Goal: Task Accomplishment & Management: Complete application form

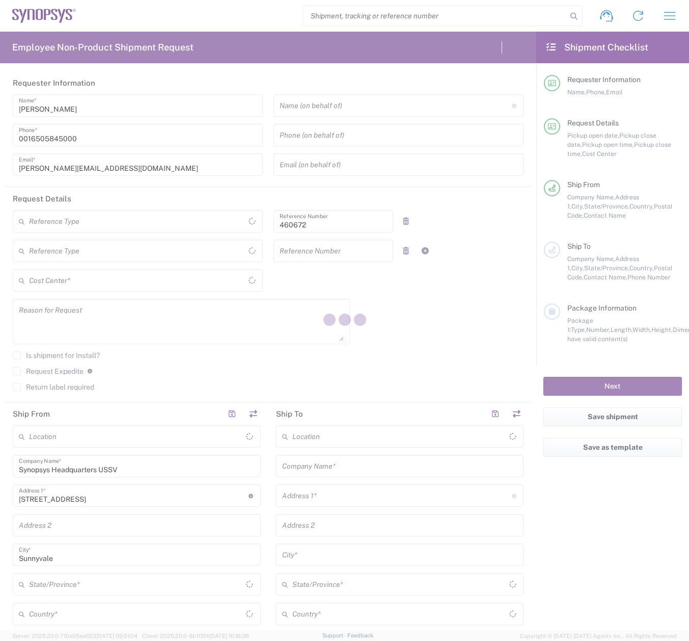
type input "US01, FIN, Distri 460672"
type input "[GEOGRAPHIC_DATA]"
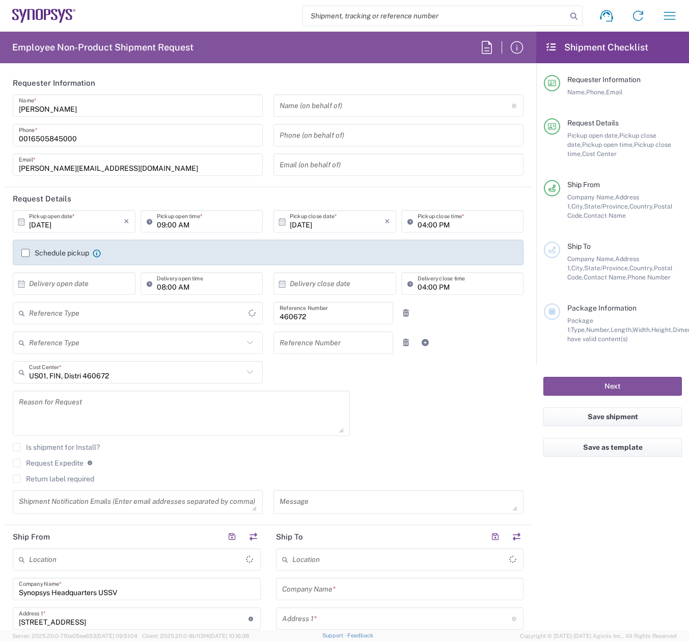
type input "[US_STATE]"
type input "Delivered at Place"
type input "[GEOGRAPHIC_DATA]"
type input "Department"
type input "Headquarters USSV"
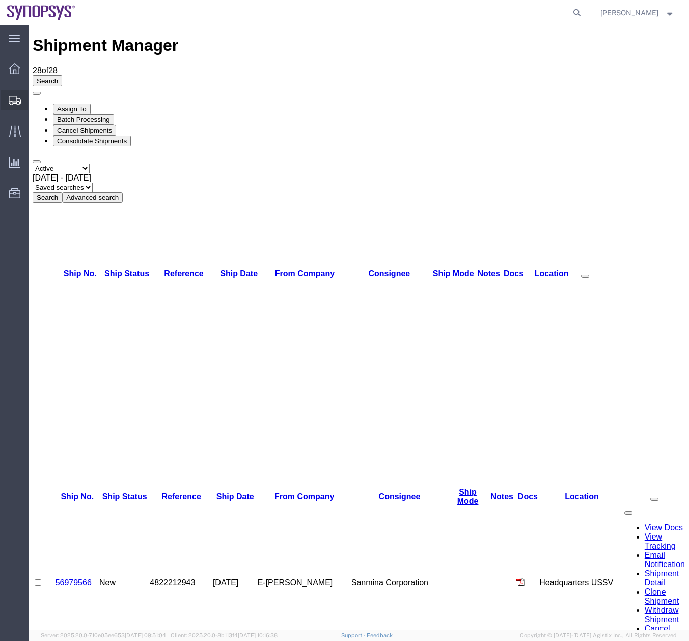
click at [11, 104] on icon at bounding box center [15, 100] width 12 height 9
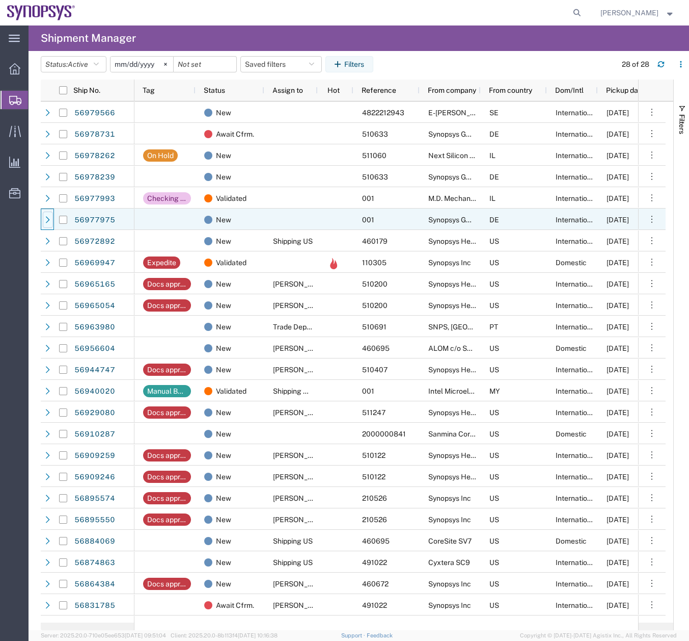
click at [51, 219] on div at bounding box center [48, 219] width 10 height 16
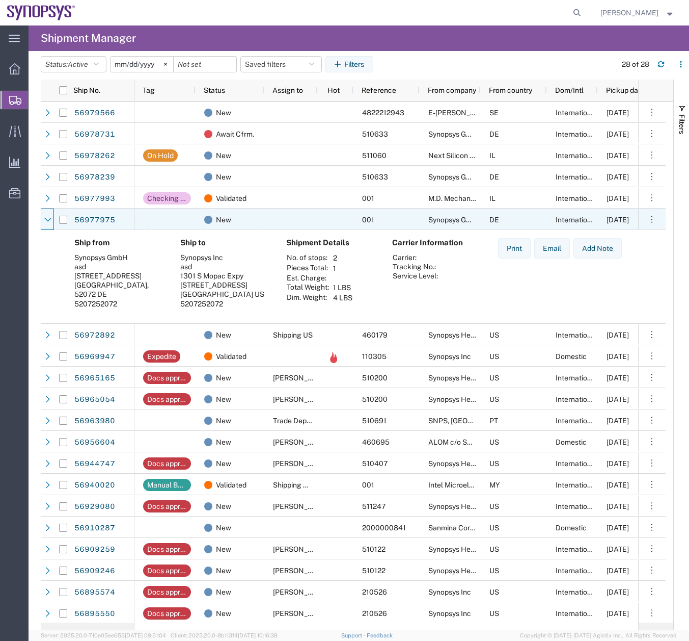
click at [51, 219] on div at bounding box center [48, 219] width 10 height 16
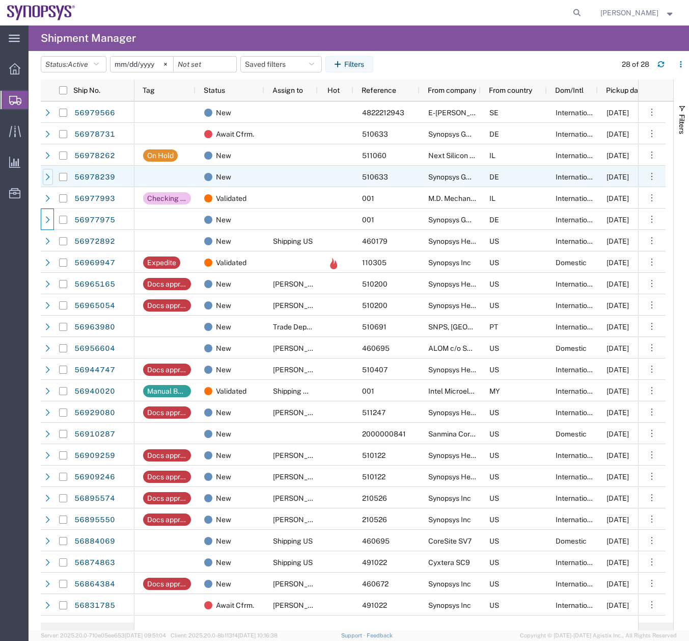
click at [50, 177] on icon at bounding box center [47, 176] width 7 height 7
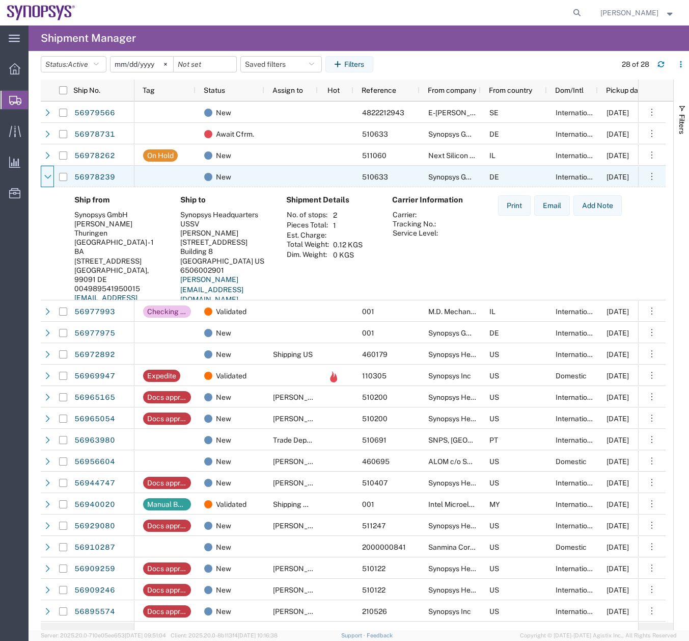
click at [50, 177] on icon at bounding box center [47, 176] width 7 height 7
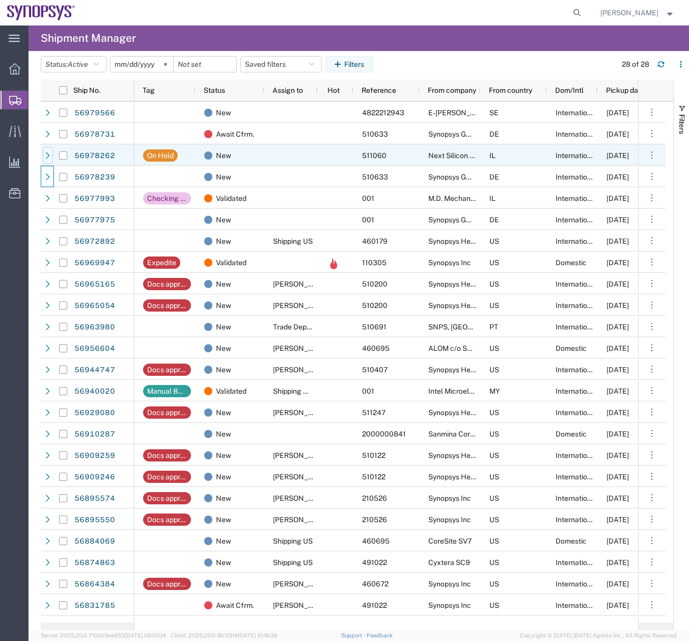
click at [51, 150] on div at bounding box center [48, 155] width 10 height 16
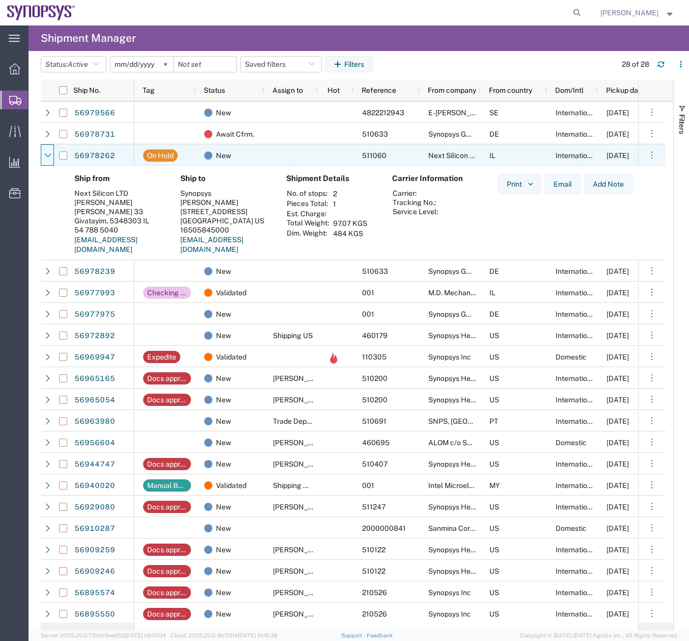
click at [51, 150] on div at bounding box center [48, 155] width 10 height 16
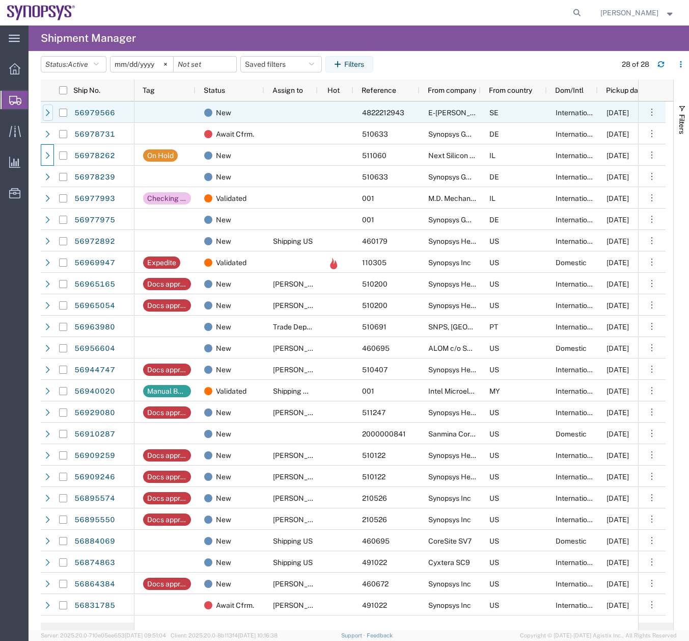
click at [51, 108] on div at bounding box center [48, 112] width 10 height 16
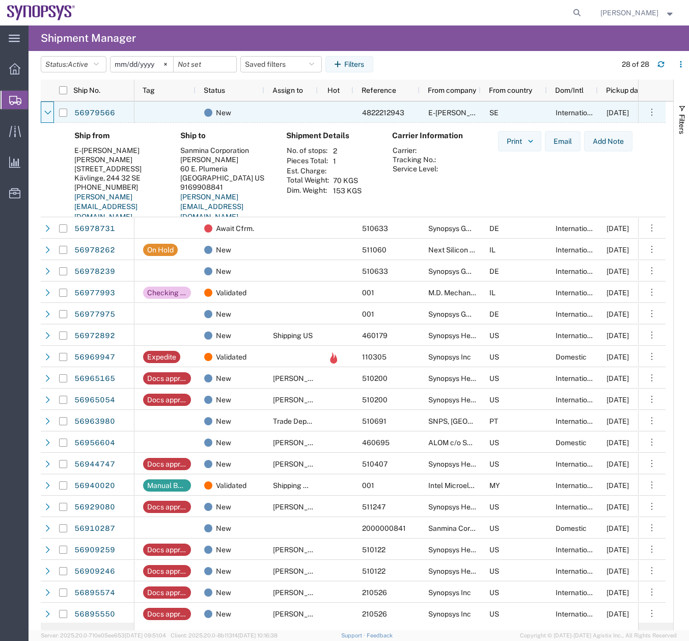
click at [51, 108] on div at bounding box center [48, 112] width 10 height 16
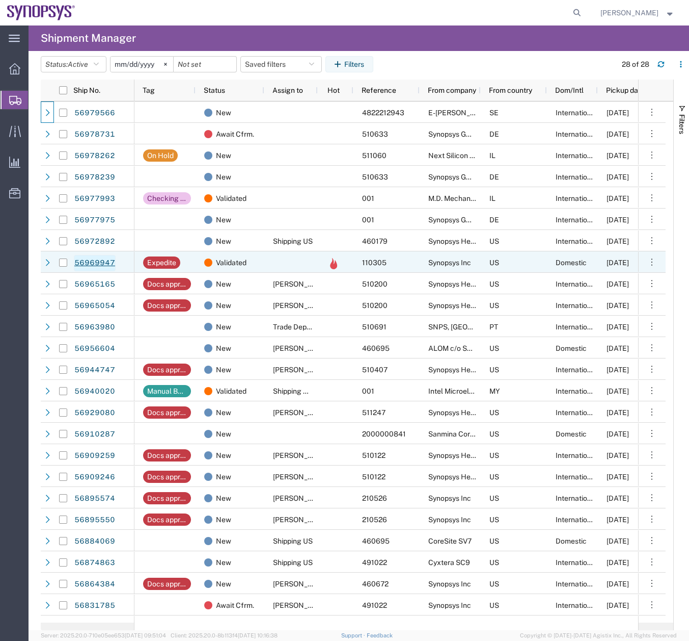
click at [76, 263] on link "56969947" at bounding box center [95, 263] width 42 height 16
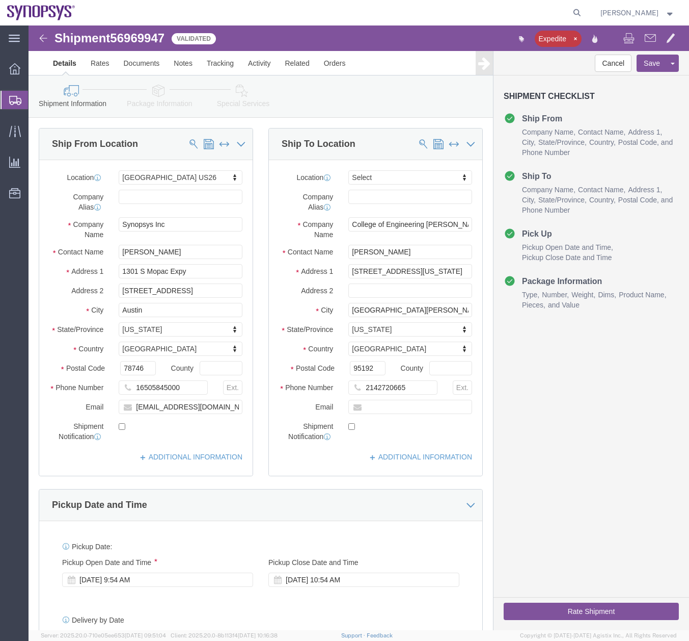
select select "63180"
select select
click icon
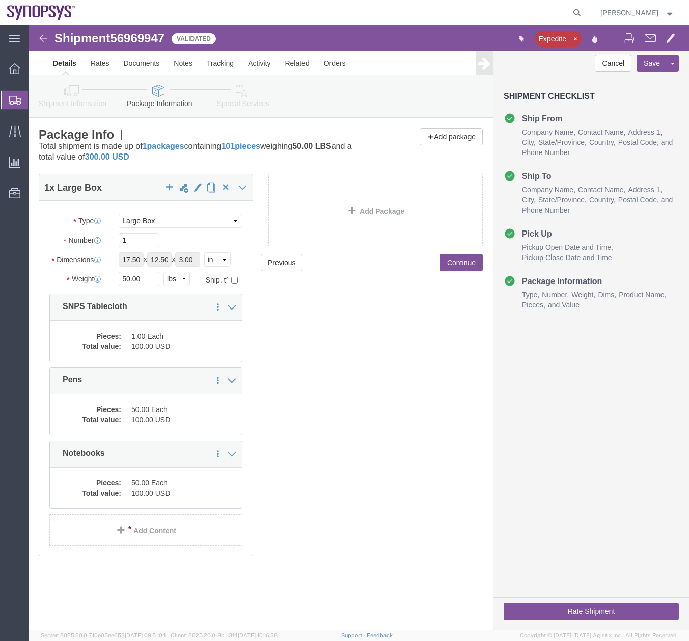
click icon
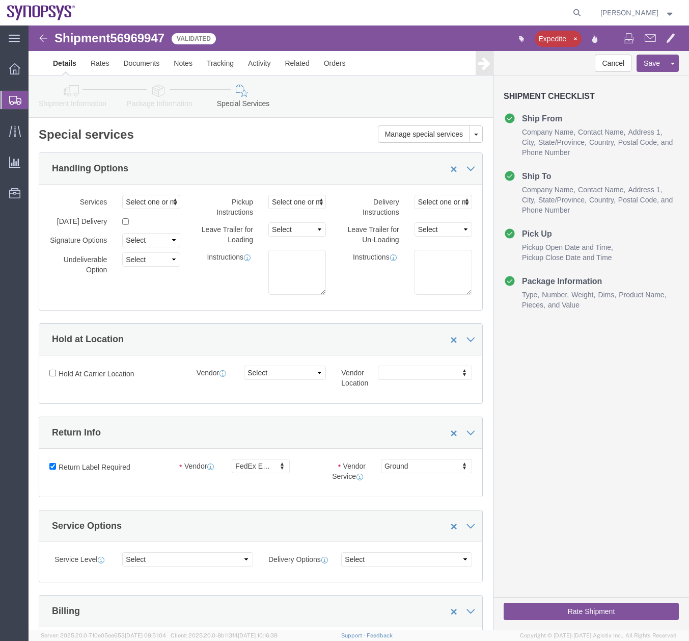
click link "Shipment Information"
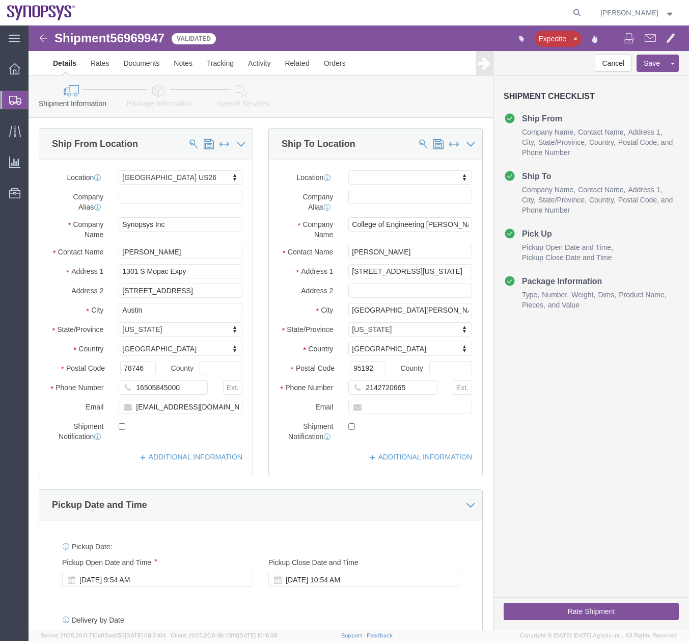
click link "Shipment Information"
click at [15, 96] on icon at bounding box center [15, 100] width 12 height 9
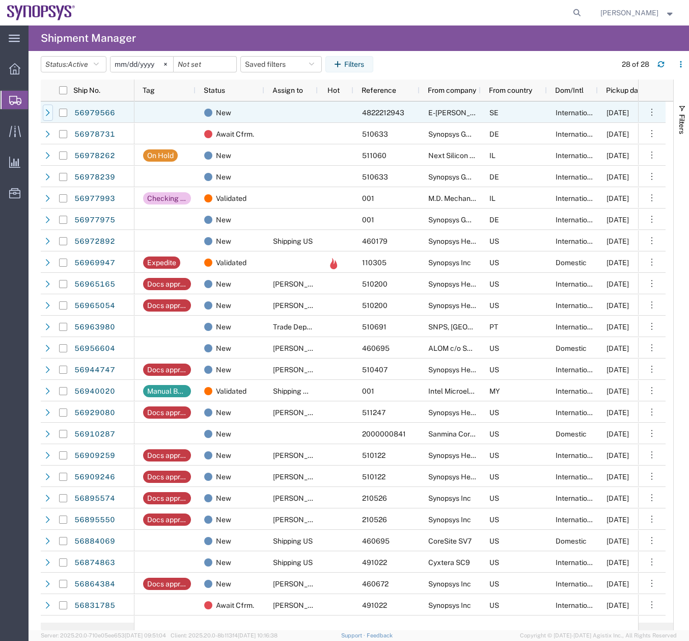
click at [43, 115] on div at bounding box center [48, 112] width 10 height 16
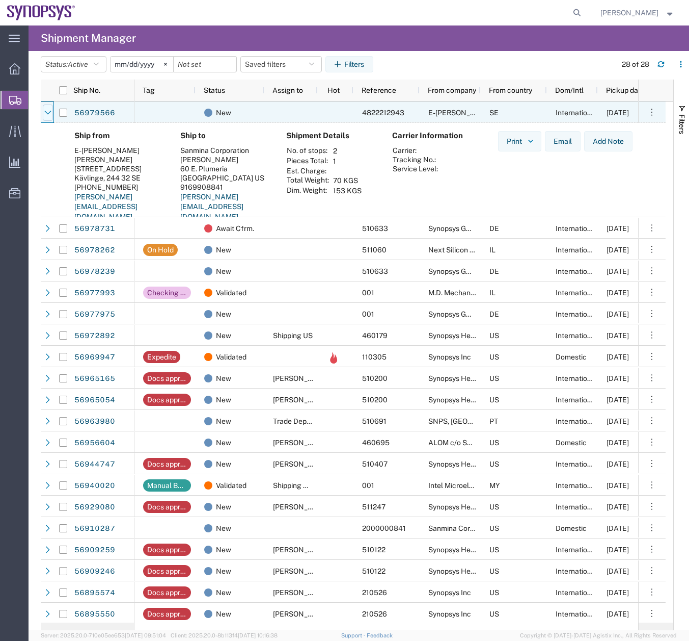
click at [46, 113] on icon at bounding box center [47, 112] width 7 height 7
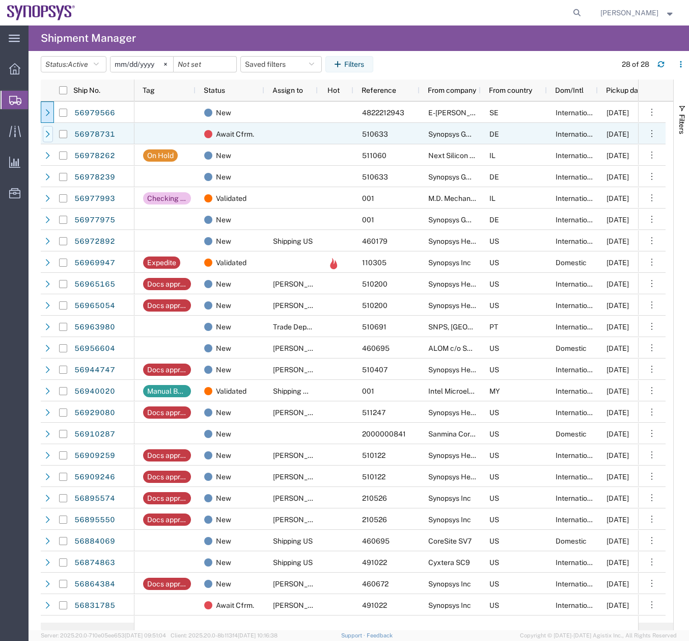
click at [46, 133] on icon at bounding box center [47, 133] width 7 height 7
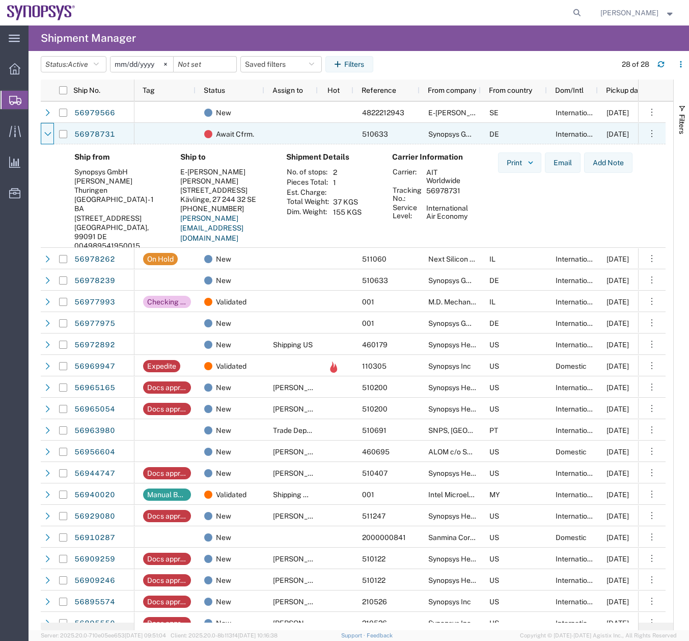
click at [46, 133] on icon at bounding box center [47, 134] width 7 height 4
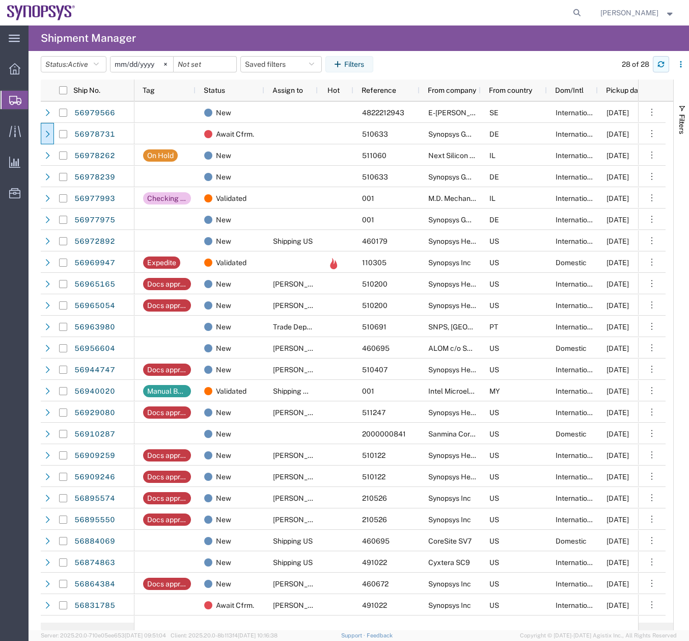
click at [661, 63] on icon "button" at bounding box center [661, 64] width 7 height 7
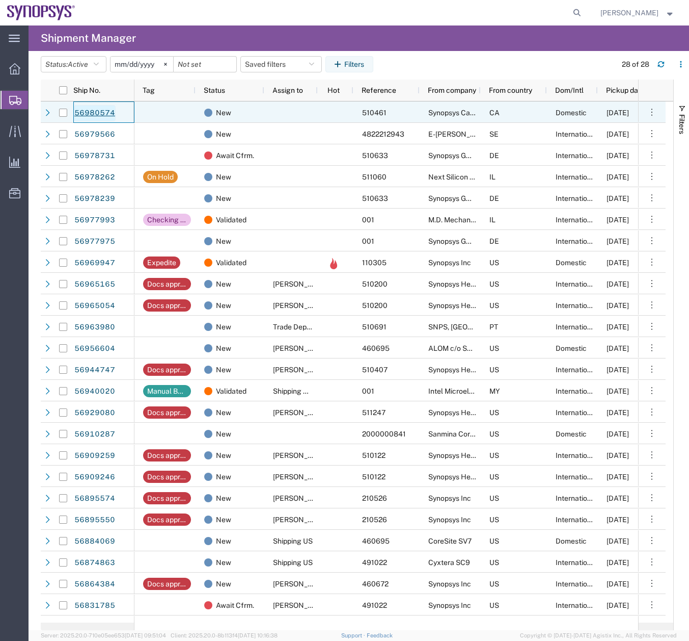
click at [101, 112] on link "56980574" at bounding box center [95, 113] width 42 height 16
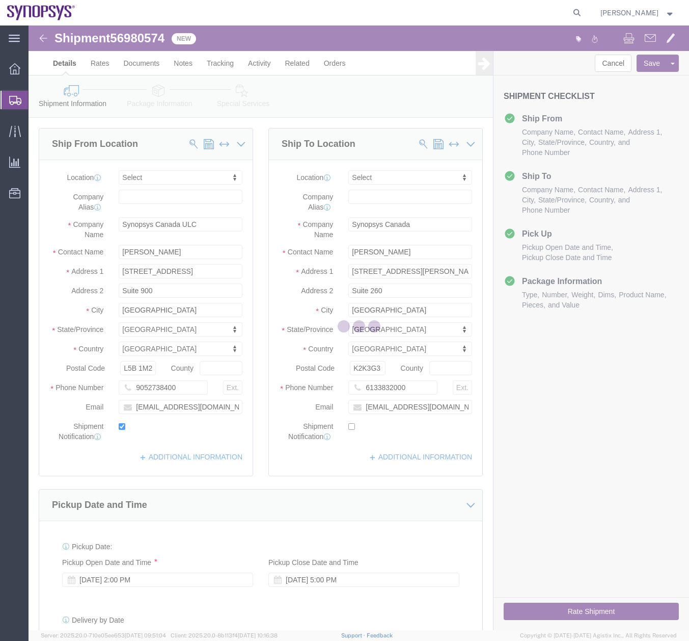
select select
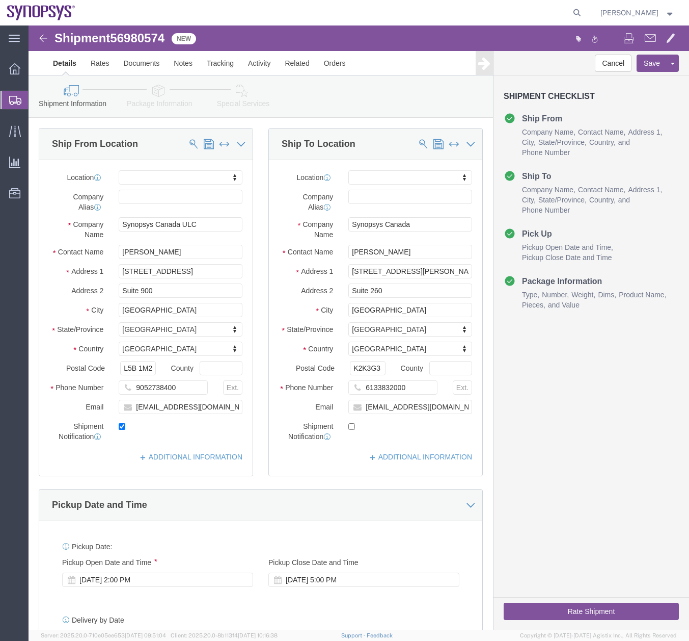
click link "Package Information"
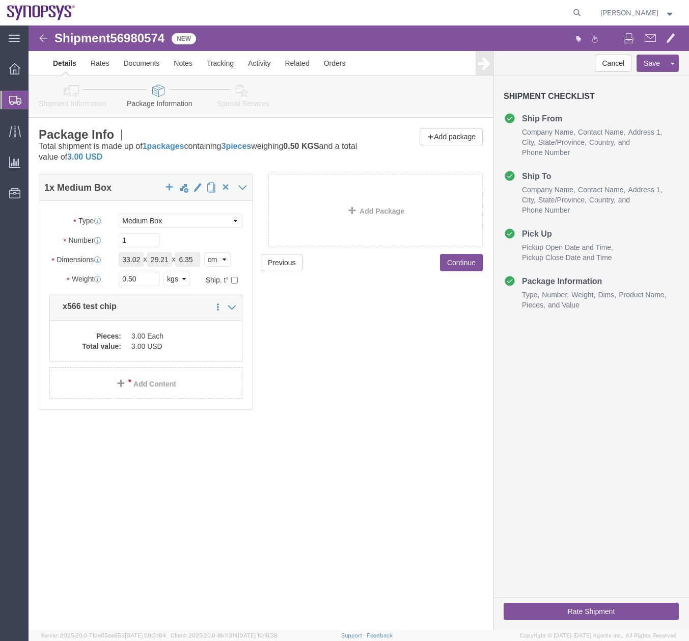
click icon
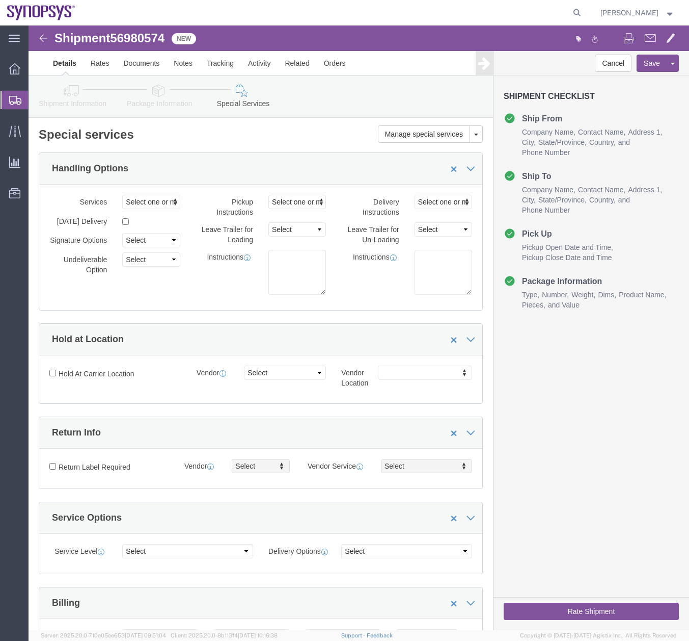
click icon
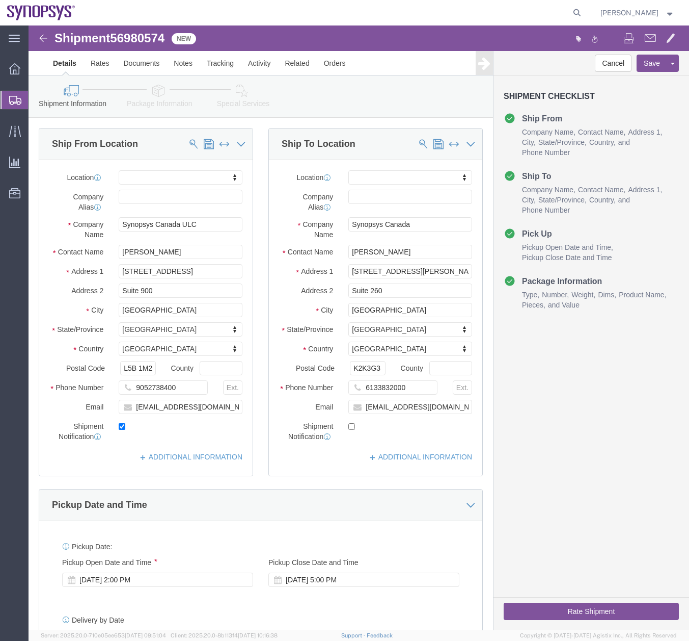
click icon
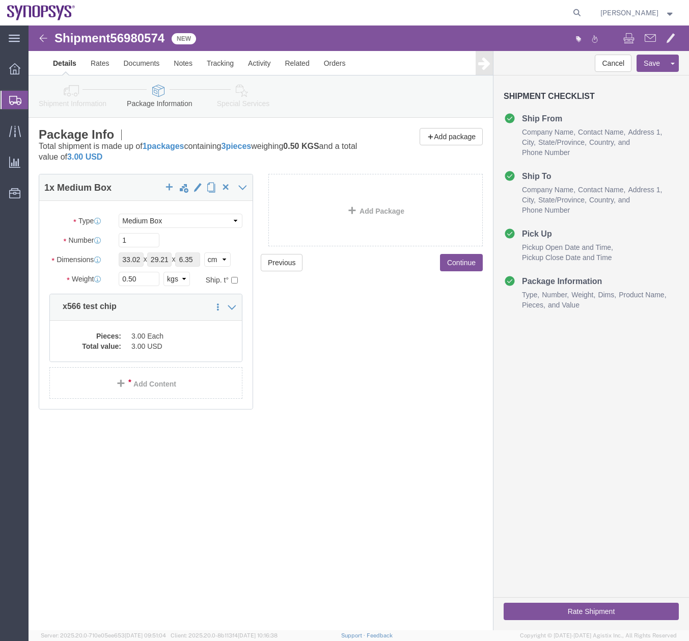
click icon
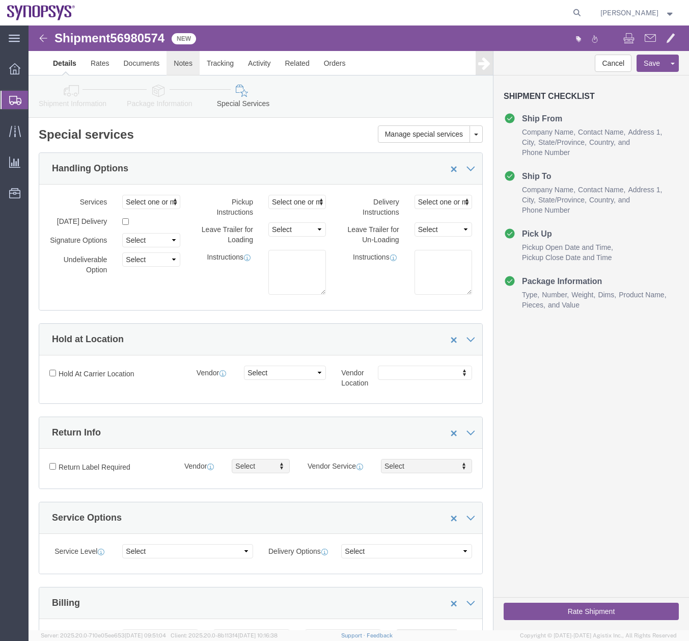
click link "Notes"
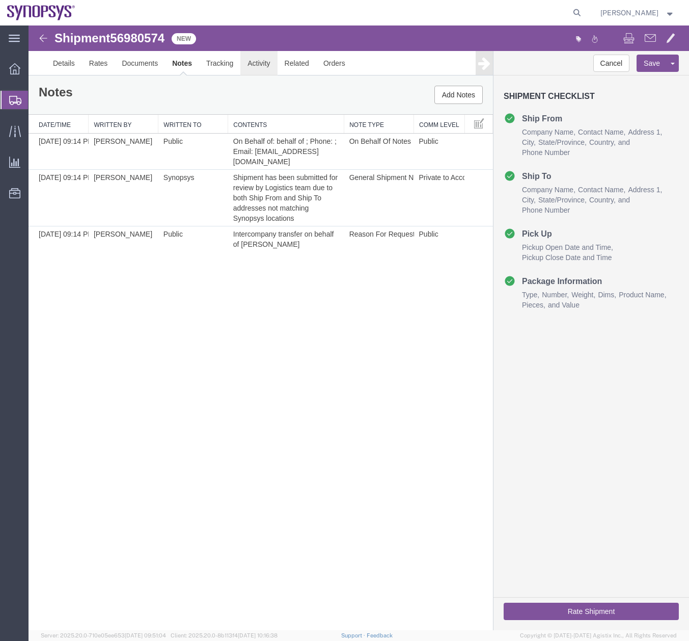
click at [255, 65] on link "Activity" at bounding box center [259, 63] width 37 height 24
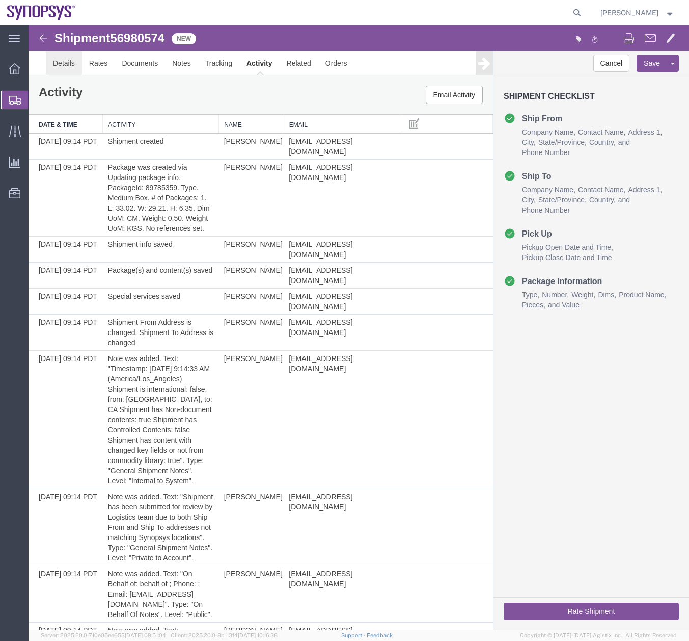
click at [58, 60] on link "Details" at bounding box center [64, 63] width 36 height 24
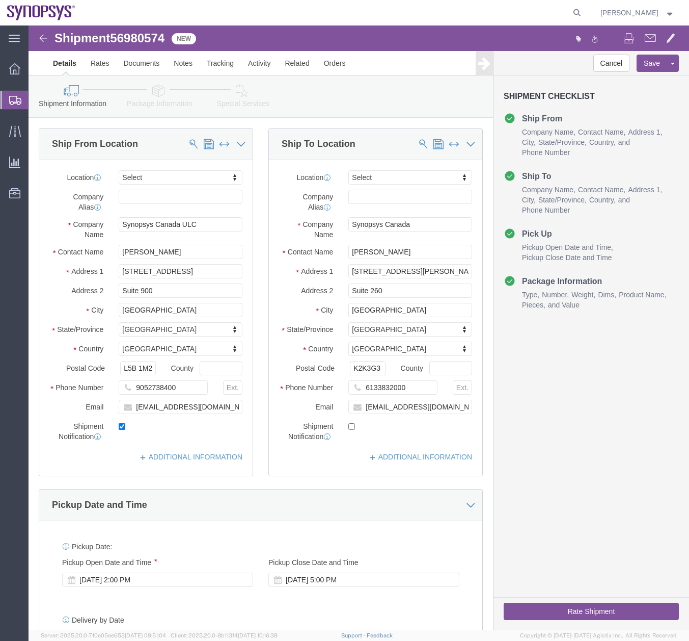
click at [17, 97] on icon at bounding box center [15, 100] width 12 height 9
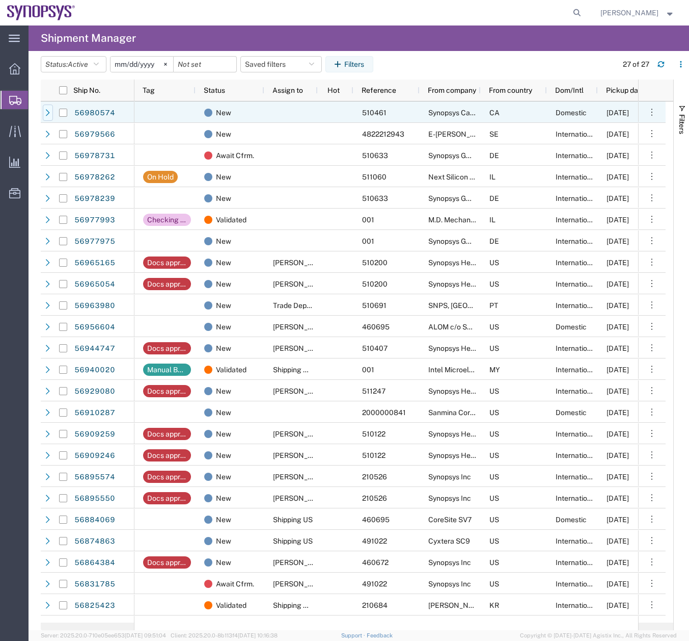
click at [46, 116] on icon at bounding box center [47, 112] width 7 height 7
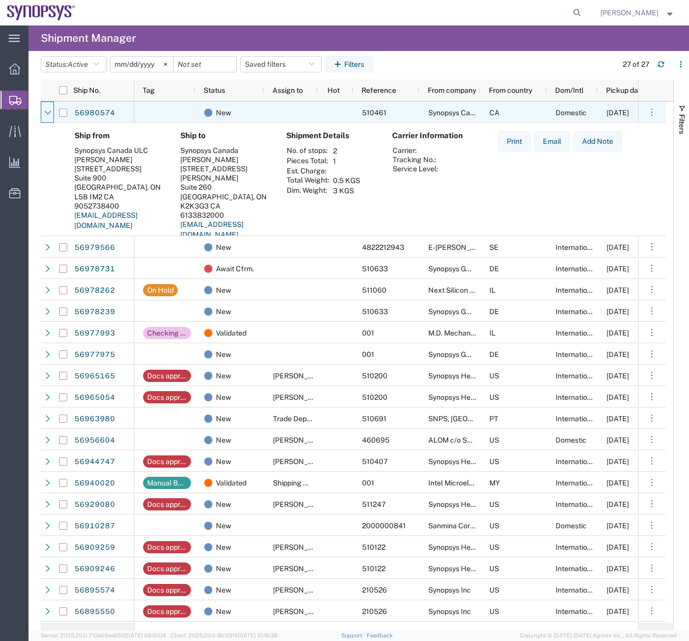
click at [46, 116] on icon at bounding box center [47, 112] width 7 height 7
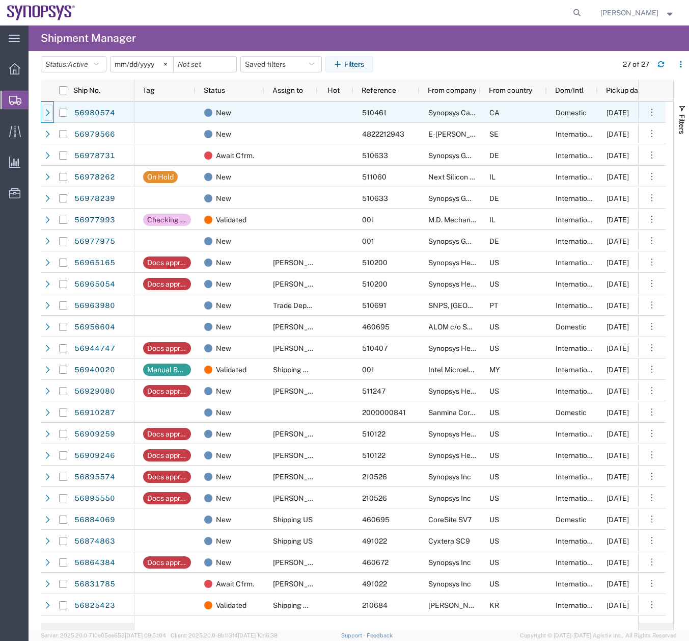
click at [47, 114] on icon at bounding box center [47, 112] width 7 height 7
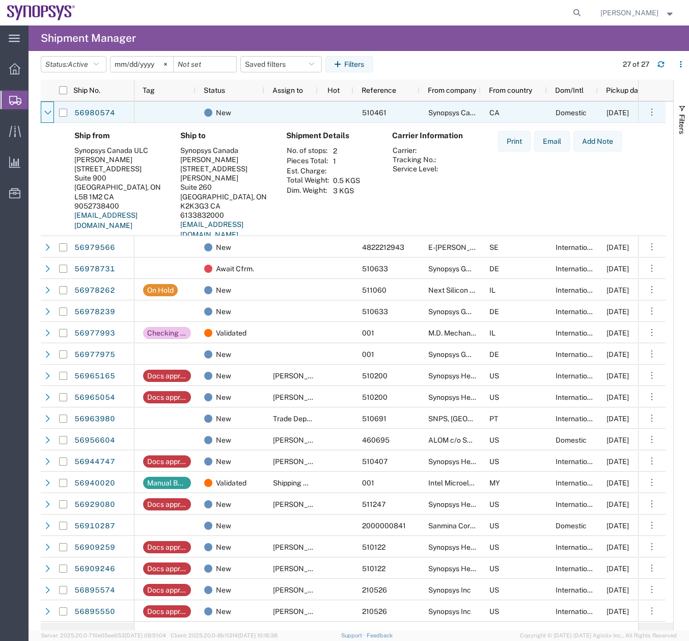
click at [47, 114] on icon at bounding box center [47, 112] width 7 height 7
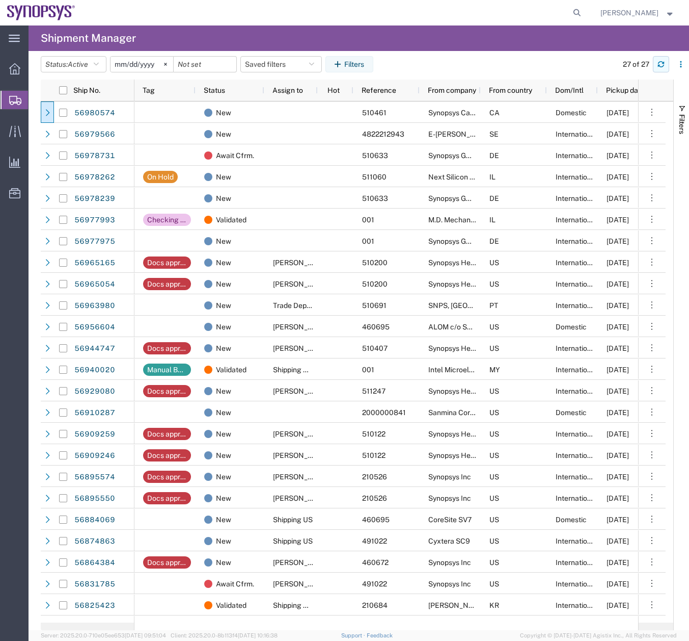
click at [657, 64] on button "button" at bounding box center [661, 64] width 16 height 16
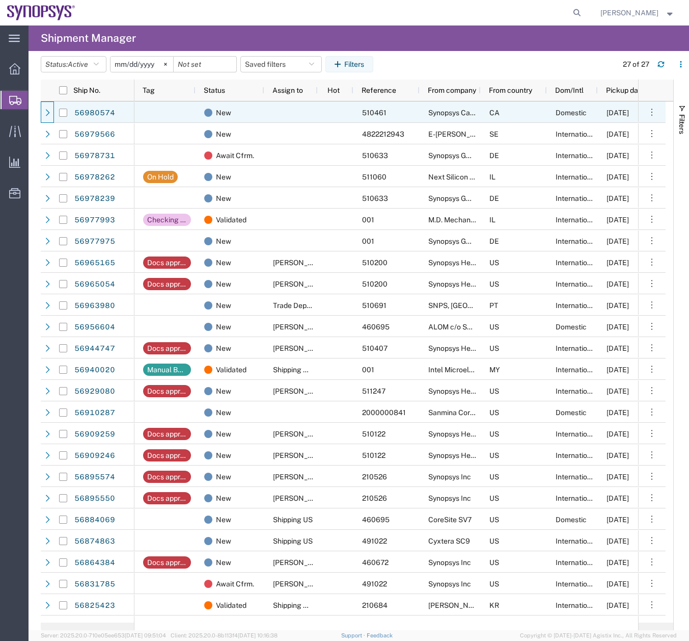
click at [48, 110] on icon at bounding box center [47, 112] width 7 height 7
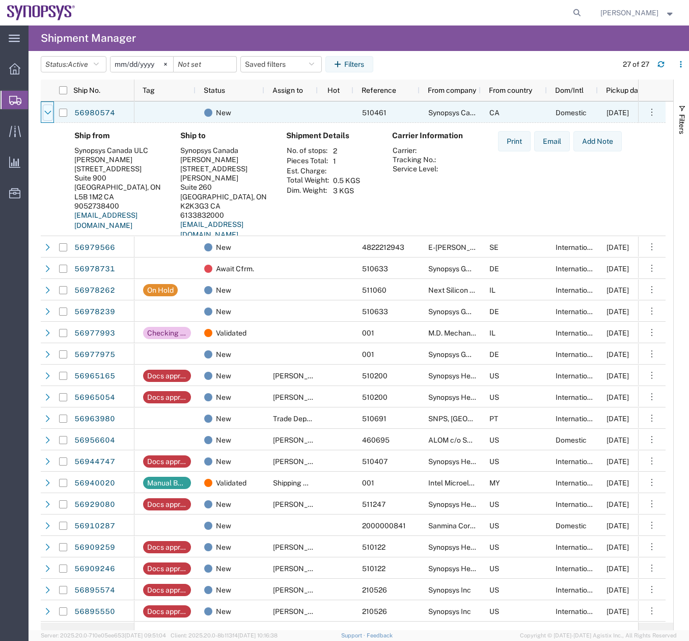
click at [48, 110] on icon at bounding box center [47, 112] width 7 height 7
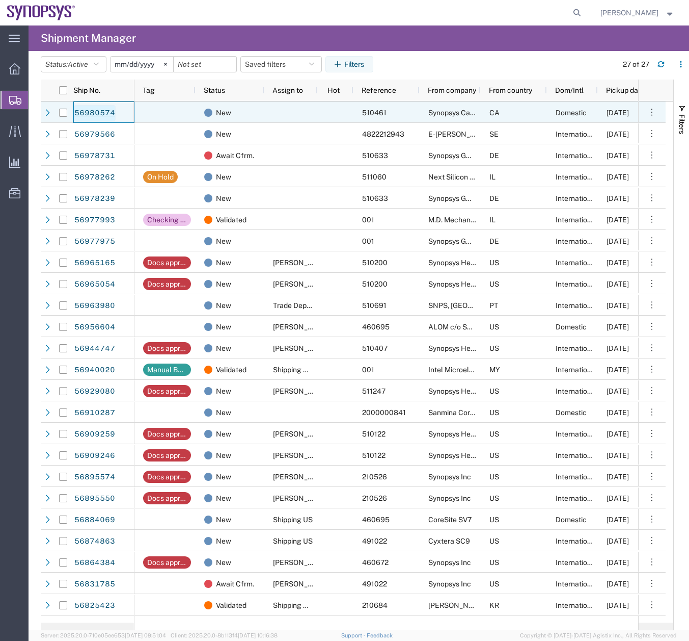
click at [93, 111] on link "56980574" at bounding box center [95, 113] width 42 height 16
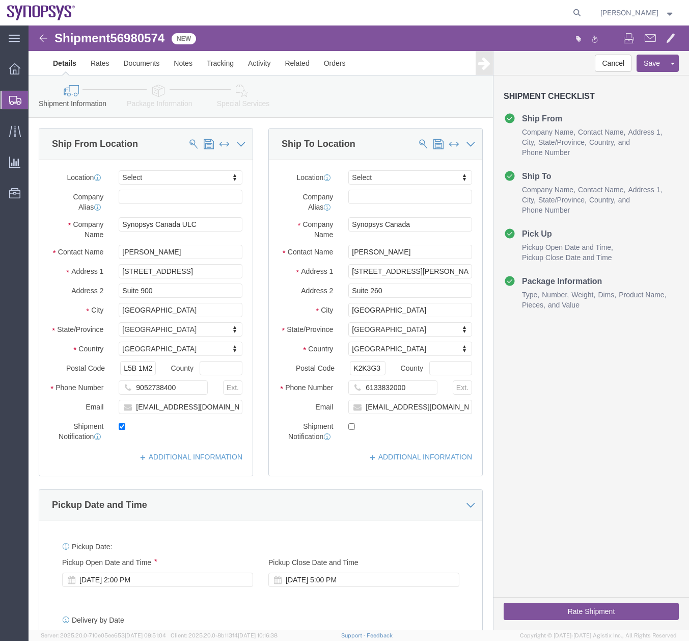
select select
click at [11, 98] on icon at bounding box center [15, 100] width 12 height 9
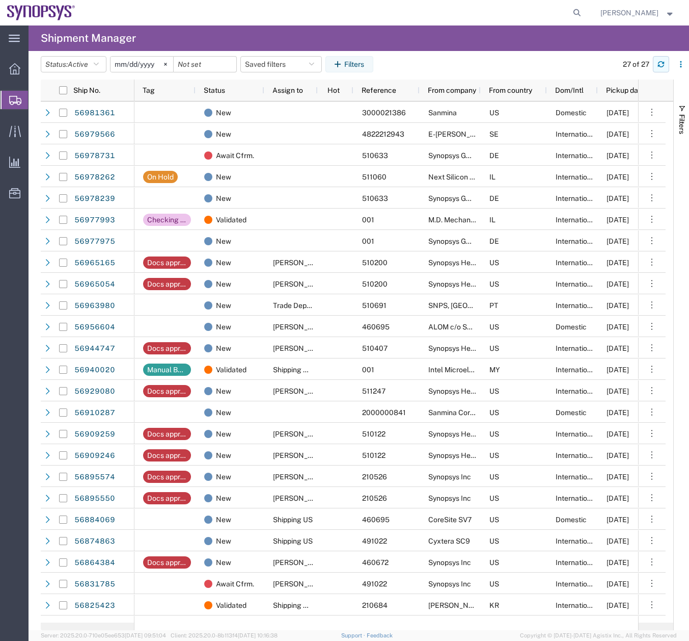
click at [669, 62] on button "button" at bounding box center [661, 64] width 16 height 16
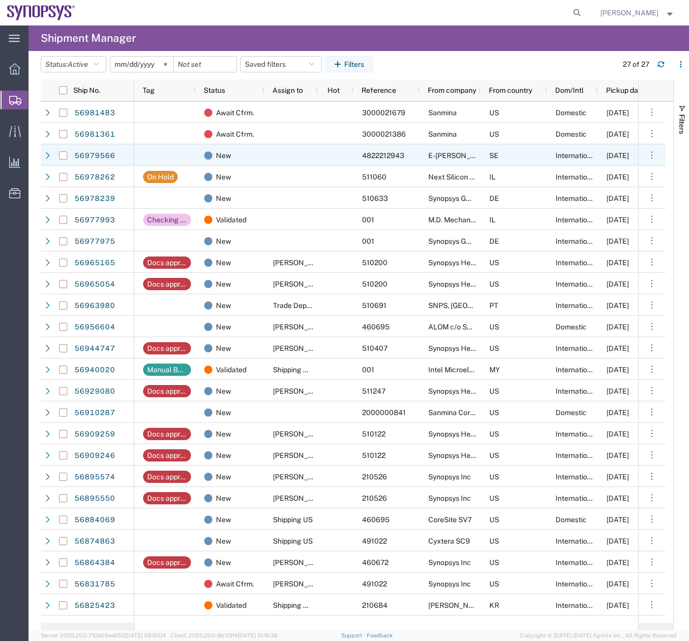
click at [42, 158] on div at bounding box center [47, 154] width 13 height 21
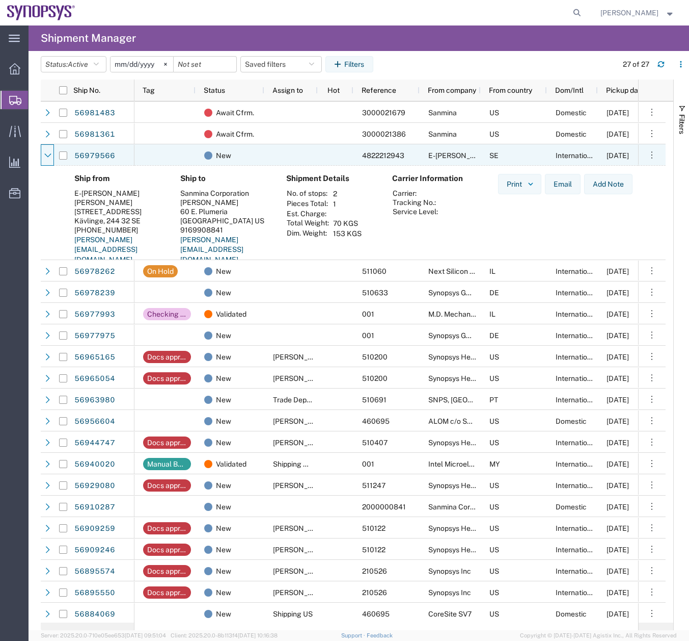
click at [42, 158] on div at bounding box center [47, 154] width 13 height 21
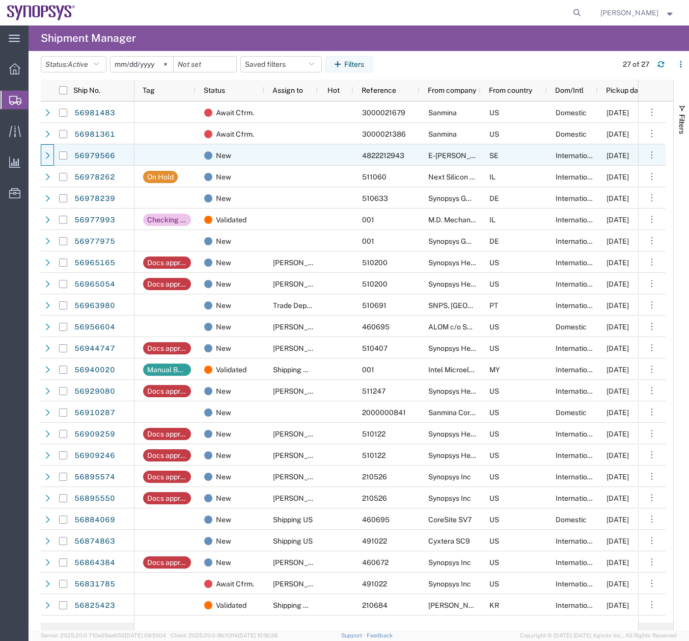
click at [42, 158] on div at bounding box center [47, 154] width 13 height 21
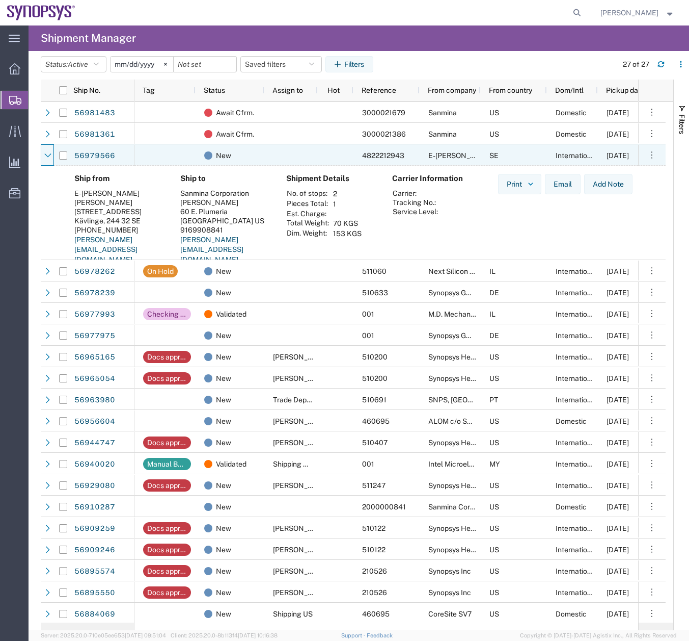
click at [42, 158] on div at bounding box center [47, 154] width 13 height 21
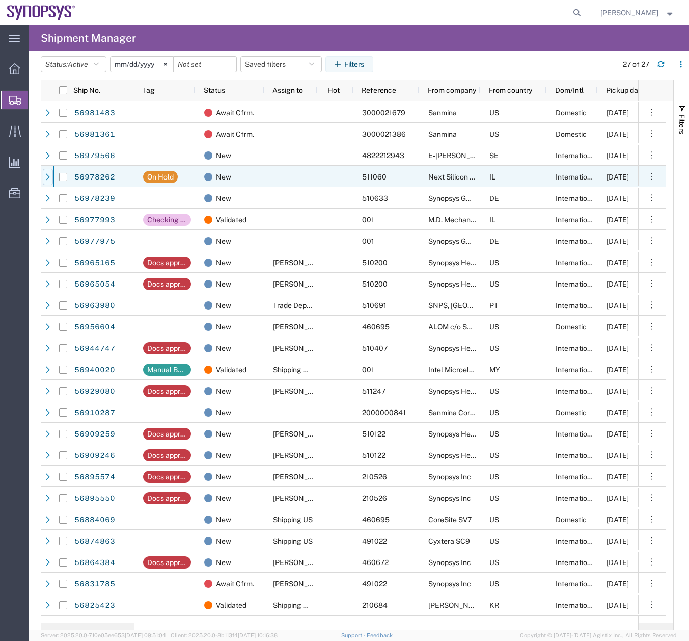
click at [46, 182] on div at bounding box center [48, 177] width 10 height 16
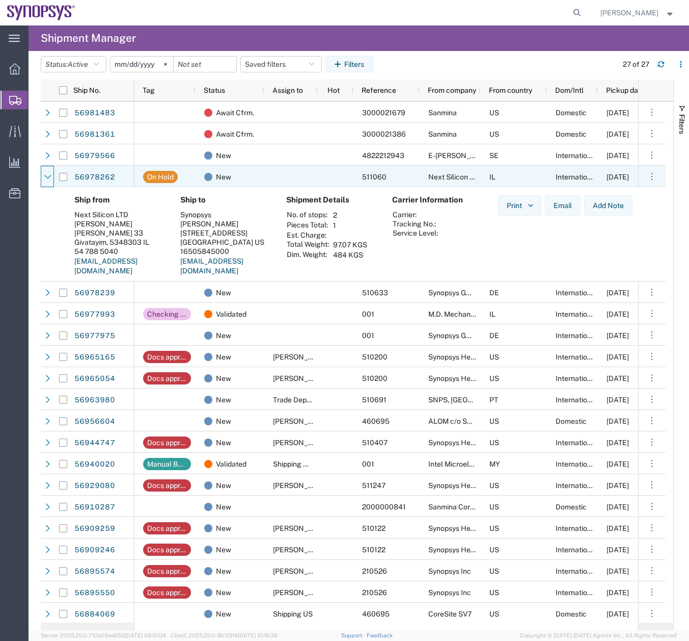
click at [46, 182] on div at bounding box center [48, 177] width 10 height 16
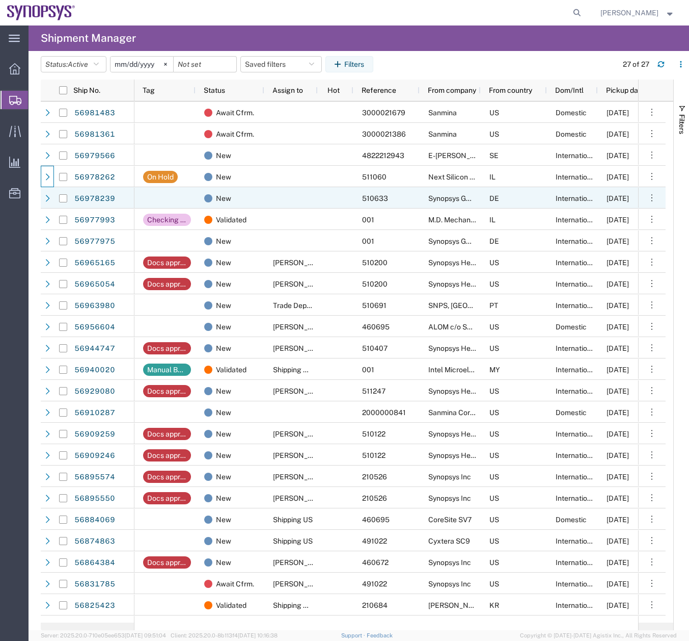
click at [47, 196] on icon at bounding box center [48, 198] width 4 height 7
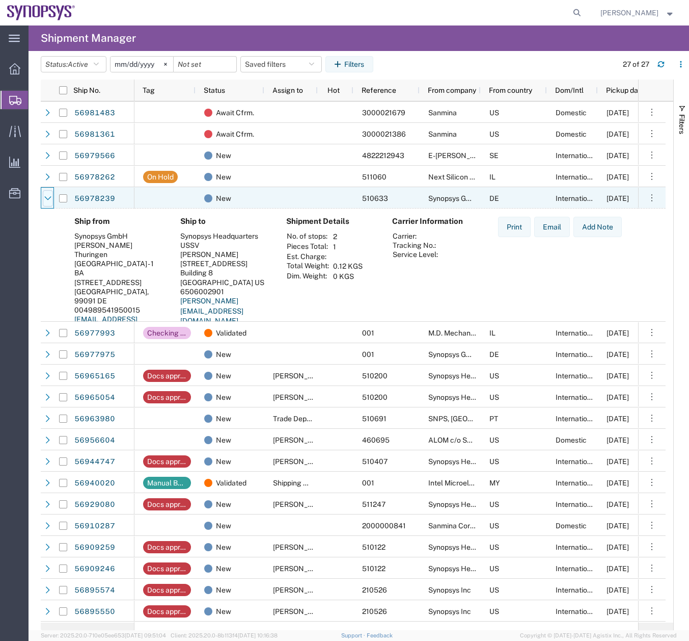
click at [47, 196] on icon at bounding box center [47, 198] width 7 height 7
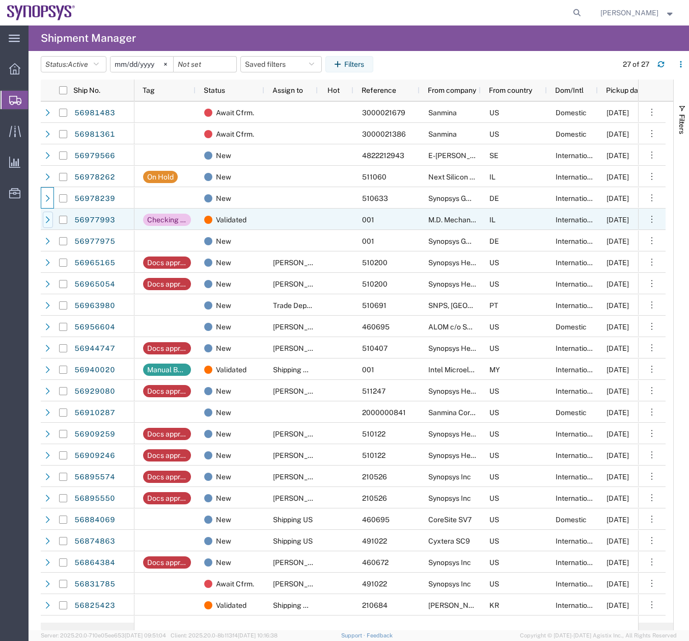
click at [50, 217] on icon at bounding box center [47, 219] width 7 height 7
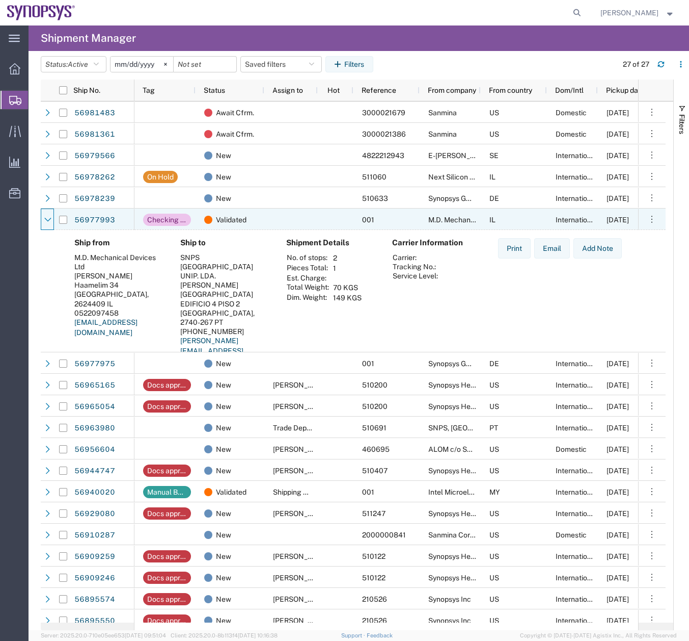
click at [50, 217] on icon at bounding box center [47, 219] width 7 height 7
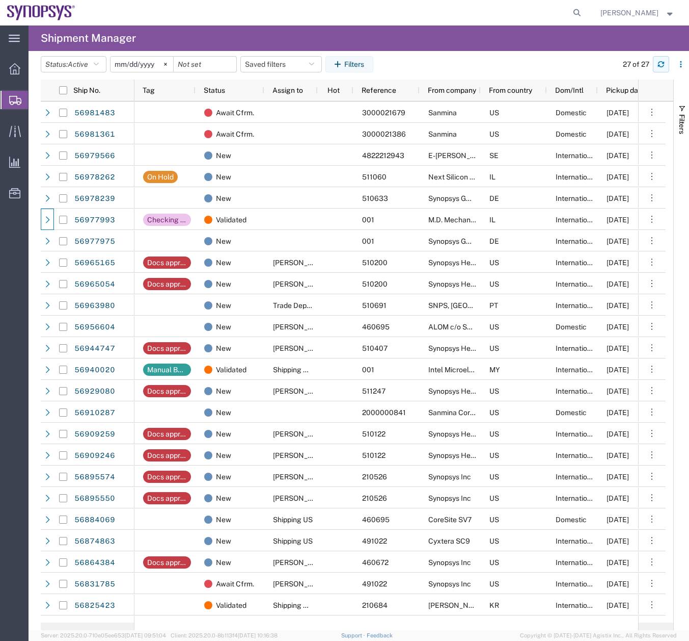
click at [660, 68] on button "button" at bounding box center [661, 64] width 16 height 16
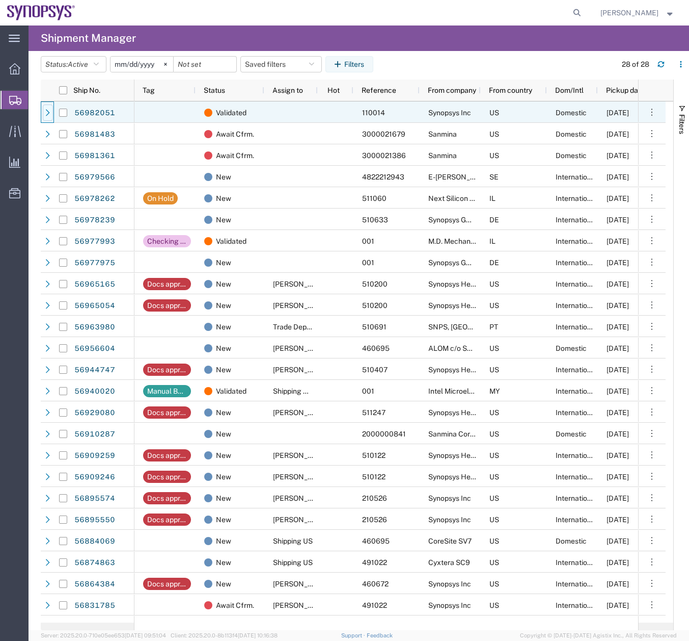
click at [46, 117] on div at bounding box center [48, 112] width 10 height 16
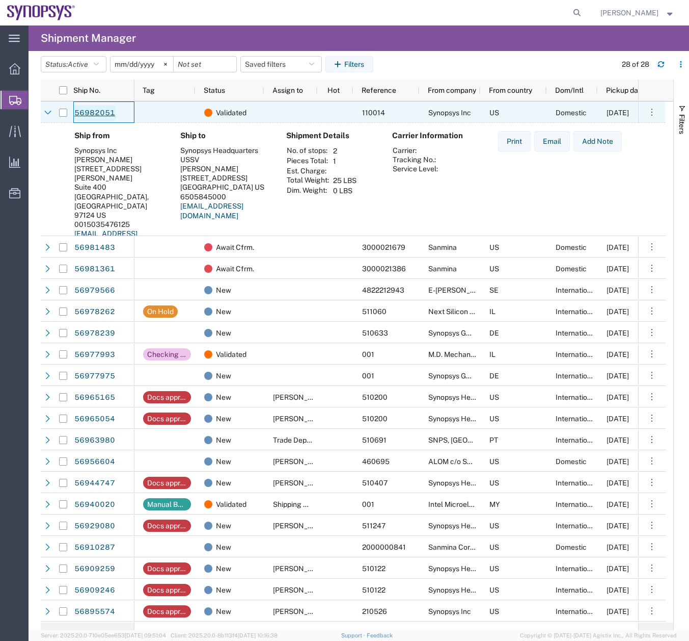
click at [93, 110] on link "56982051" at bounding box center [95, 113] width 42 height 16
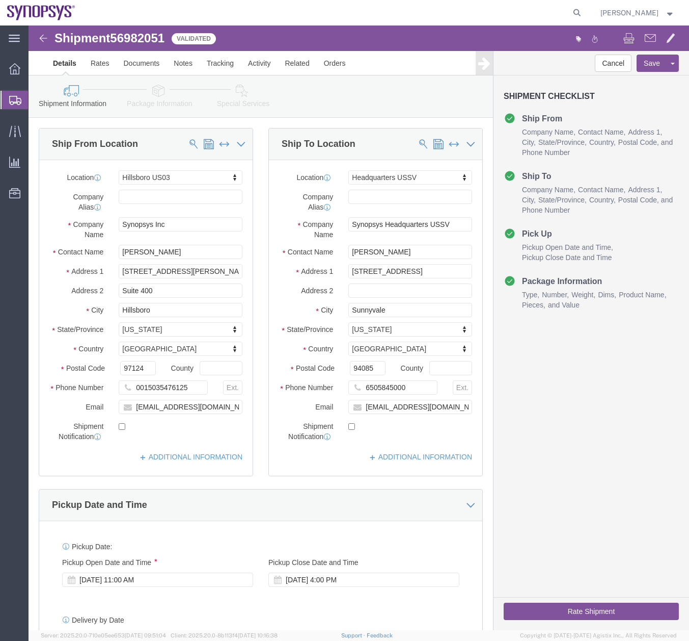
select select "63190"
select select "63204"
click link "Documents"
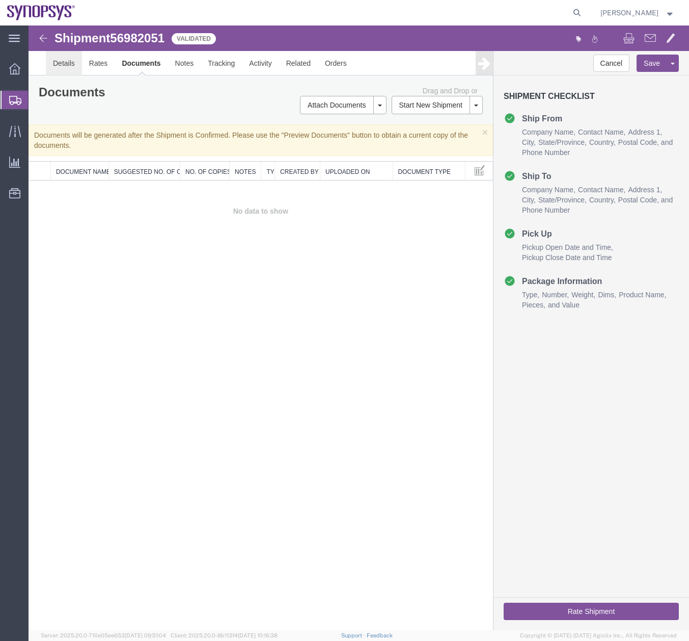
click at [66, 64] on link "Details" at bounding box center [64, 63] width 36 height 24
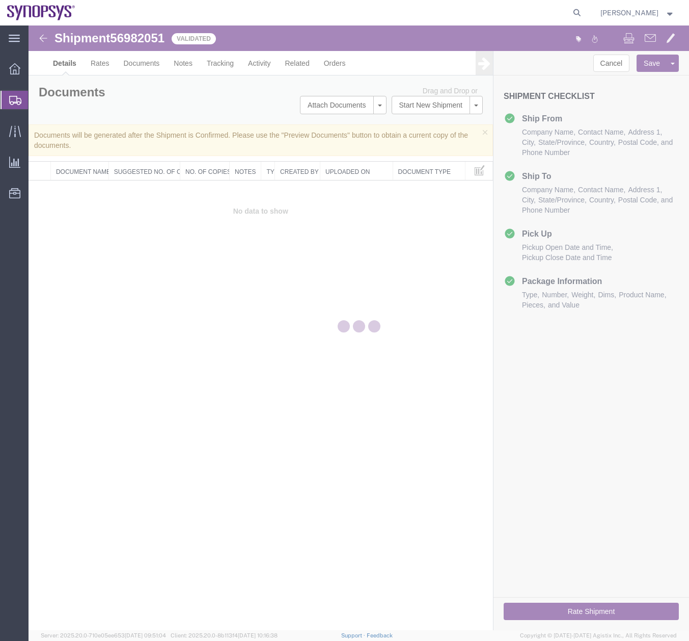
select select "63190"
select select "63204"
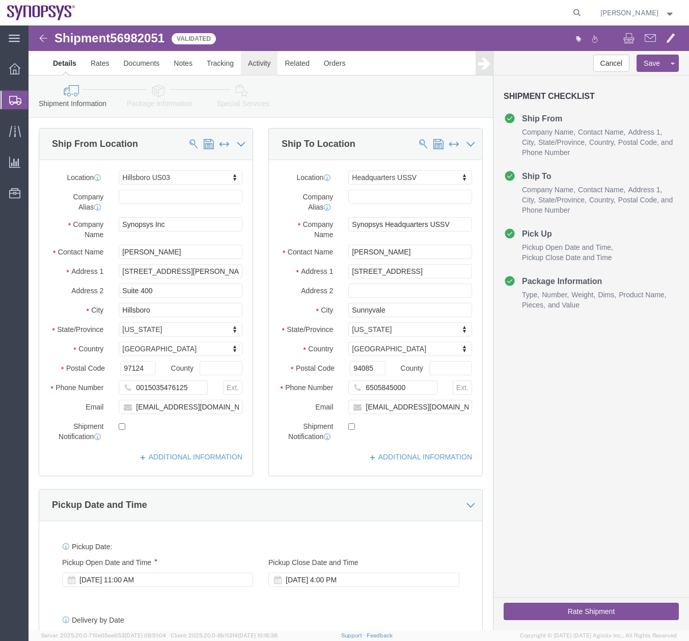
click link "Activity"
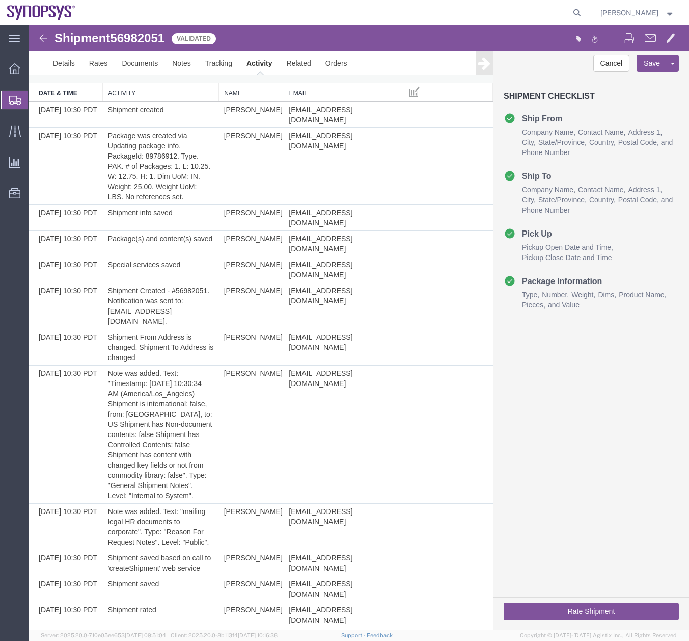
scroll to position [25, 0]
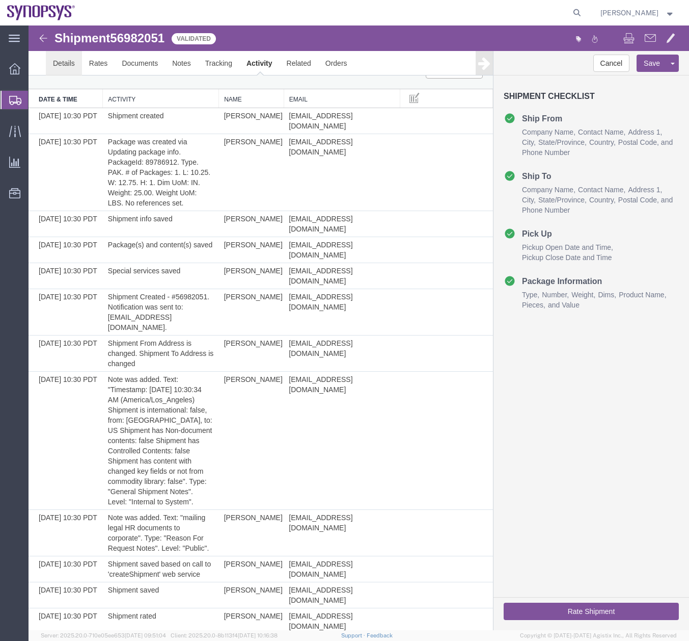
click at [69, 64] on link "Details" at bounding box center [64, 63] width 36 height 24
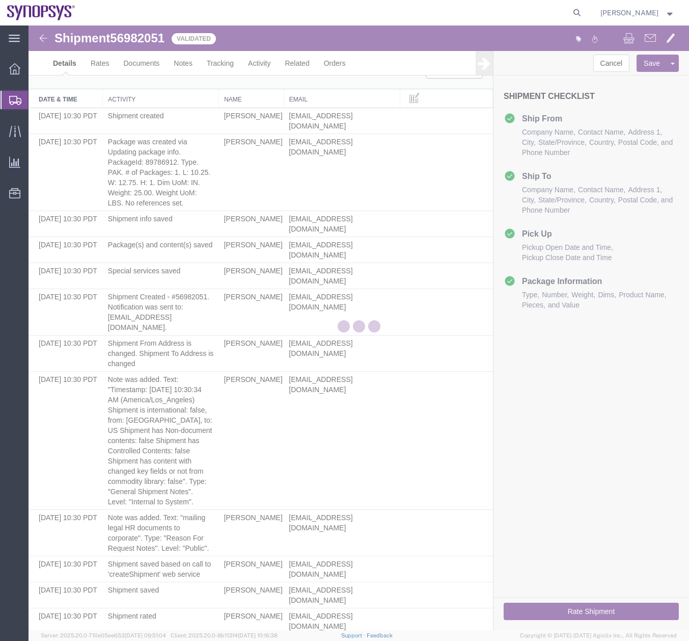
select select "63190"
select select "63204"
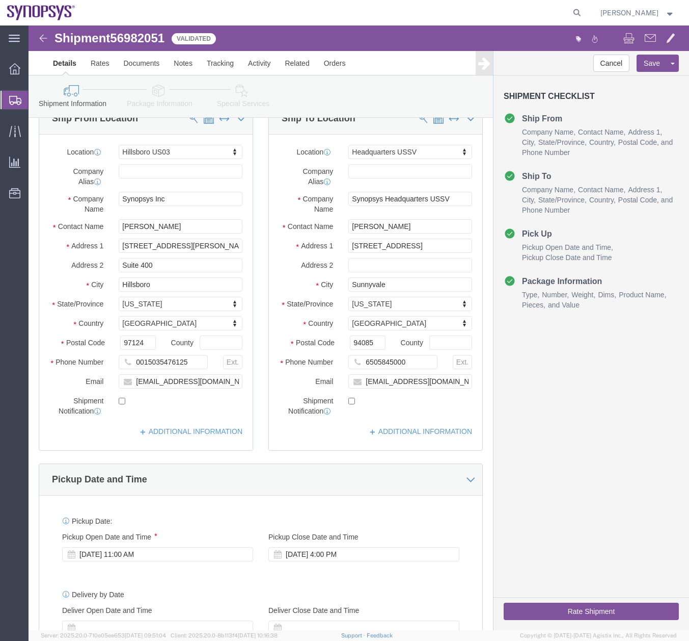
click icon
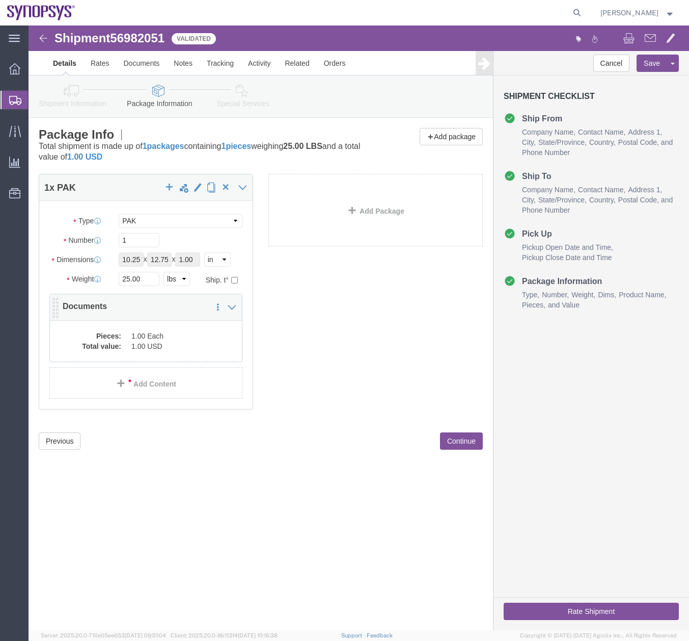
click dd "1.00 USD"
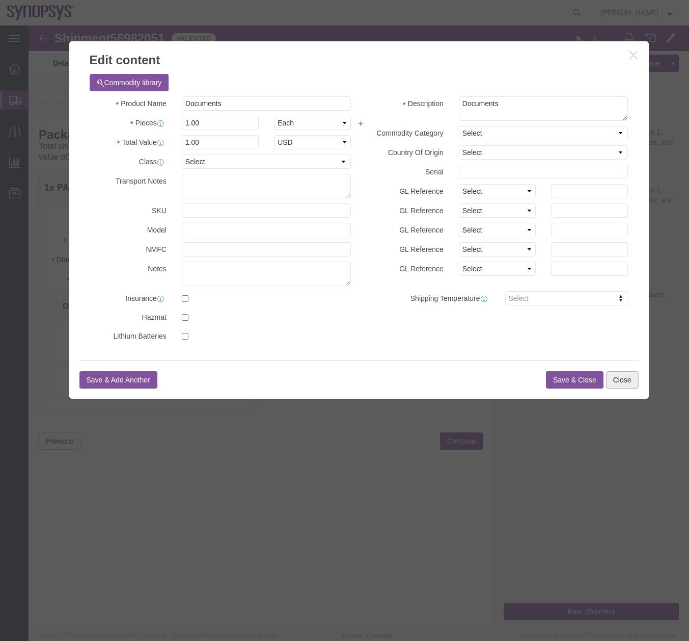
click button "Close"
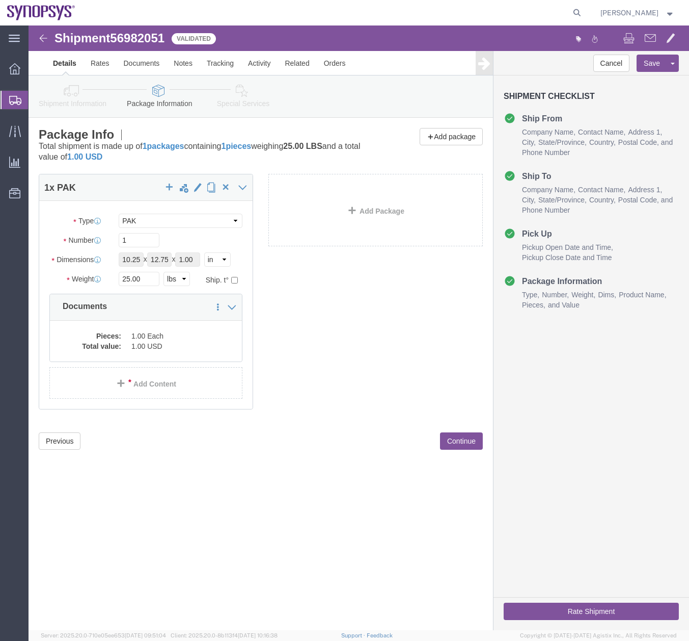
click link "Special Services"
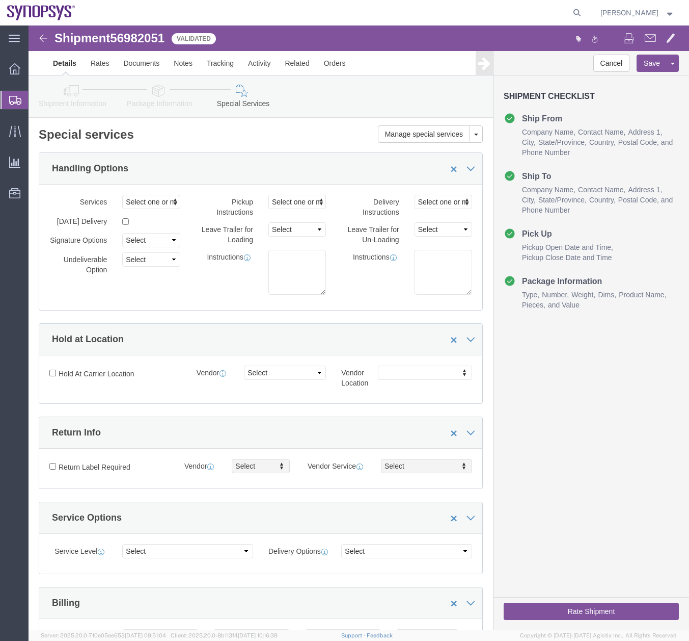
click icon
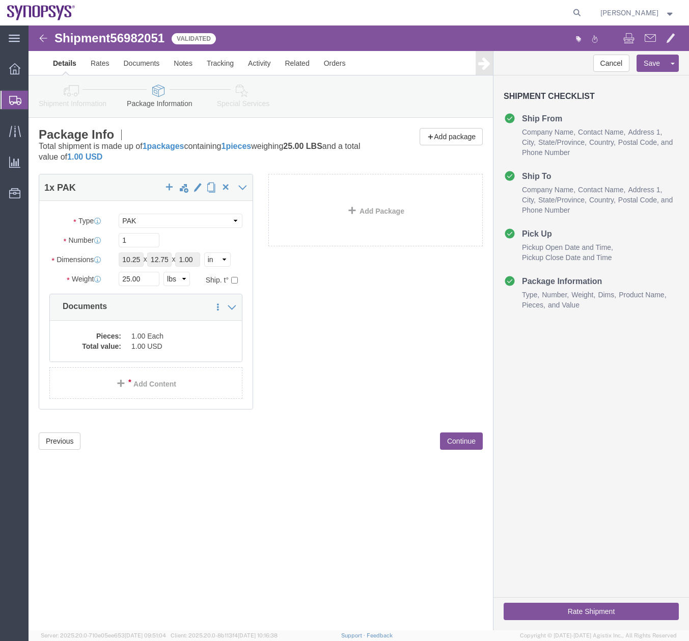
click button "Rate Shipment"
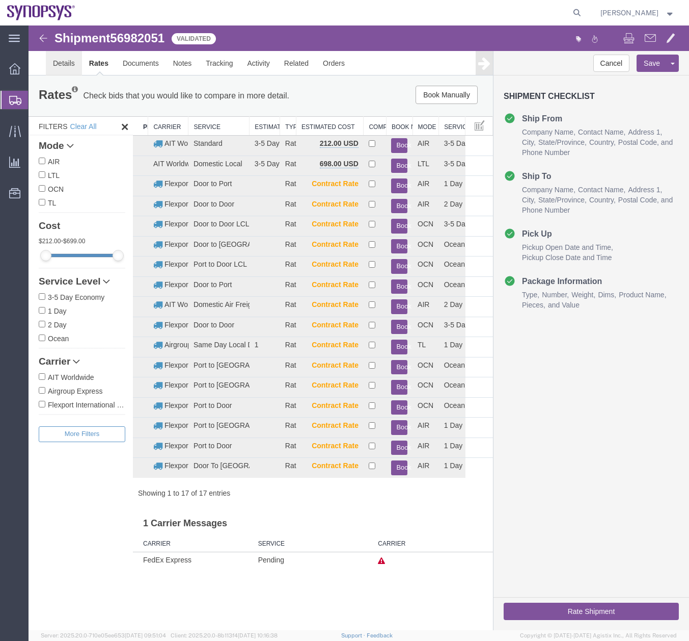
click at [55, 65] on link "Details" at bounding box center [64, 63] width 36 height 24
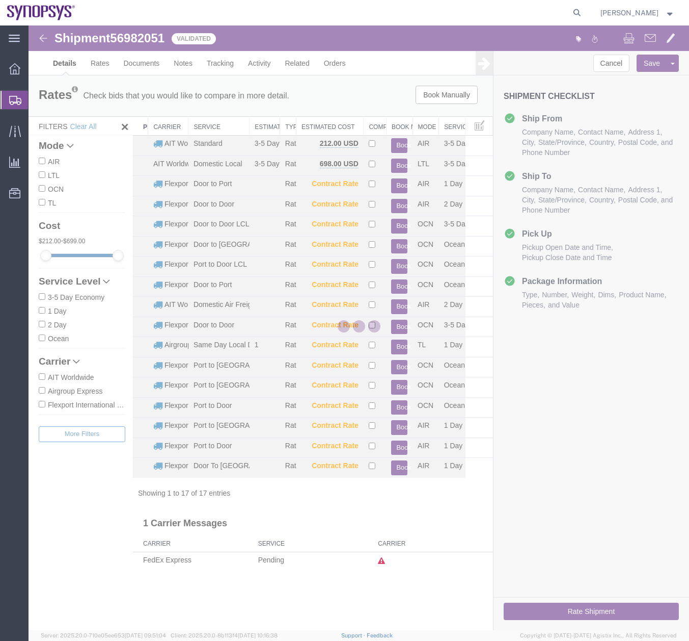
select select "63190"
select select "63204"
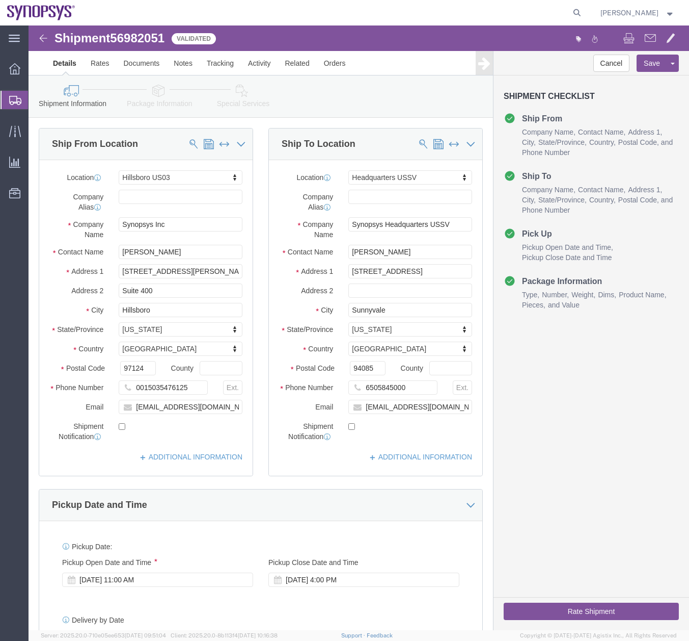
click div "Cancel Save [GEOGRAPHIC_DATA] Assign To Clone Shipment Save As Template Shipmen…"
click button "Rate Shipment"
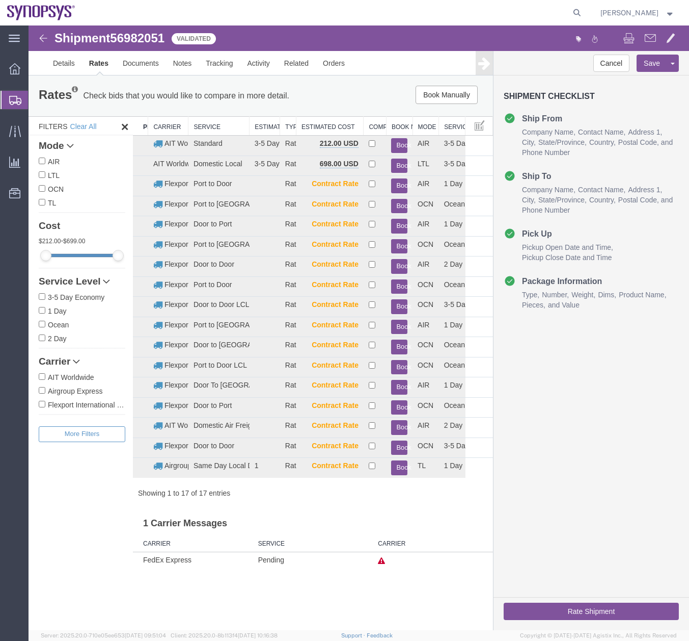
click at [384, 561] on icon at bounding box center [381, 560] width 7 height 7
click at [650, 403] on div "Cancel Save [GEOGRAPHIC_DATA] Assign To Clone Shipment Save As Template Shipmen…" at bounding box center [592, 340] width 196 height 579
click at [65, 62] on link "Details" at bounding box center [64, 63] width 36 height 24
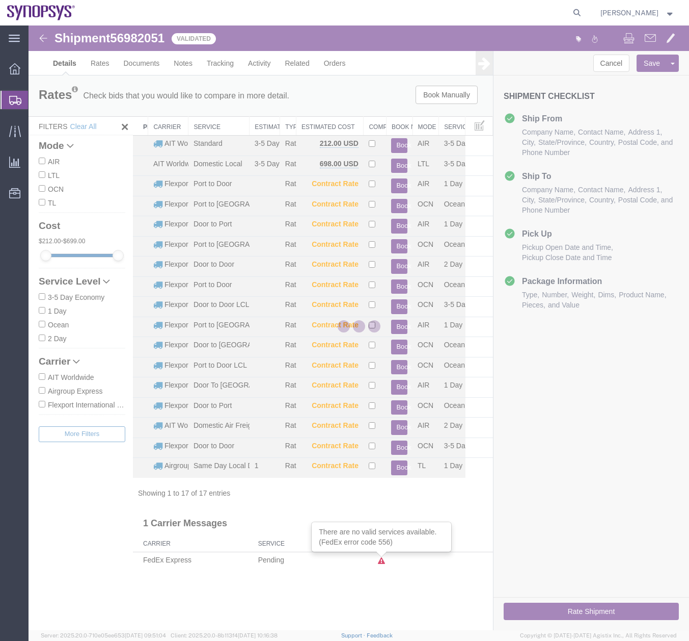
select select "63190"
select select "63204"
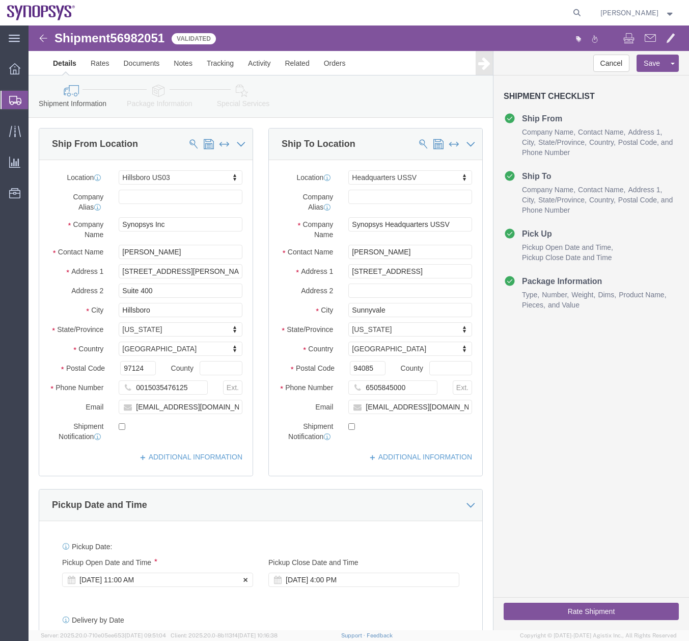
click div "[DATE] 11:00 AM"
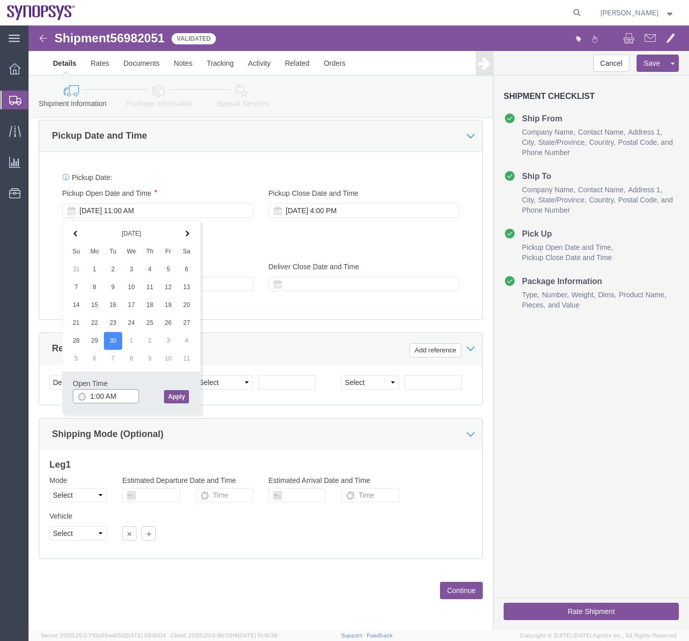
drag, startPoint x: 88, startPoint y: 367, endPoint x: 78, endPoint y: 371, distance: 10.7
click input "1:00 AM"
drag, startPoint x: 91, startPoint y: 370, endPoint x: 82, endPoint y: 371, distance: 9.3
click input "1:00 AM"
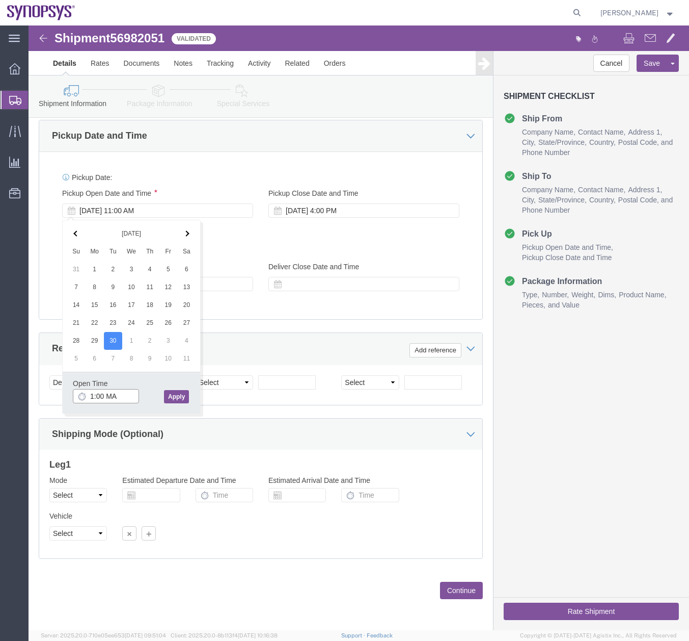
drag, startPoint x: 91, startPoint y: 369, endPoint x: 79, endPoint y: 372, distance: 12.5
click input "1:00 MA"
type input "1:00 PM"
click button "Apply"
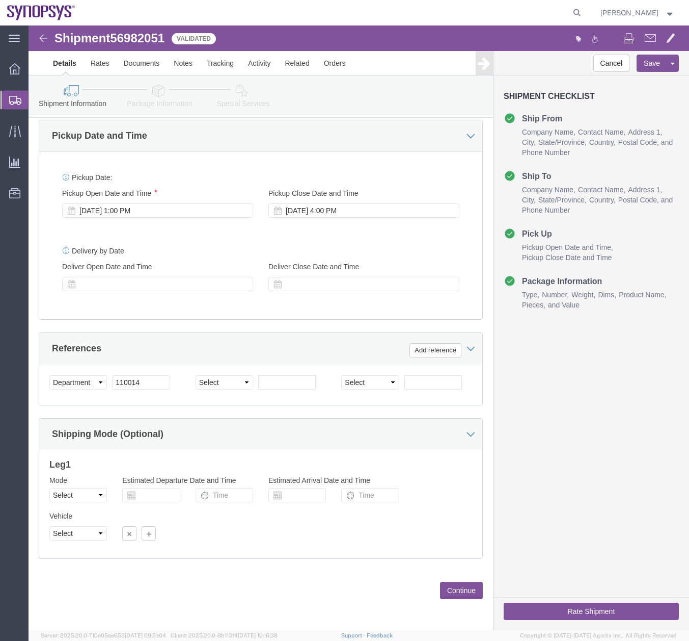
click button "Rate Shipment"
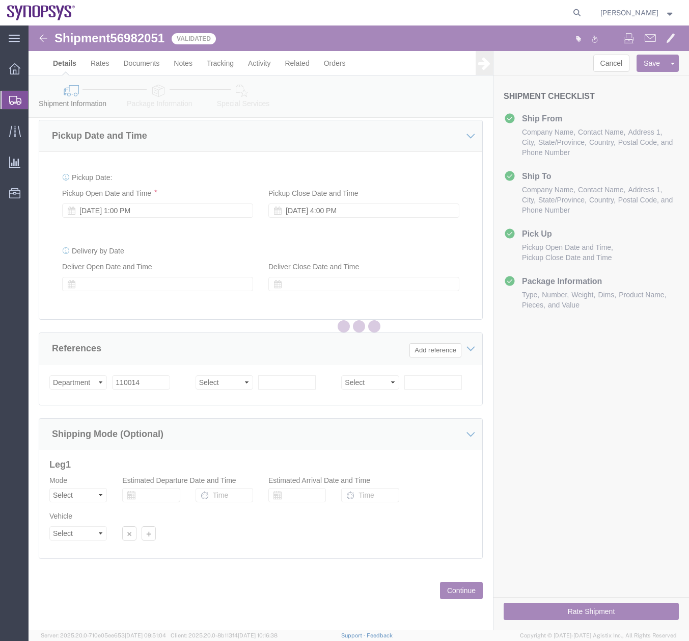
scroll to position [0, 0]
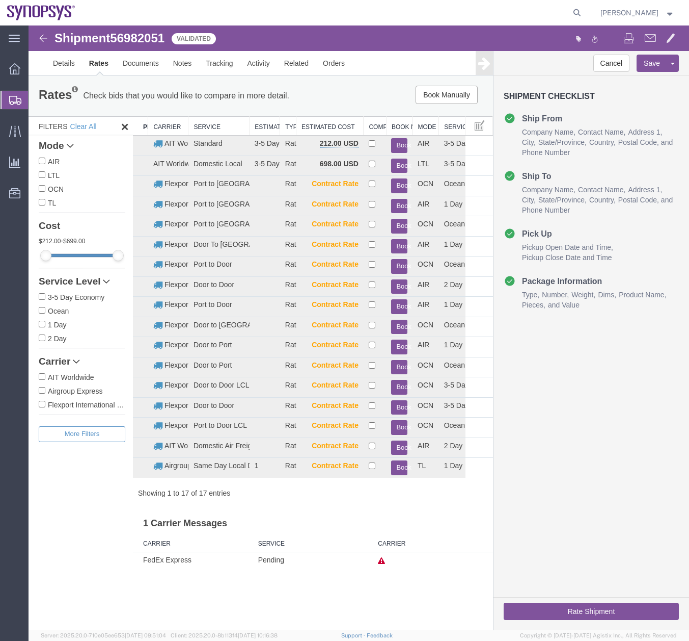
click at [13, 98] on icon at bounding box center [15, 100] width 12 height 9
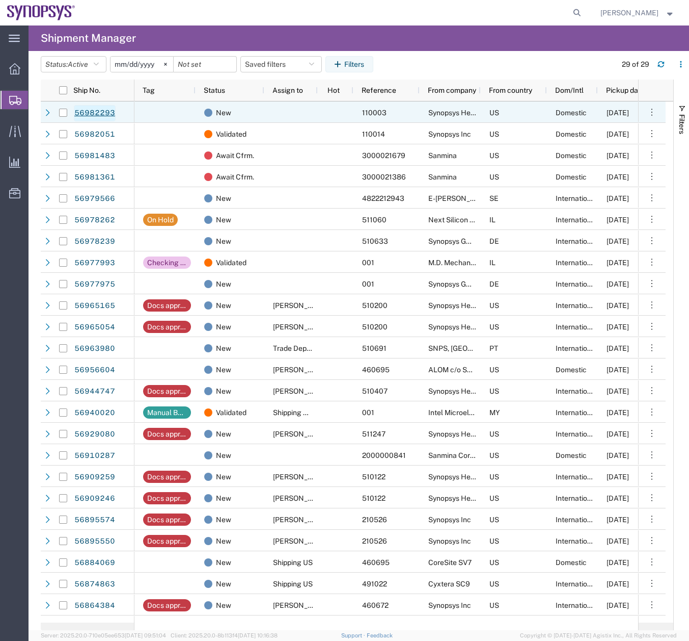
click at [86, 111] on link "56982293" at bounding box center [95, 113] width 42 height 16
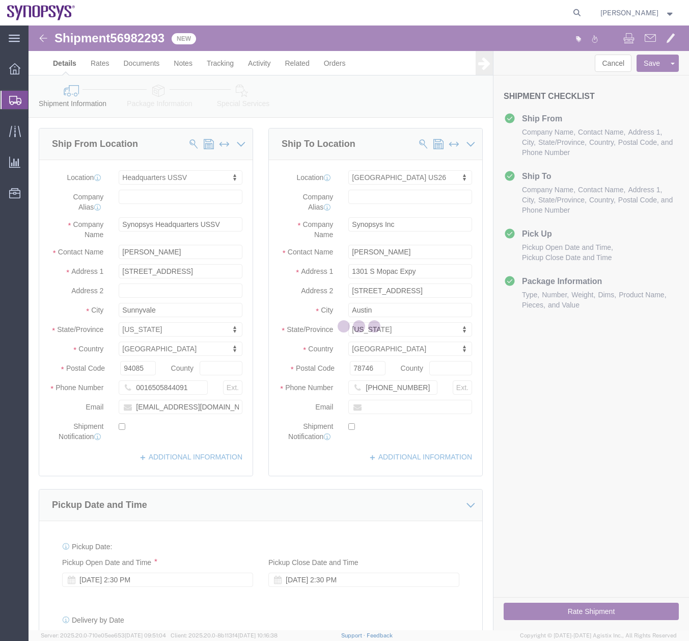
click at [10, 96] on icon at bounding box center [15, 100] width 12 height 9
select select "63204"
select select "63180"
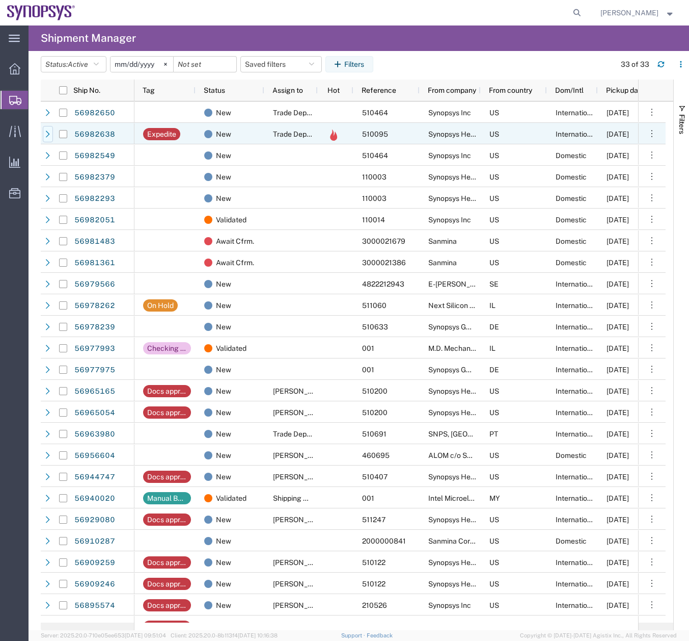
click at [45, 132] on icon at bounding box center [47, 133] width 7 height 7
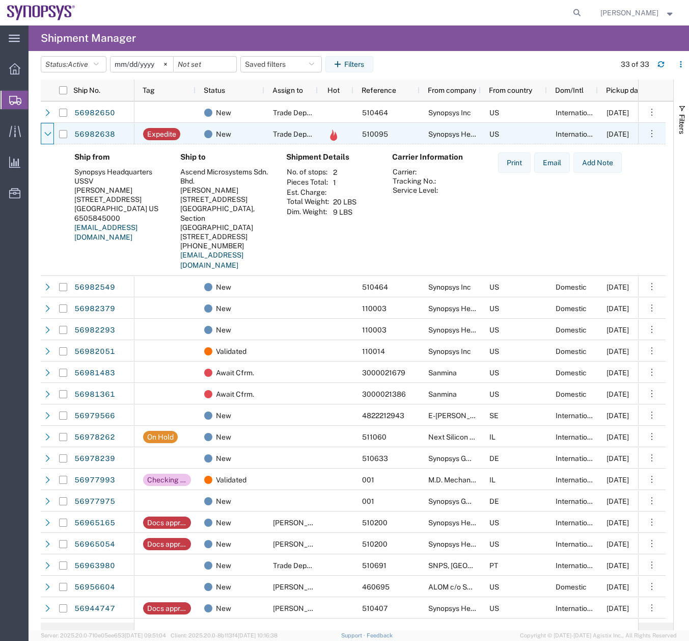
click at [45, 132] on icon at bounding box center [47, 134] width 7 height 4
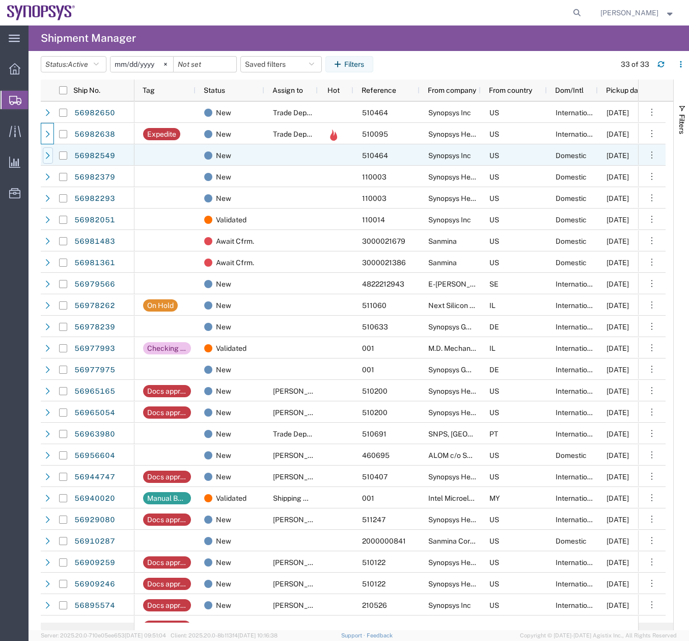
click at [46, 152] on icon at bounding box center [47, 155] width 7 height 7
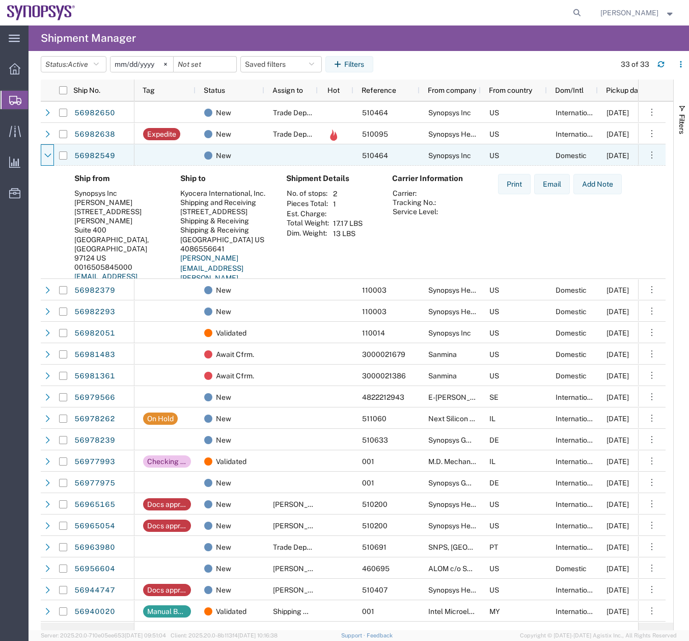
click at [46, 152] on icon at bounding box center [47, 155] width 7 height 7
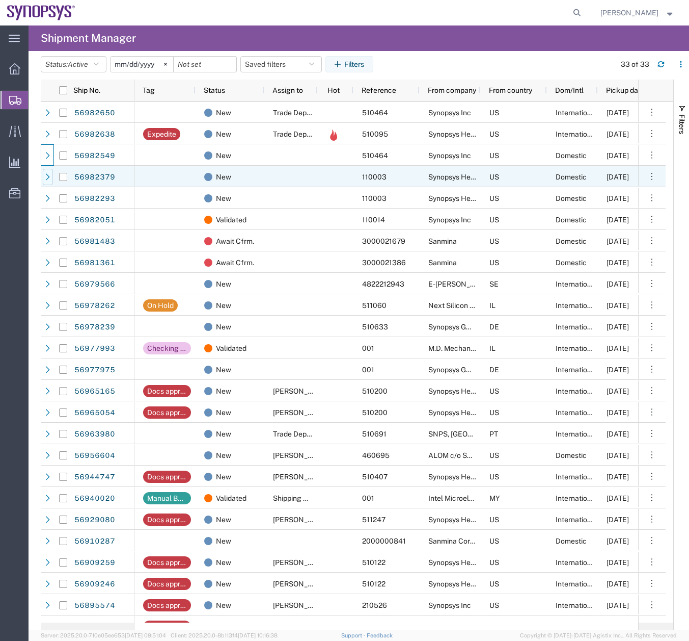
click at [49, 177] on icon at bounding box center [48, 176] width 4 height 7
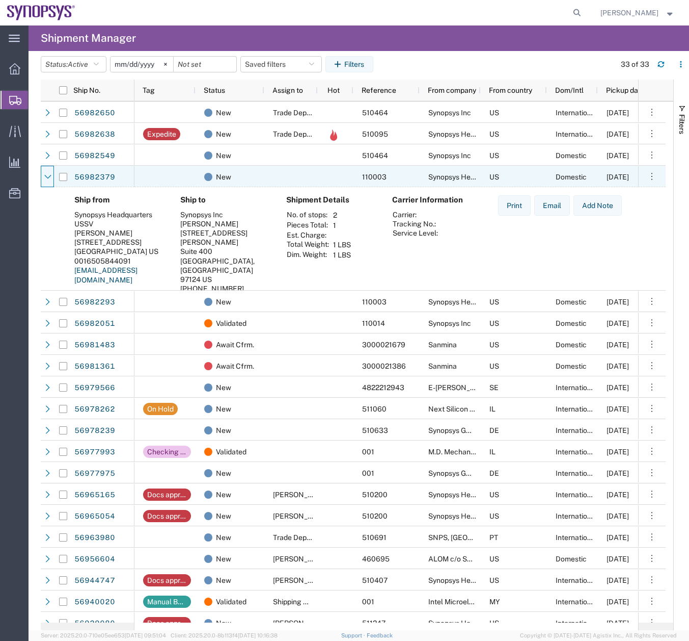
click at [49, 177] on icon at bounding box center [47, 177] width 7 height 4
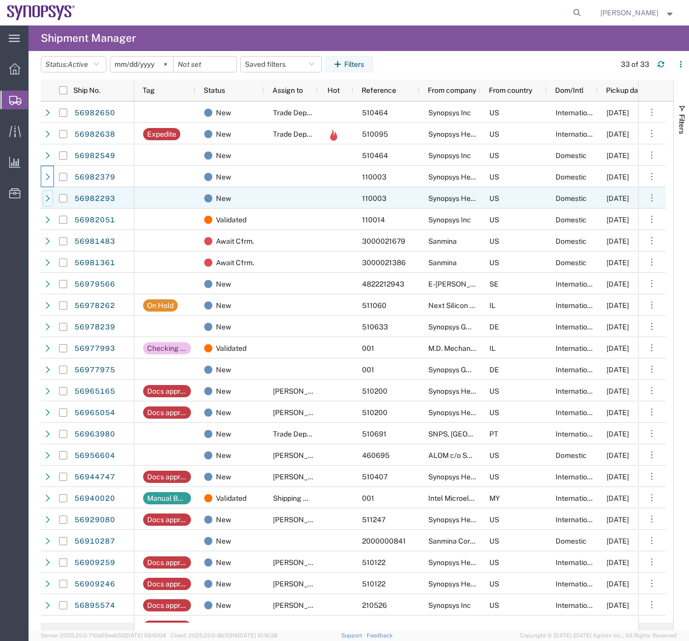
click at [52, 202] on div at bounding box center [48, 198] width 10 height 16
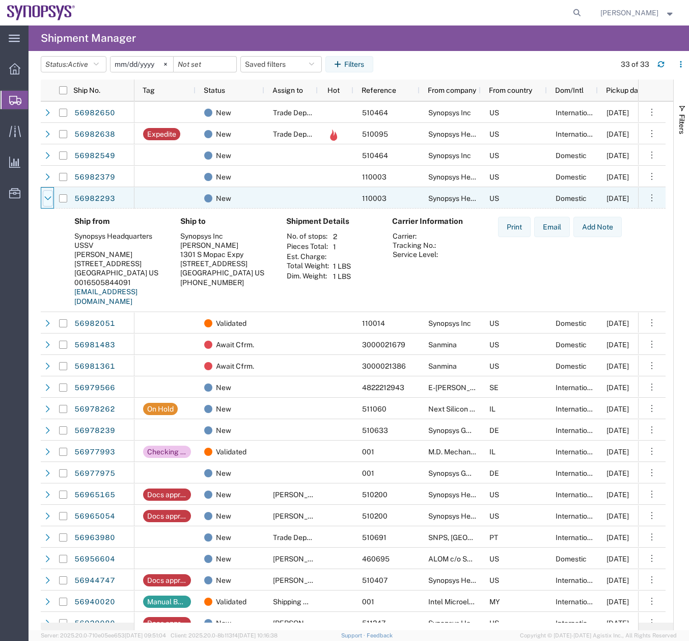
click at [49, 193] on div at bounding box center [48, 198] width 10 height 16
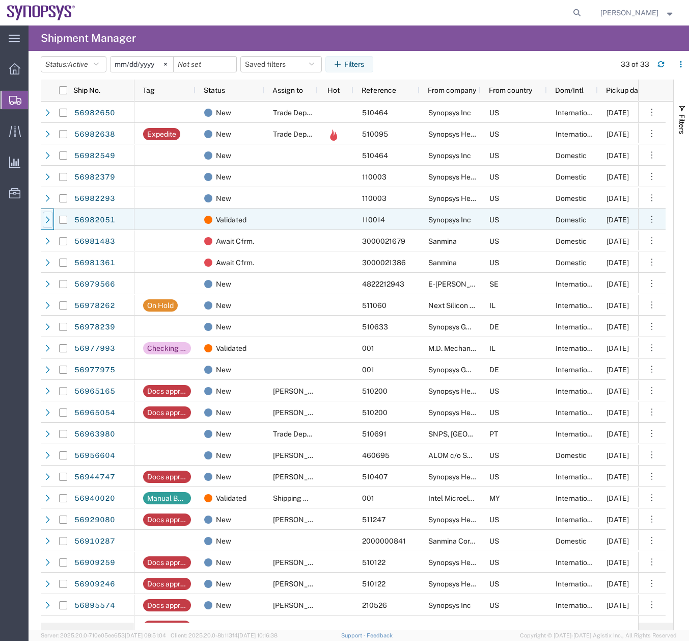
click at [44, 226] on div at bounding box center [48, 219] width 10 height 16
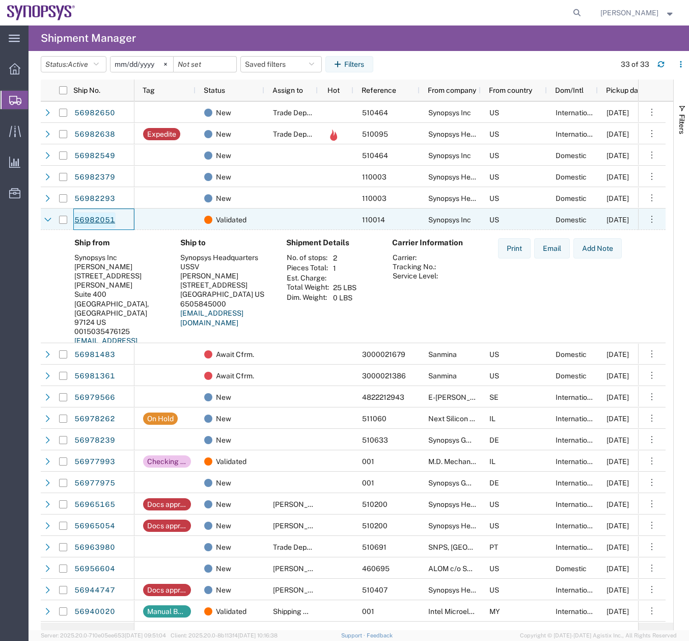
click at [82, 223] on link "56982051" at bounding box center [95, 220] width 42 height 16
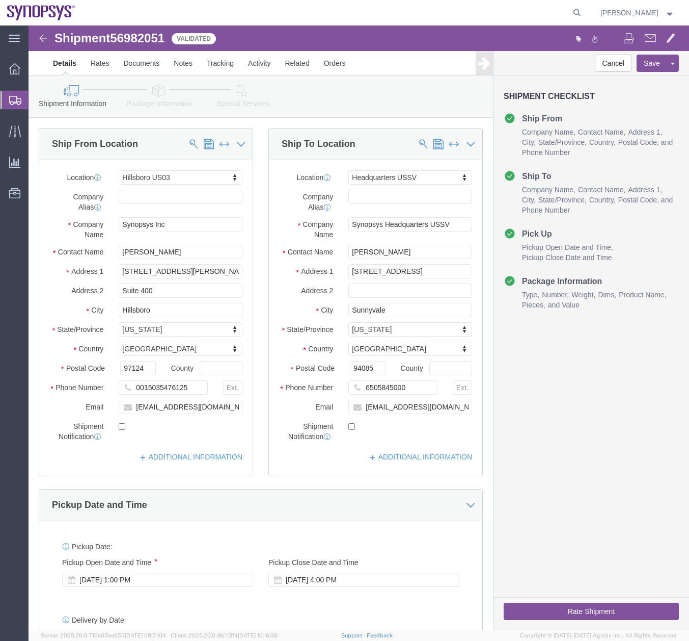
select select "63190"
select select "63204"
click icon
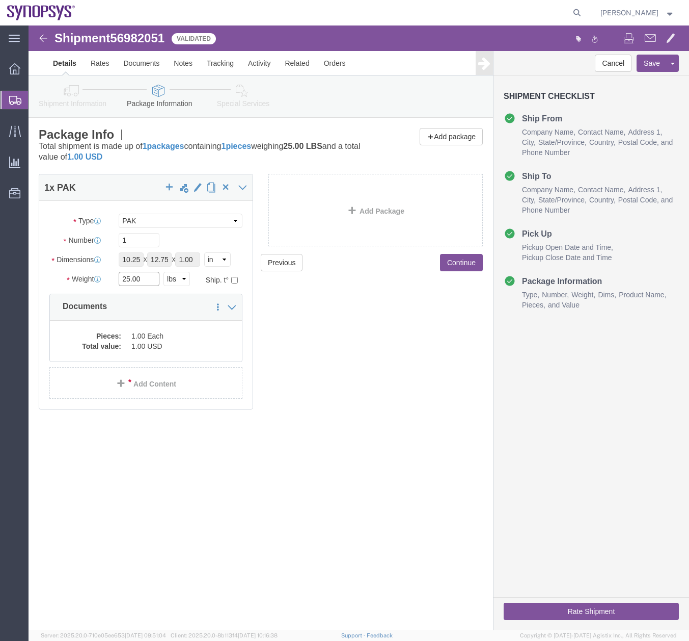
drag, startPoint x: 116, startPoint y: 253, endPoint x: 19, endPoint y: 283, distance: 101.2
click div "Package Type Select Bale(s) Basket(s) Bolt(s) Bottle(s) Buckets Bulk Bundle(s) …"
type input "1"
click div "Shipment 56982051 Validated Details Rates Documents Notes Tracking Activity Rel…"
click button "Rate Shipment"
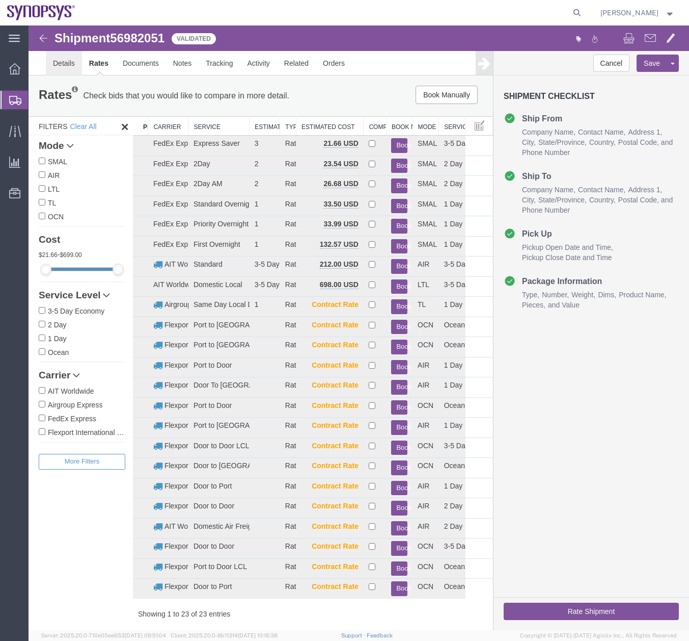
click at [61, 67] on link "Details" at bounding box center [64, 63] width 36 height 24
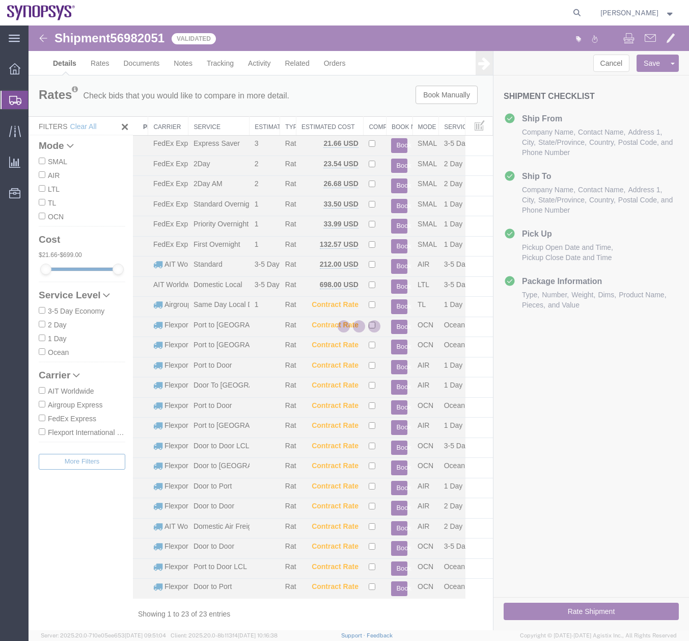
select select "63190"
select select "63204"
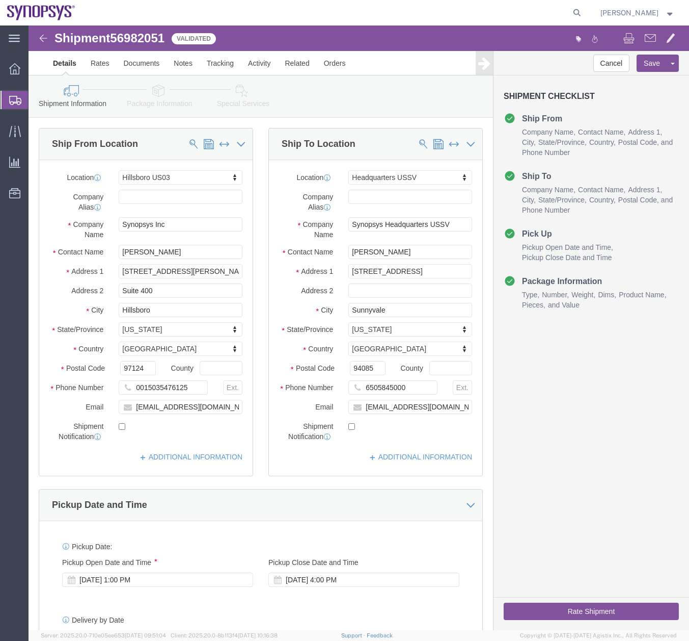
click at [14, 99] on icon at bounding box center [15, 100] width 12 height 9
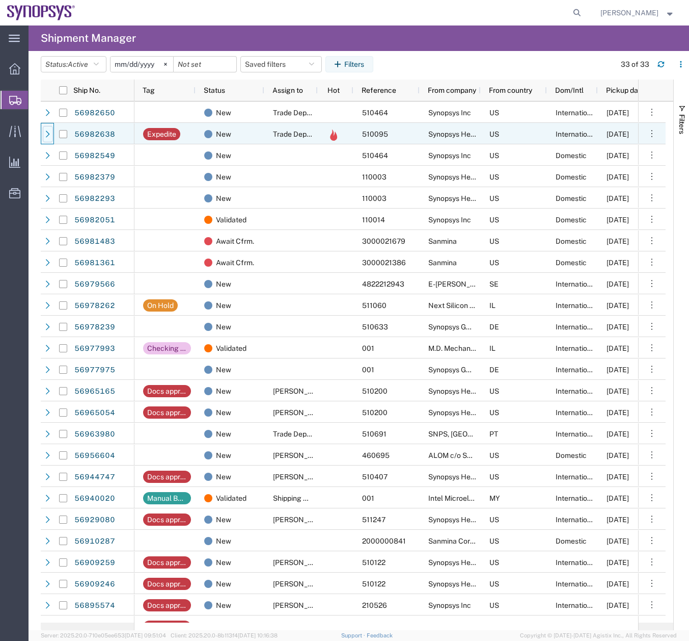
click at [51, 131] on icon at bounding box center [47, 133] width 7 height 7
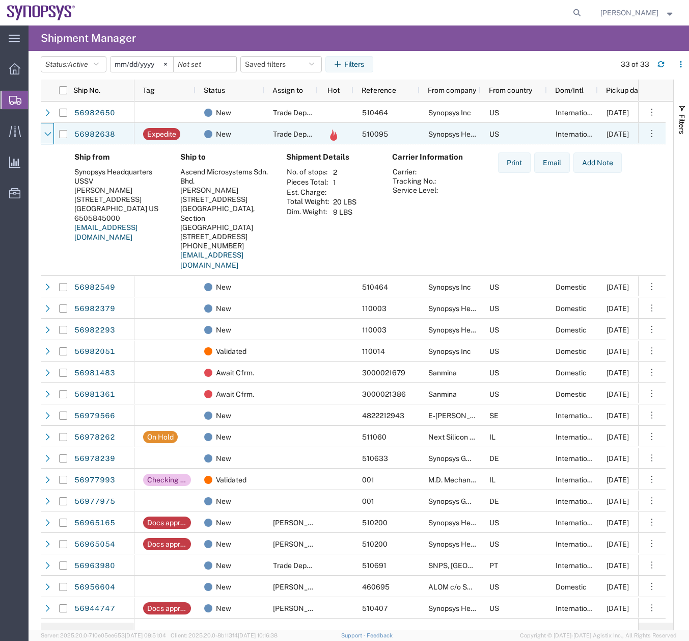
click at [51, 131] on icon at bounding box center [47, 133] width 7 height 7
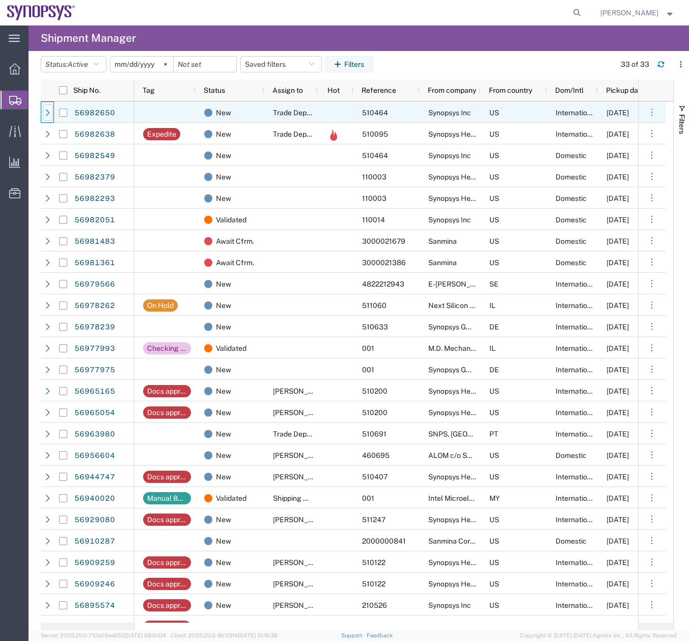
click at [47, 111] on icon at bounding box center [48, 112] width 4 height 7
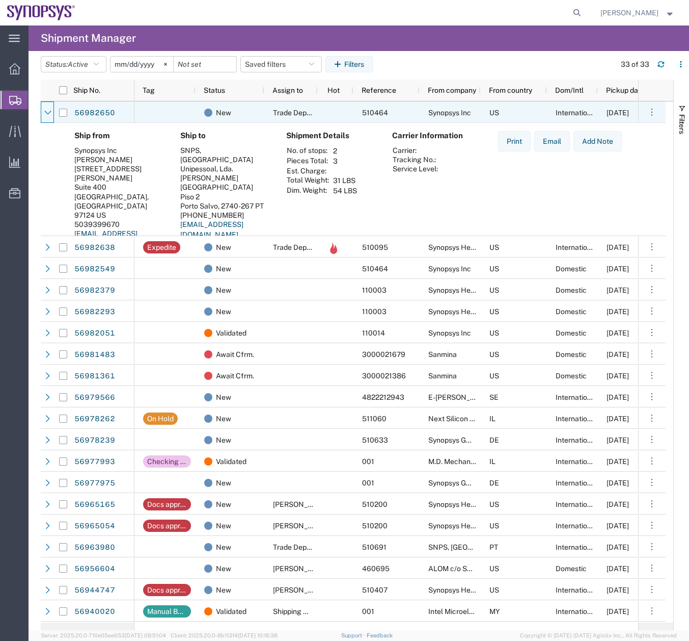
click at [47, 111] on icon at bounding box center [47, 112] width 7 height 7
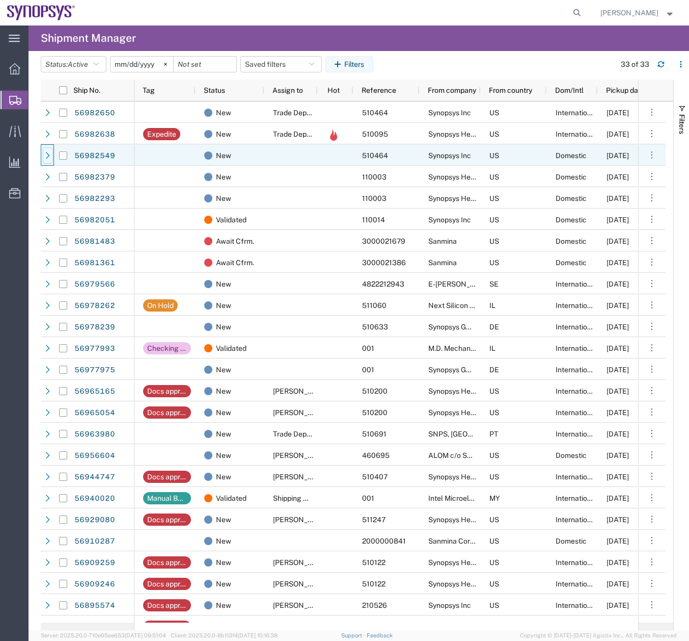
click at [45, 155] on icon at bounding box center [47, 155] width 7 height 7
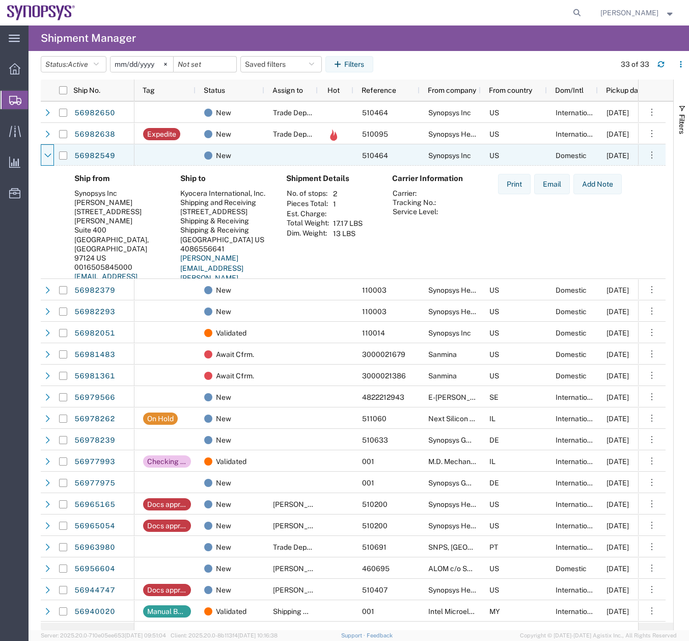
click at [45, 155] on icon at bounding box center [47, 155] width 7 height 7
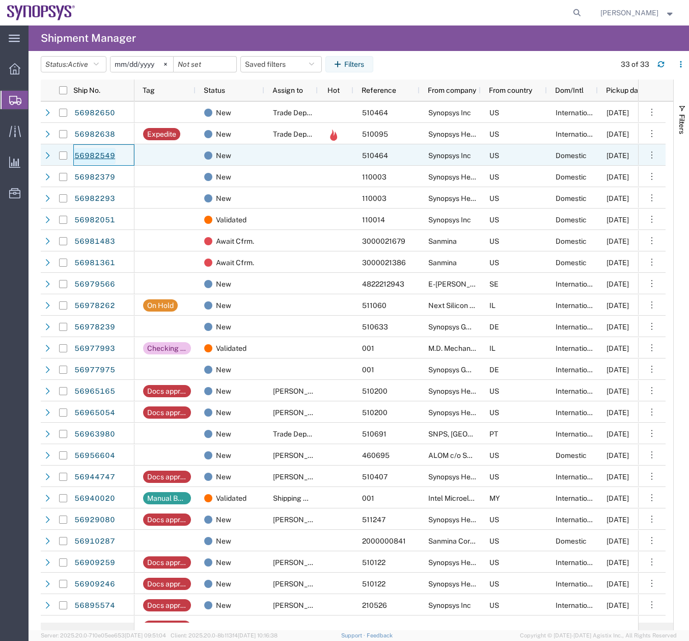
click at [91, 156] on link "56982549" at bounding box center [95, 156] width 42 height 16
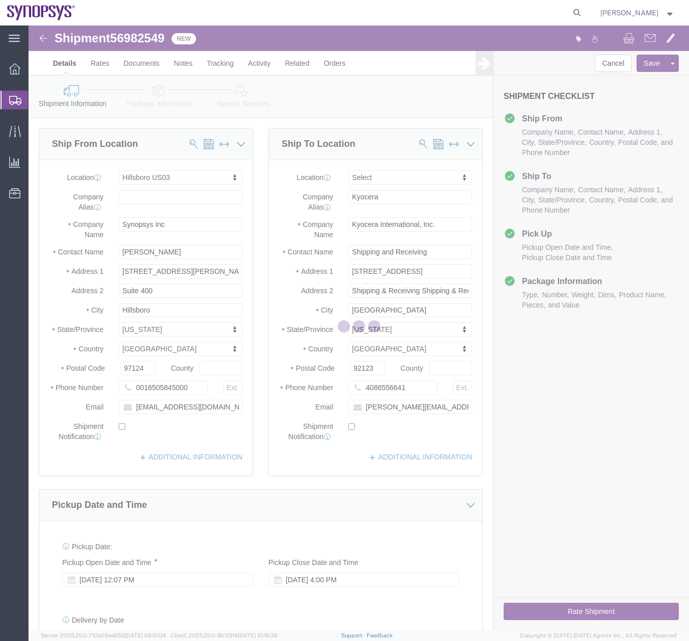
select select "63190"
select select
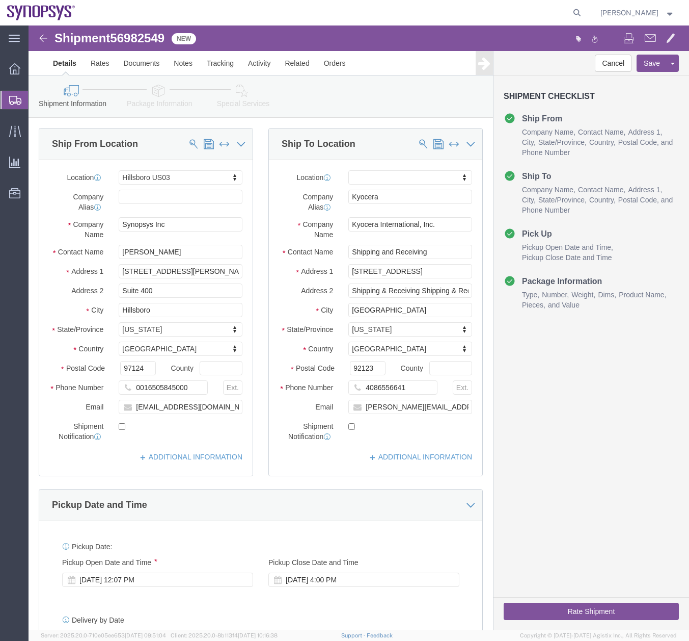
click icon
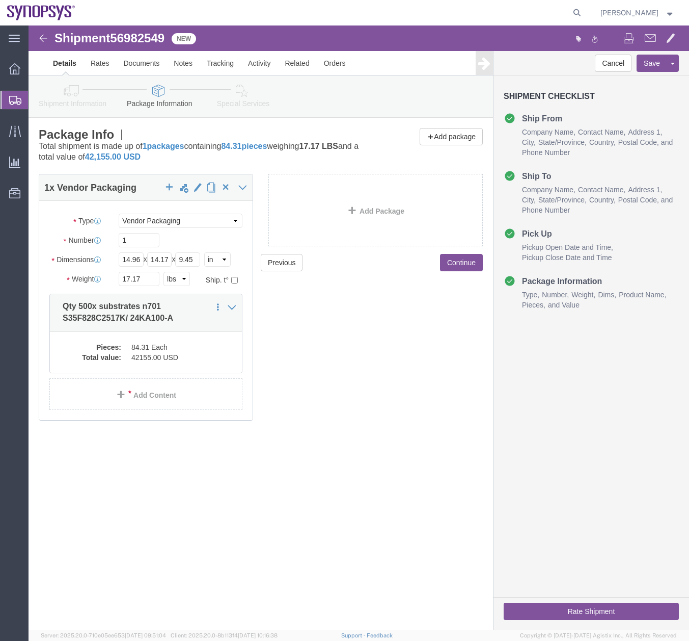
click icon
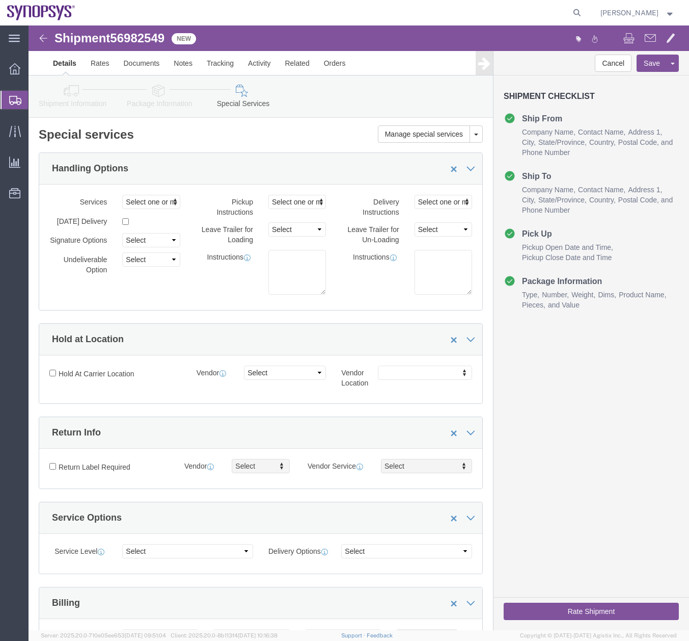
click button "Rate Shipment"
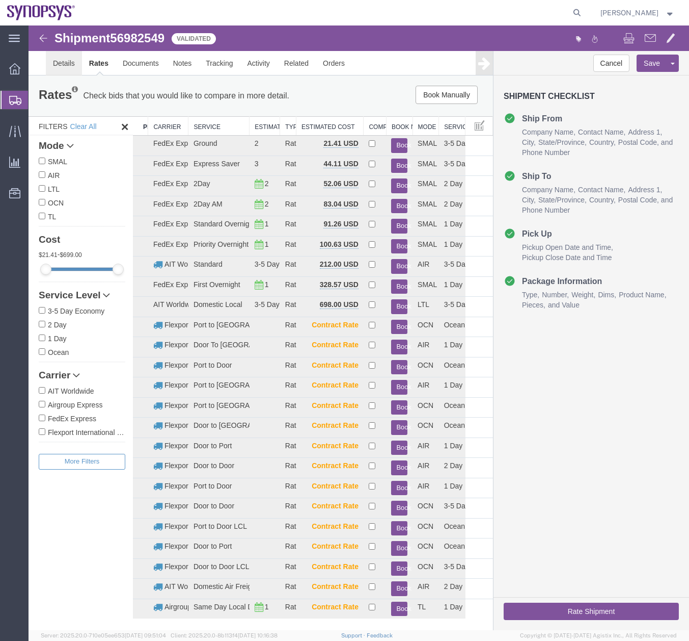
click at [62, 69] on link "Details" at bounding box center [64, 63] width 36 height 24
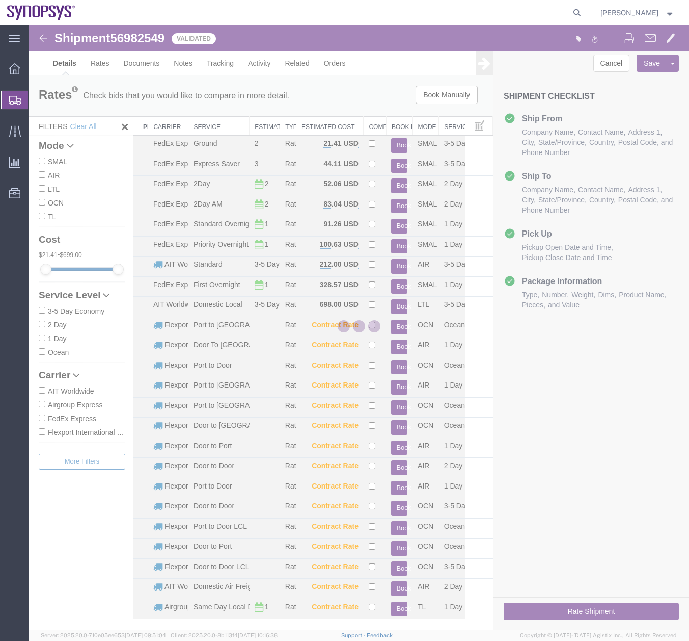
select select "63190"
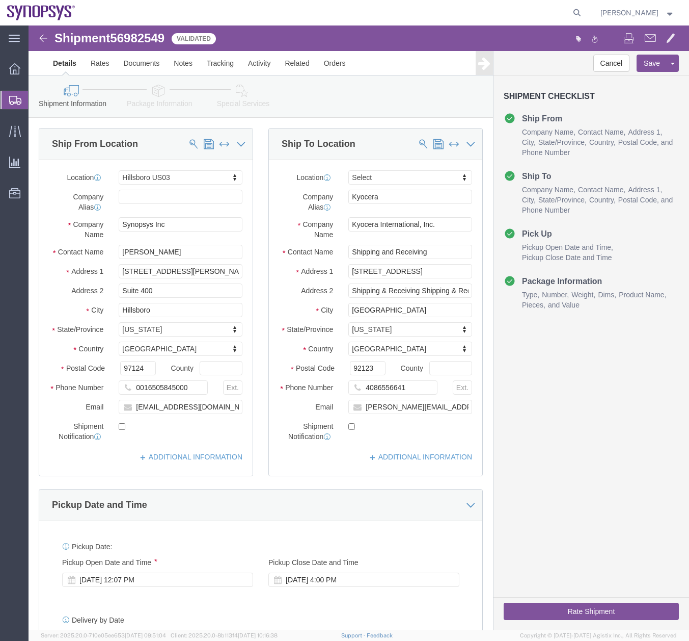
click icon
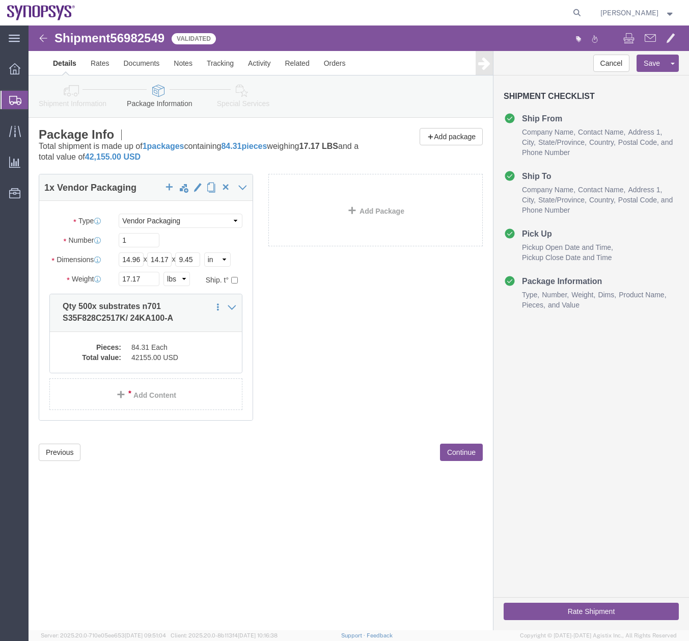
click button "Rate Shipment"
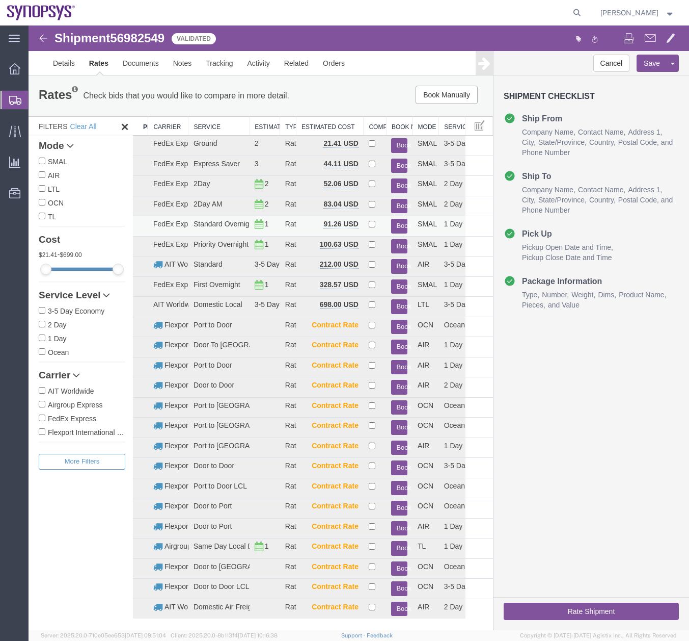
click at [394, 222] on button "Book" at bounding box center [399, 226] width 16 height 15
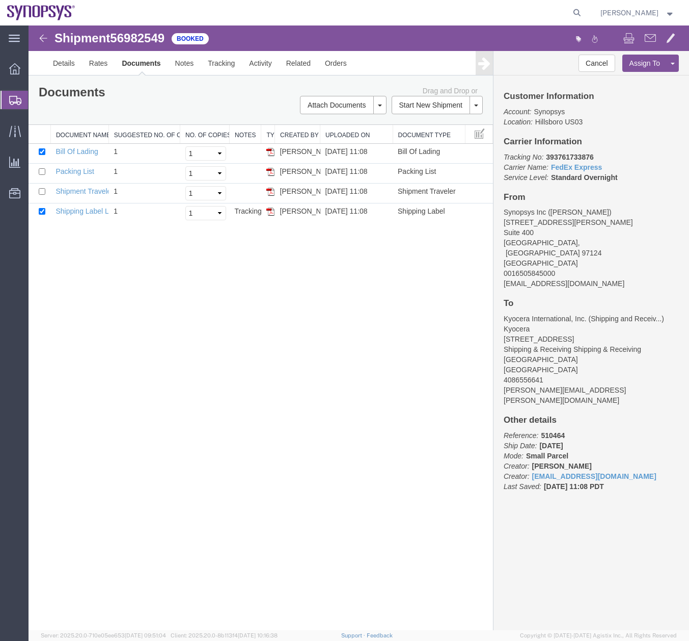
click at [9, 98] on icon at bounding box center [15, 100] width 12 height 9
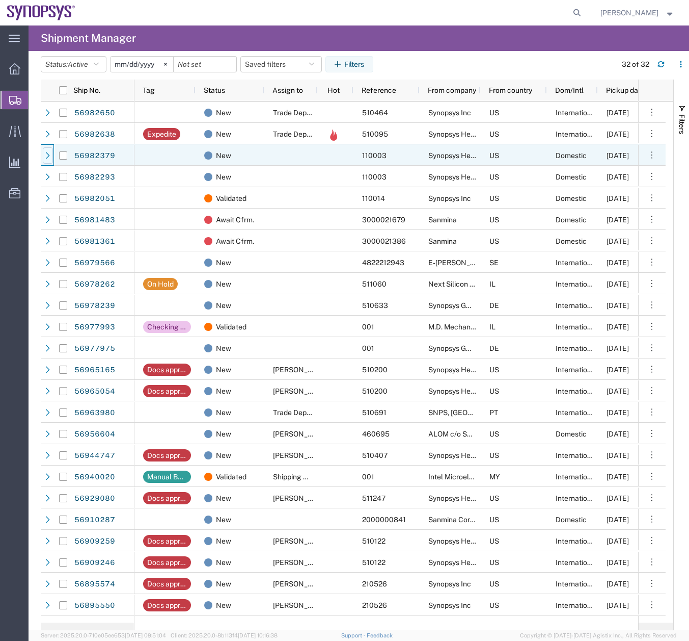
click at [51, 152] on icon at bounding box center [47, 155] width 7 height 7
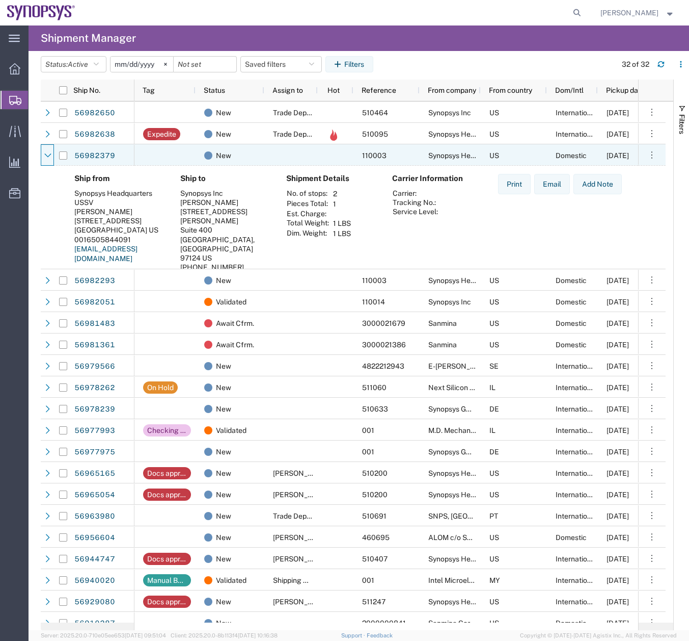
click at [51, 152] on icon at bounding box center [47, 155] width 7 height 7
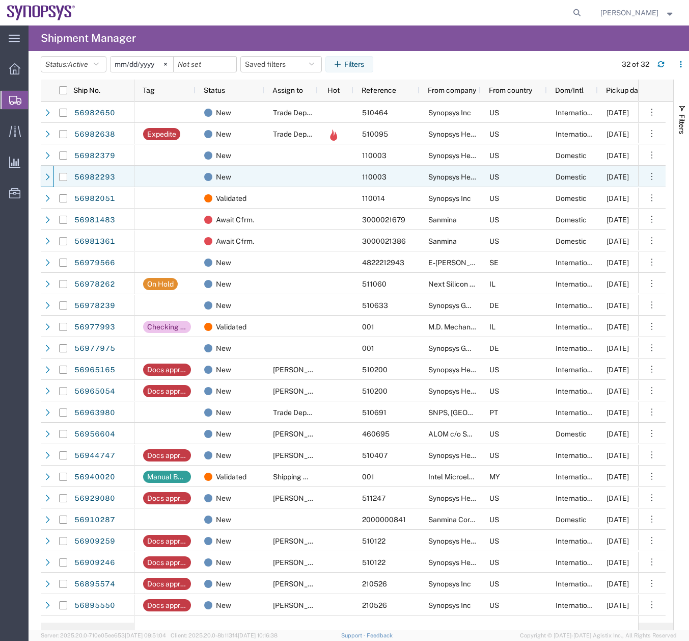
click at [49, 170] on div at bounding box center [48, 177] width 10 height 16
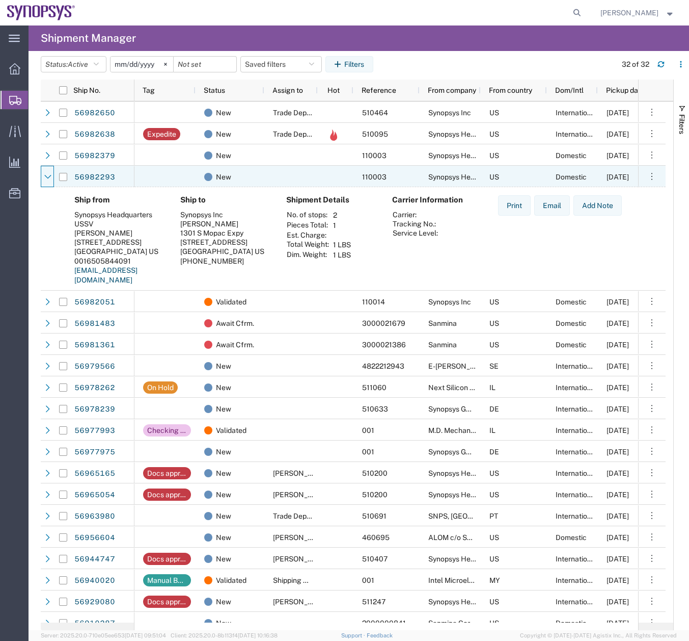
click at [49, 170] on div at bounding box center [48, 177] width 10 height 16
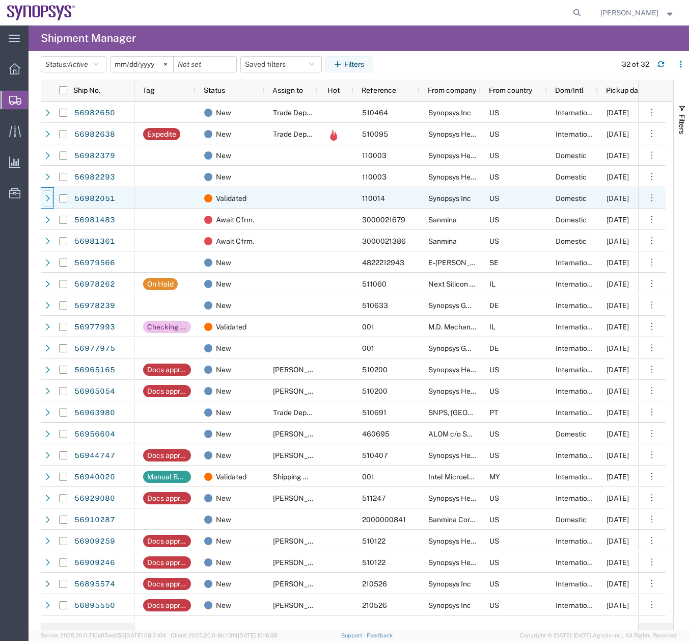
click at [48, 195] on icon at bounding box center [47, 198] width 7 height 7
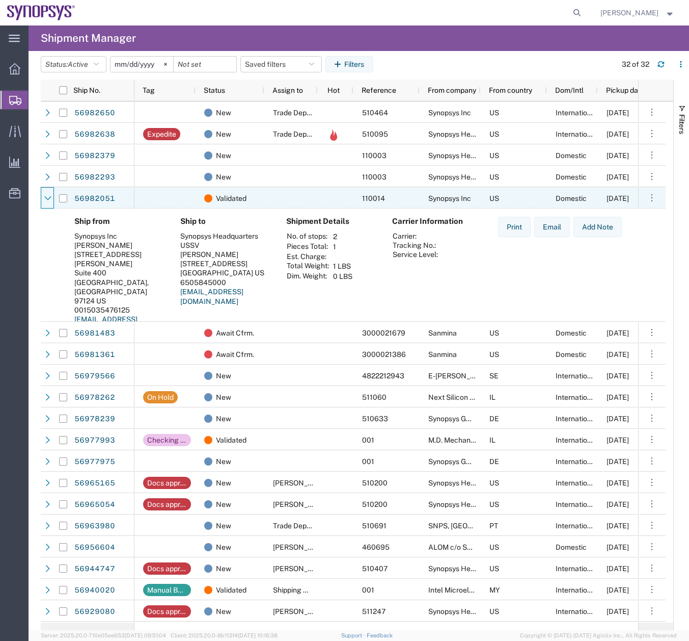
click at [48, 195] on icon at bounding box center [47, 198] width 7 height 7
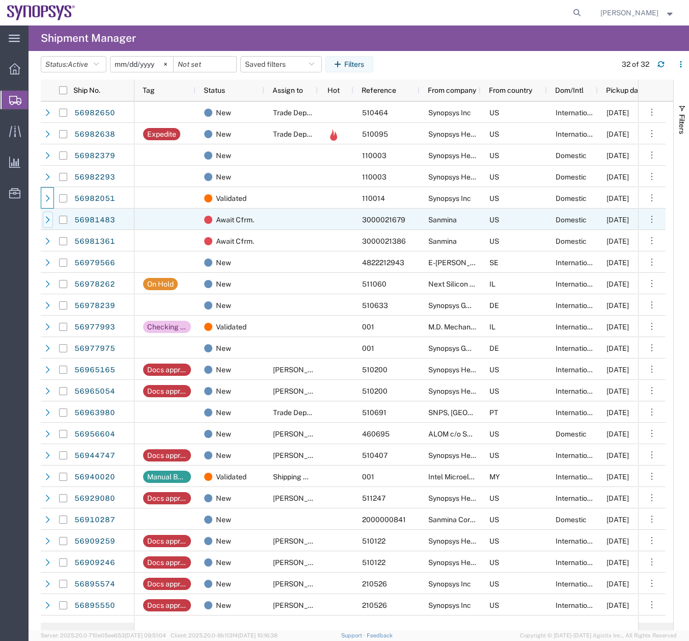
click at [52, 217] on div at bounding box center [48, 219] width 10 height 16
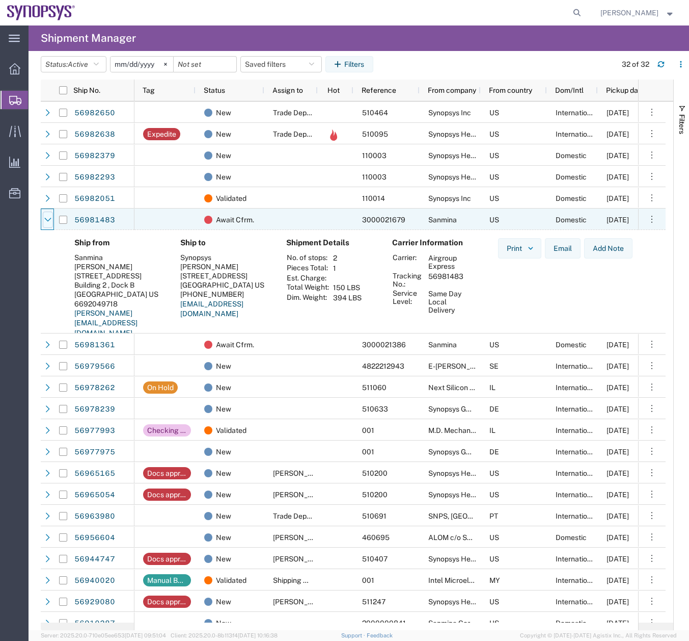
click at [50, 219] on icon at bounding box center [47, 220] width 7 height 4
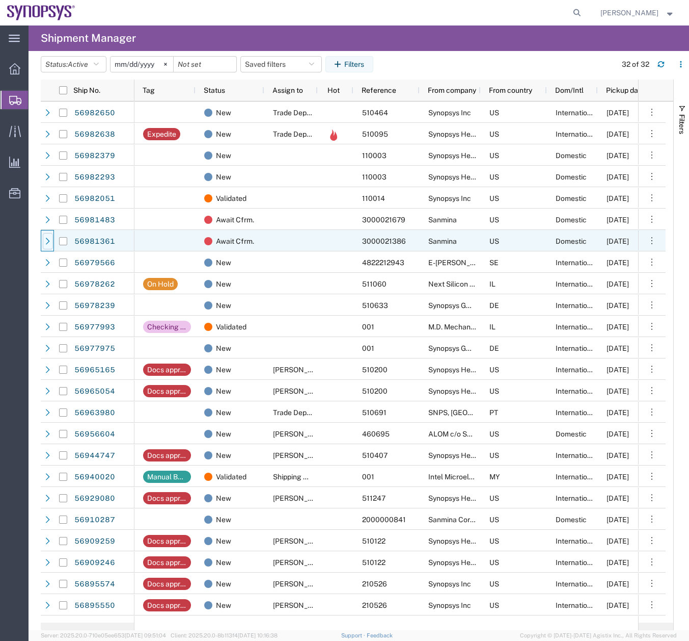
click at [45, 243] on icon at bounding box center [47, 240] width 7 height 7
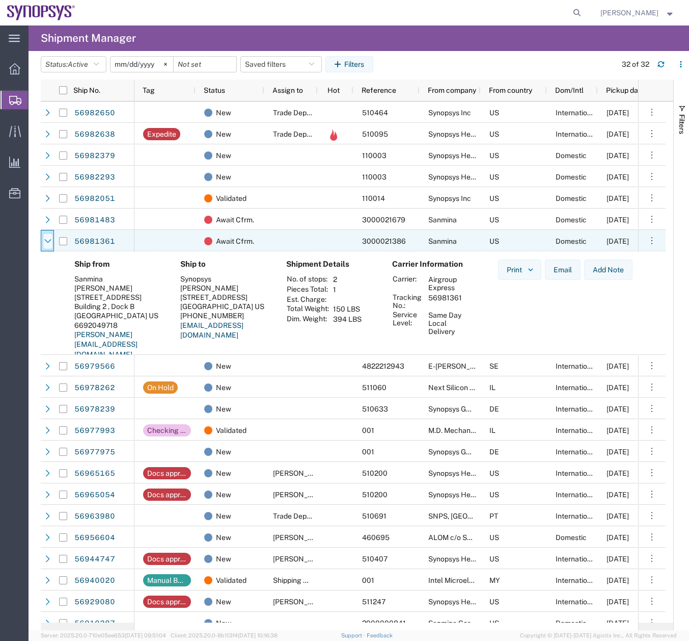
click at [48, 235] on div at bounding box center [48, 241] width 10 height 16
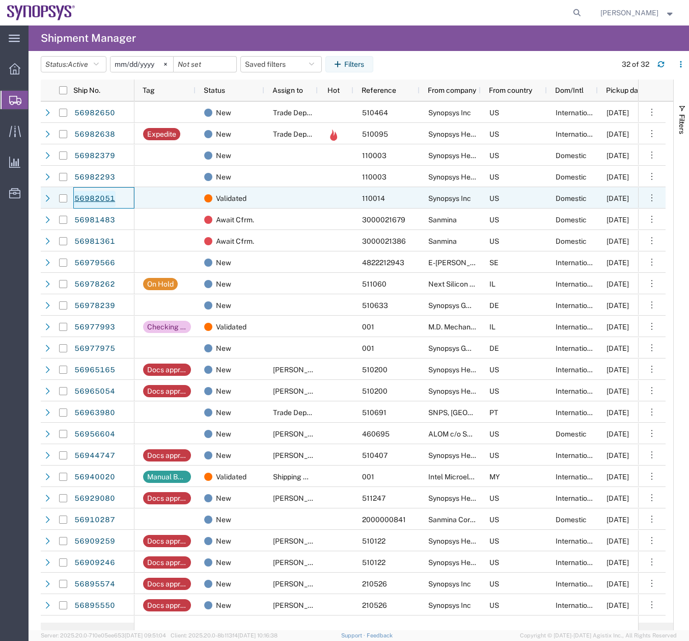
click at [90, 197] on link "56982051" at bounding box center [95, 199] width 42 height 16
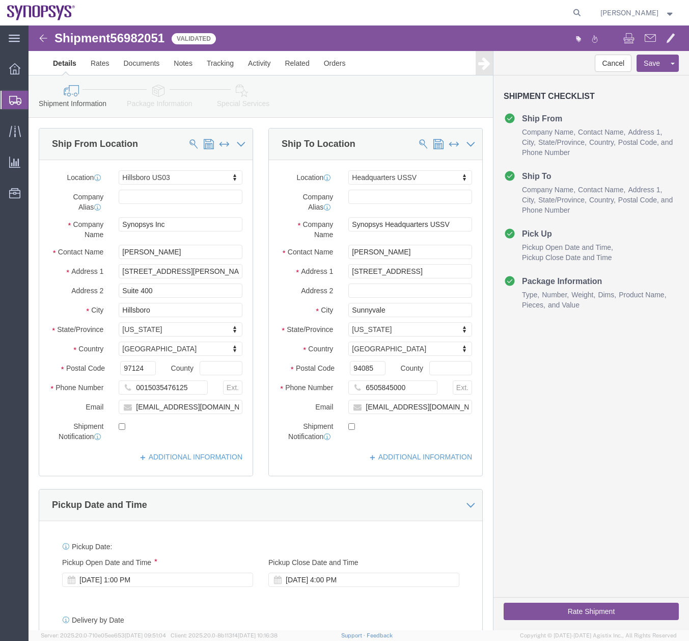
select select "63190"
select select "63204"
click button "Rate Shipment"
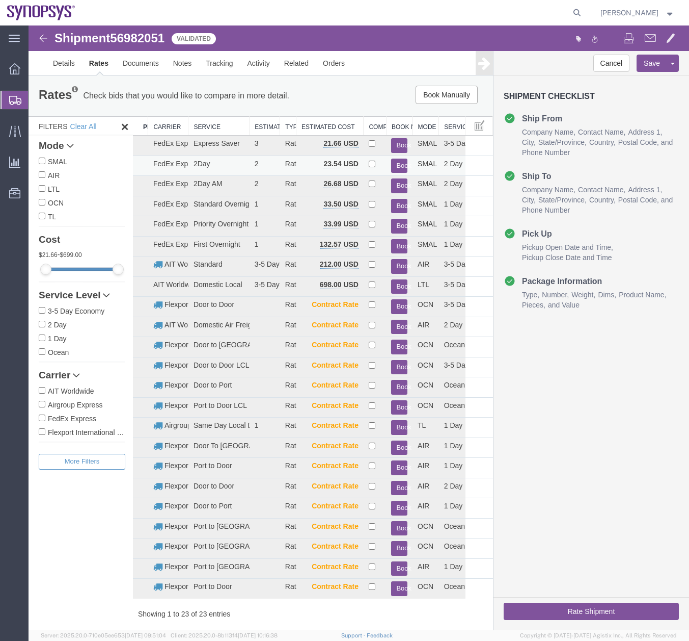
click at [394, 165] on button "Book" at bounding box center [399, 165] width 16 height 15
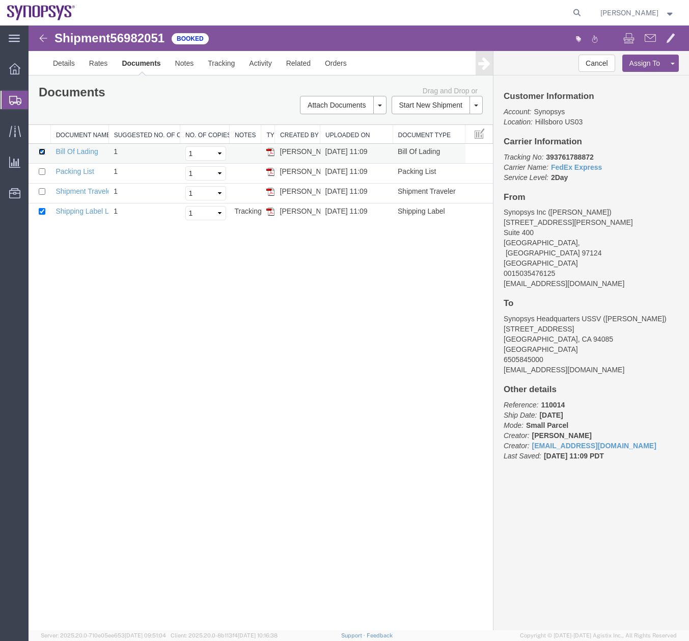
click at [43, 153] on input "checkbox" at bounding box center [42, 151] width 7 height 7
checkbox input "false"
click at [324, 136] on link "Email Documents" at bounding box center [342, 137] width 89 height 15
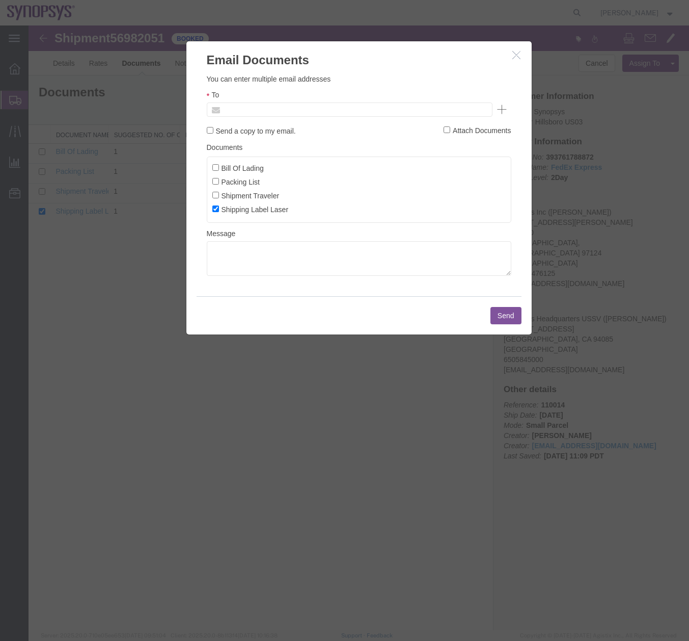
click at [271, 115] on input "text" at bounding box center [280, 109] width 119 height 13
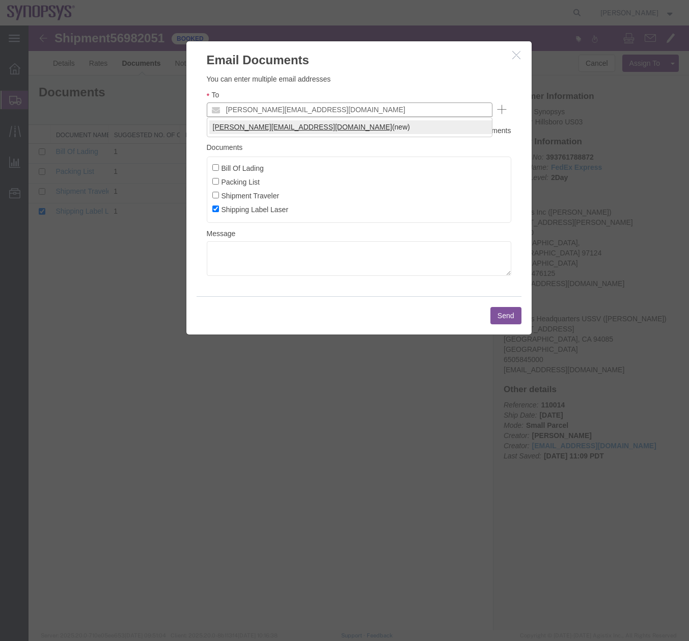
type input "[PERSON_NAME][EMAIL_ADDRESS][DOMAIN_NAME]"
click at [502, 318] on button "Send" at bounding box center [506, 315] width 31 height 17
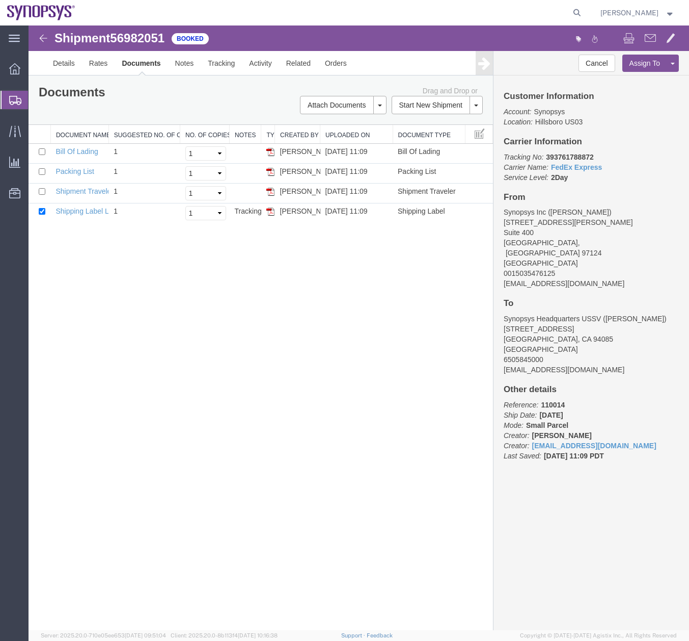
click at [14, 102] on icon at bounding box center [15, 100] width 12 height 9
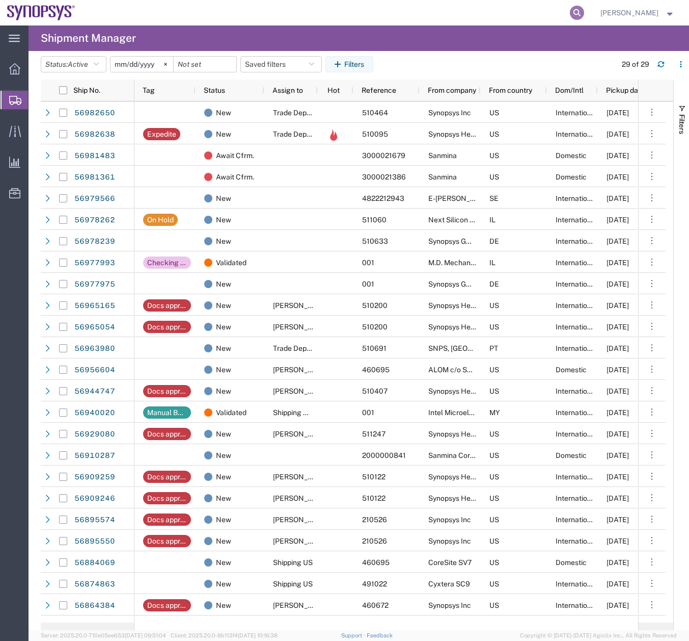
click at [584, 13] on icon at bounding box center [577, 13] width 14 height 14
click at [412, 16] on input "search" at bounding box center [415, 13] width 310 height 24
type input "56982051"
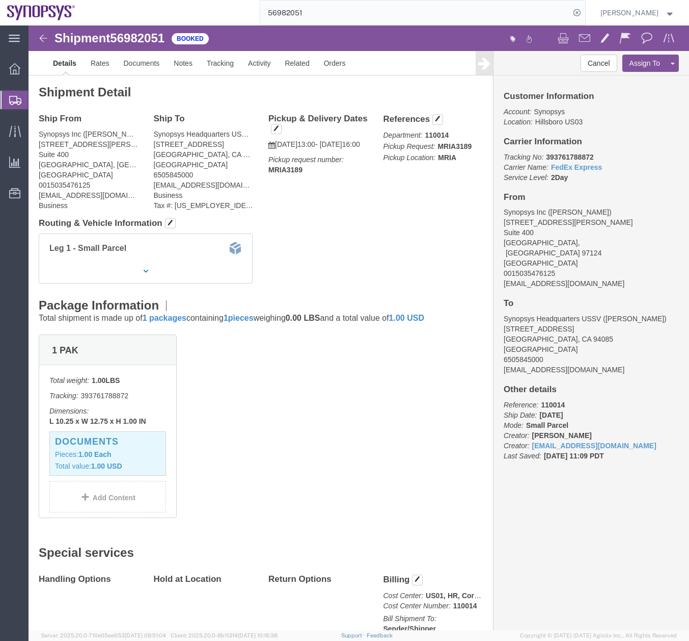
click at [13, 102] on icon at bounding box center [15, 100] width 12 height 9
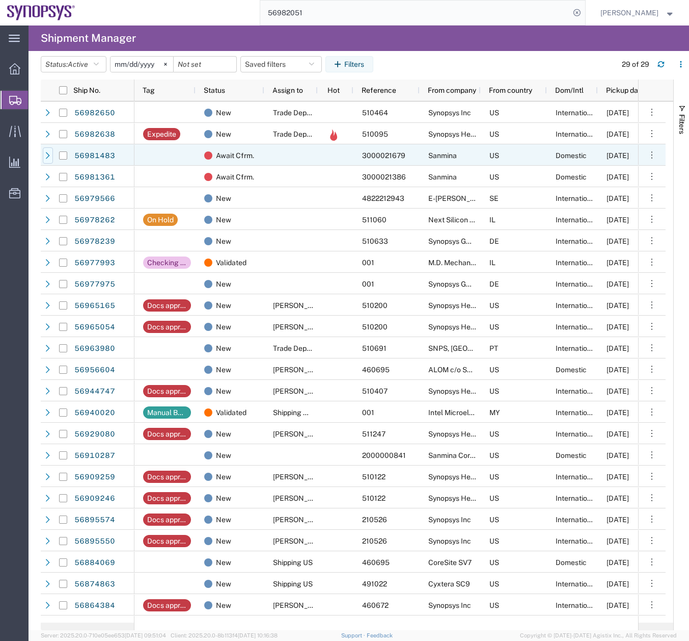
click at [50, 159] on div at bounding box center [48, 155] width 10 height 16
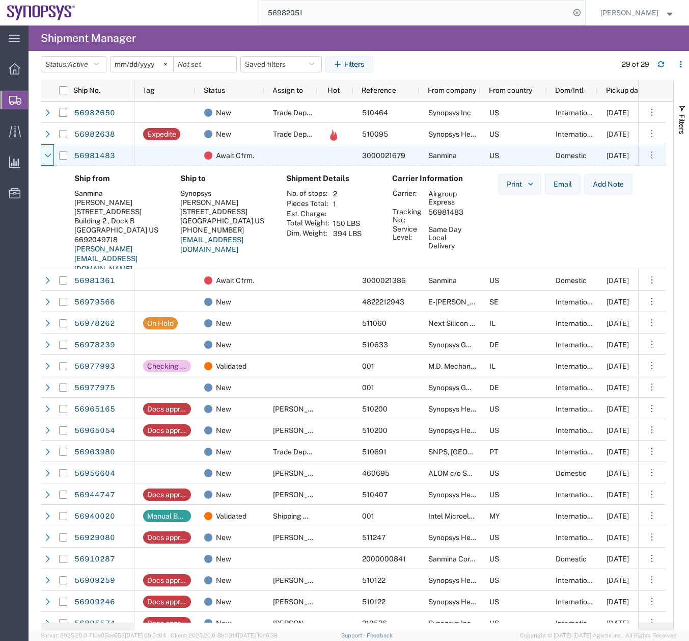
click at [50, 159] on div at bounding box center [48, 155] width 10 height 16
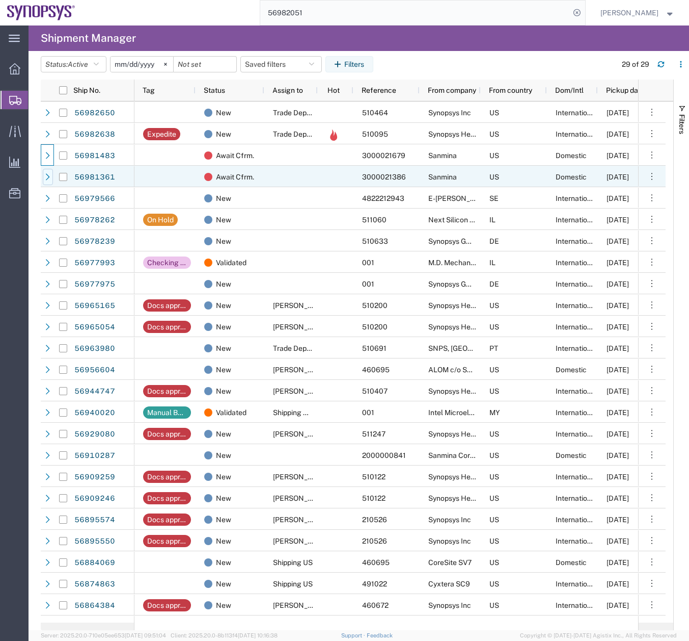
click at [51, 178] on icon at bounding box center [47, 176] width 7 height 7
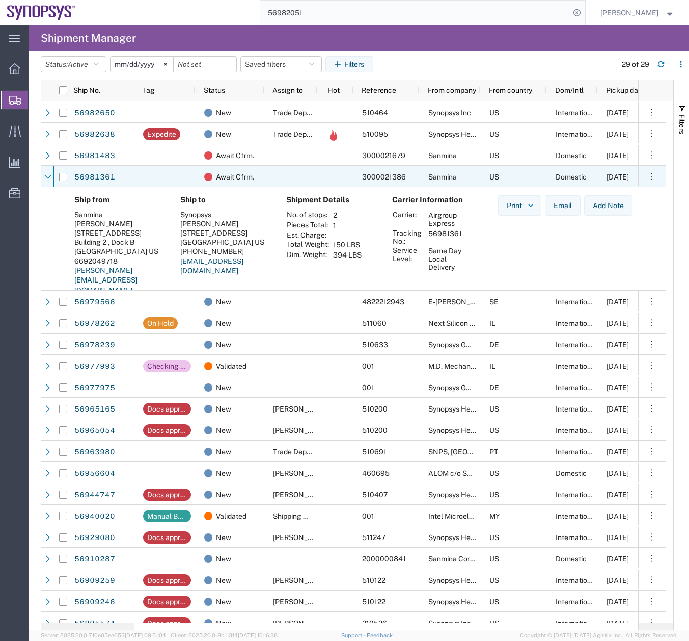
click at [51, 178] on icon at bounding box center [47, 176] width 7 height 7
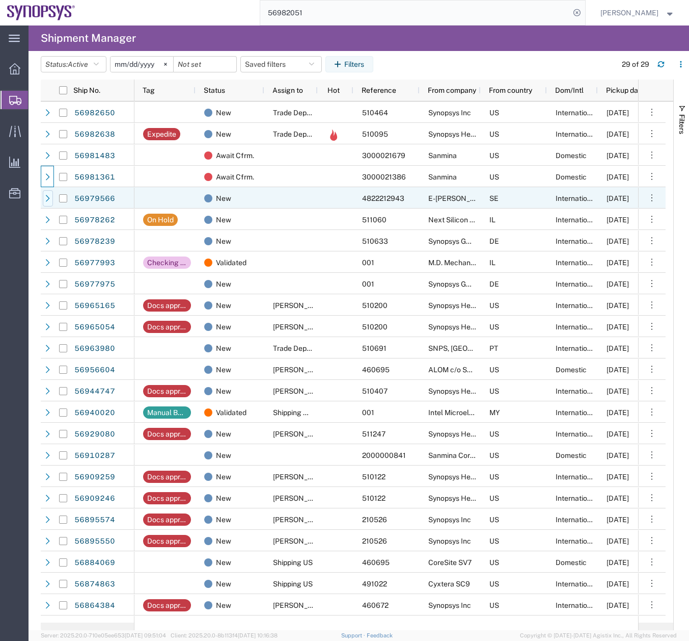
click at [46, 201] on icon at bounding box center [47, 198] width 7 height 7
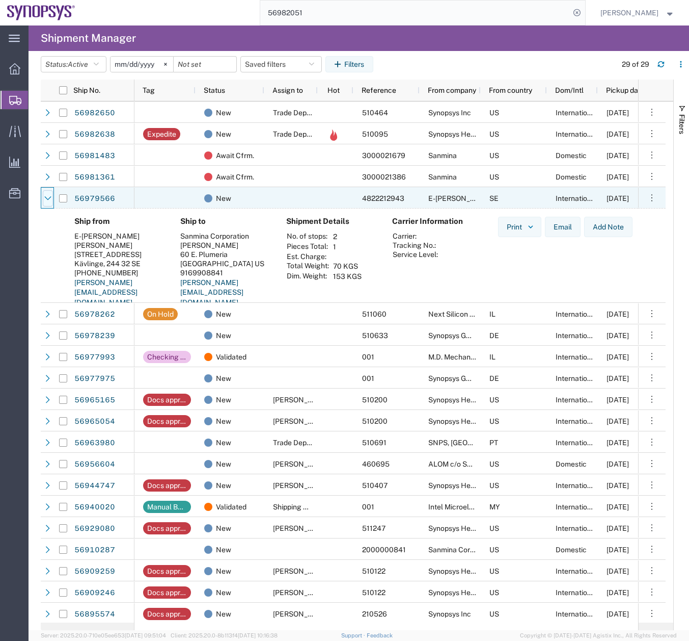
click at [51, 193] on div at bounding box center [48, 198] width 10 height 16
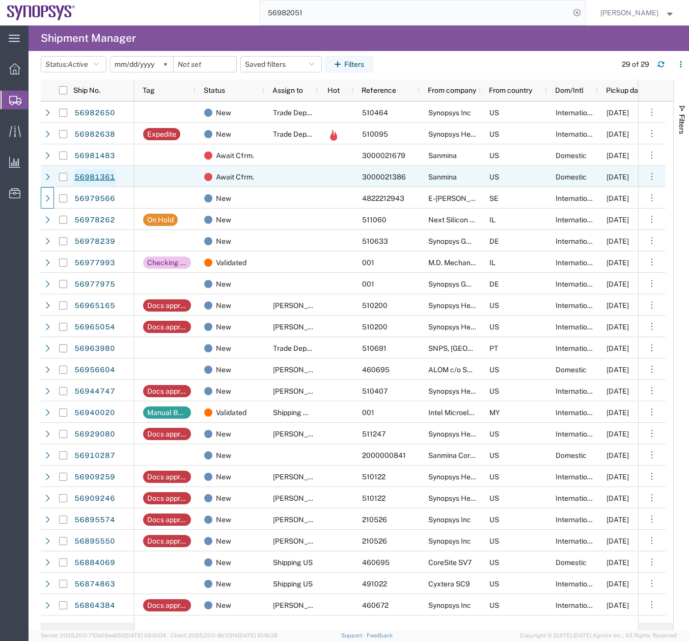
click at [86, 179] on link "56981361" at bounding box center [95, 177] width 42 height 16
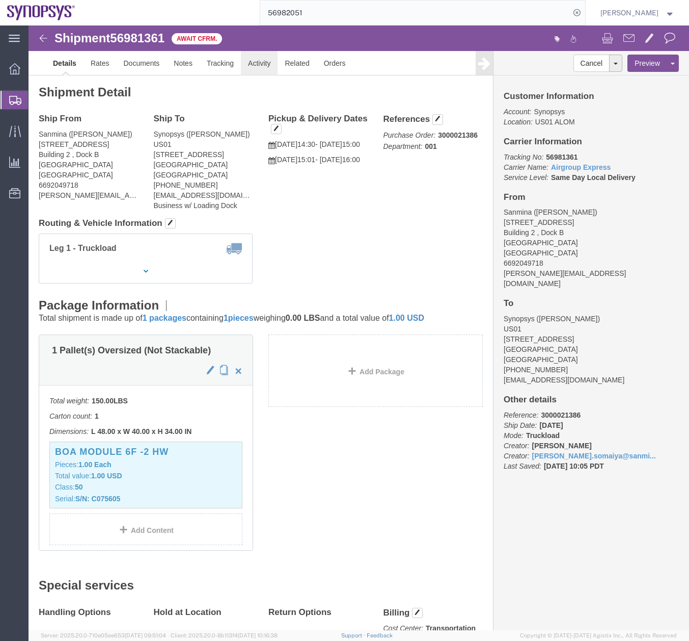
click link "Activity"
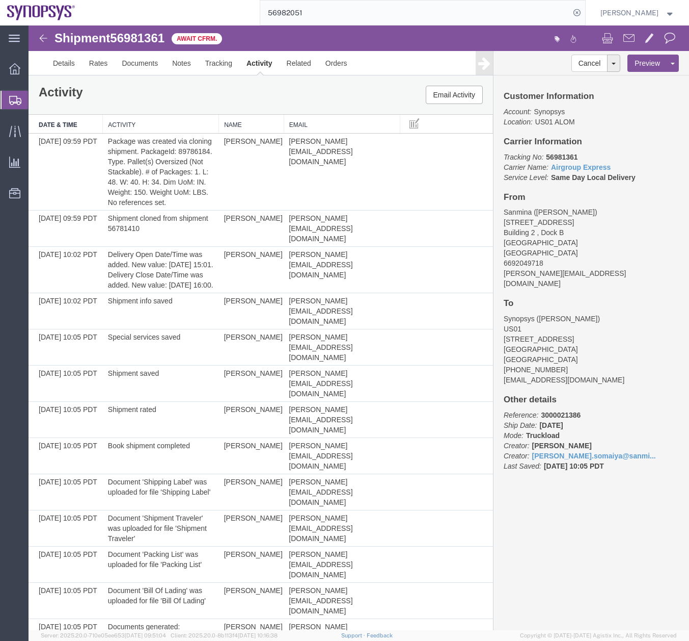
click at [13, 102] on icon at bounding box center [15, 100] width 12 height 9
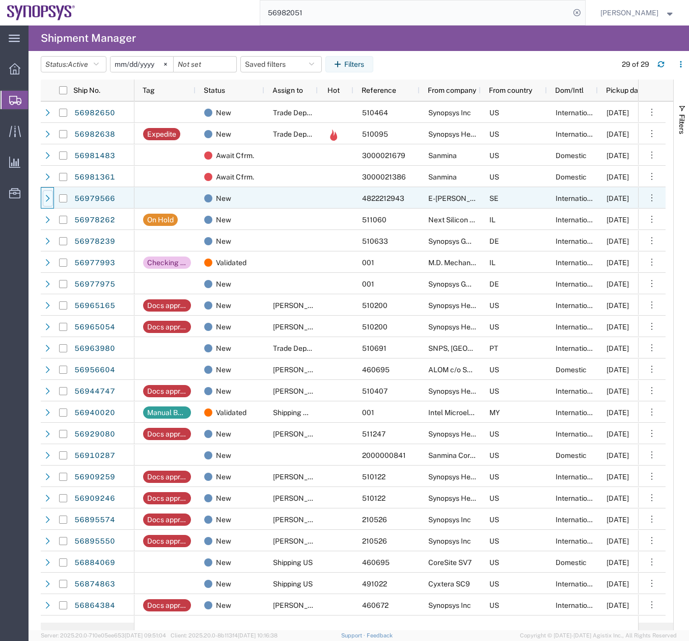
click at [46, 199] on icon at bounding box center [47, 198] width 7 height 7
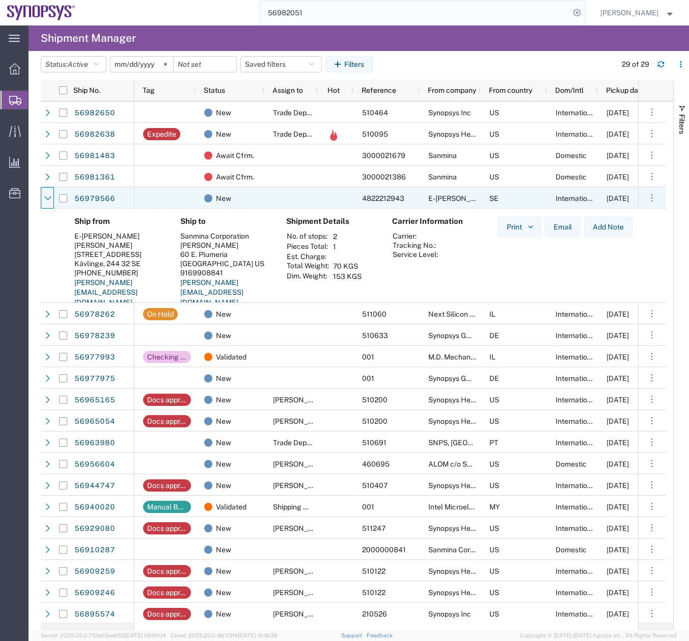
click at [46, 199] on icon at bounding box center [47, 198] width 7 height 7
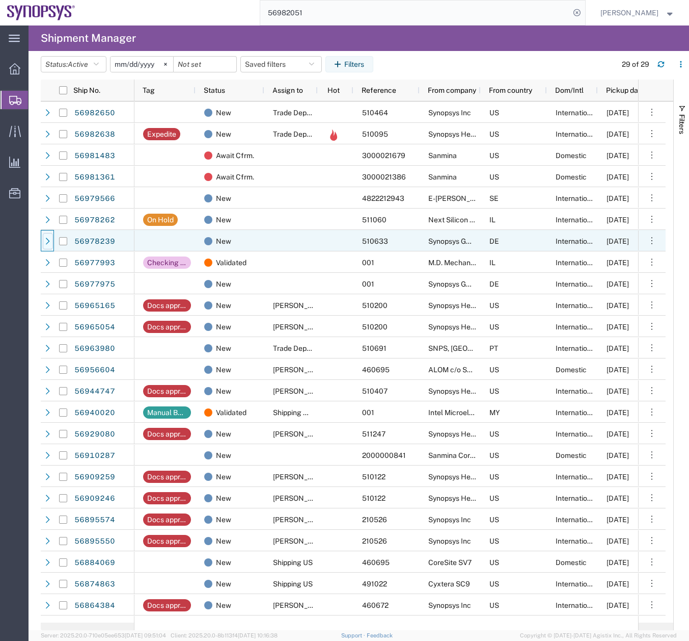
click at [48, 244] on icon at bounding box center [47, 240] width 7 height 7
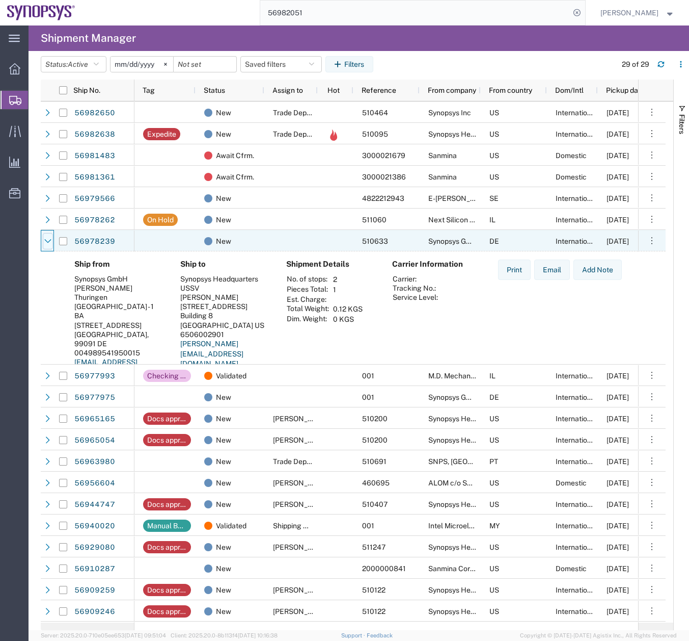
click at [49, 235] on div at bounding box center [48, 241] width 10 height 16
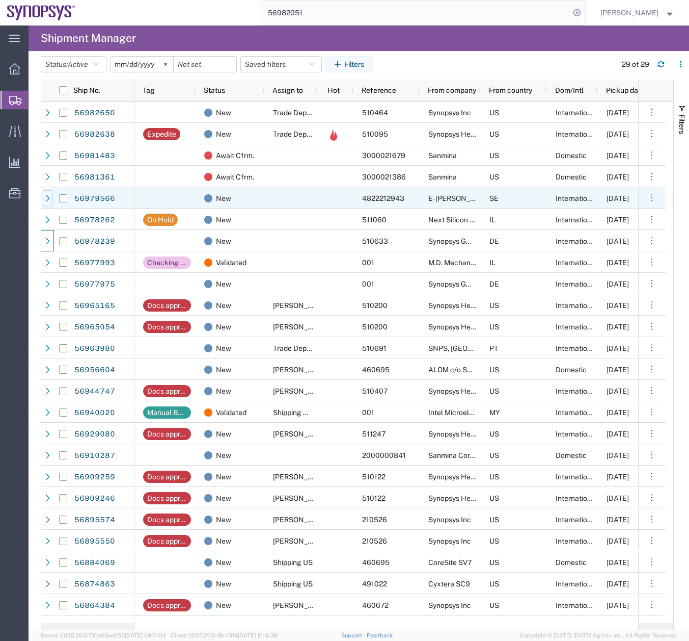
click at [48, 196] on icon at bounding box center [47, 198] width 7 height 7
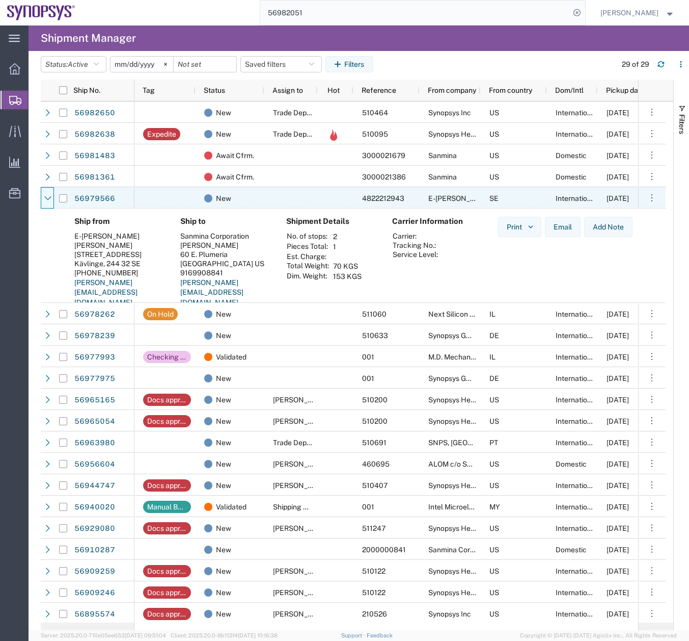
click at [48, 196] on icon at bounding box center [47, 198] width 7 height 7
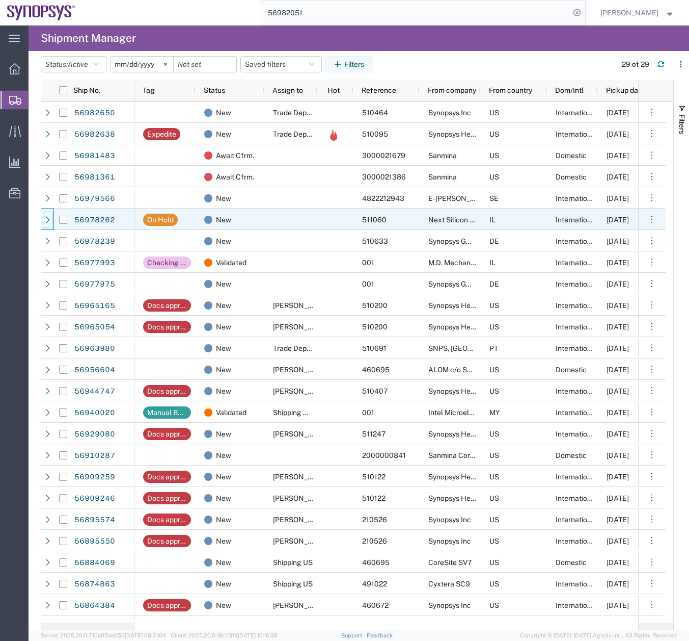
click at [44, 224] on div at bounding box center [48, 219] width 10 height 16
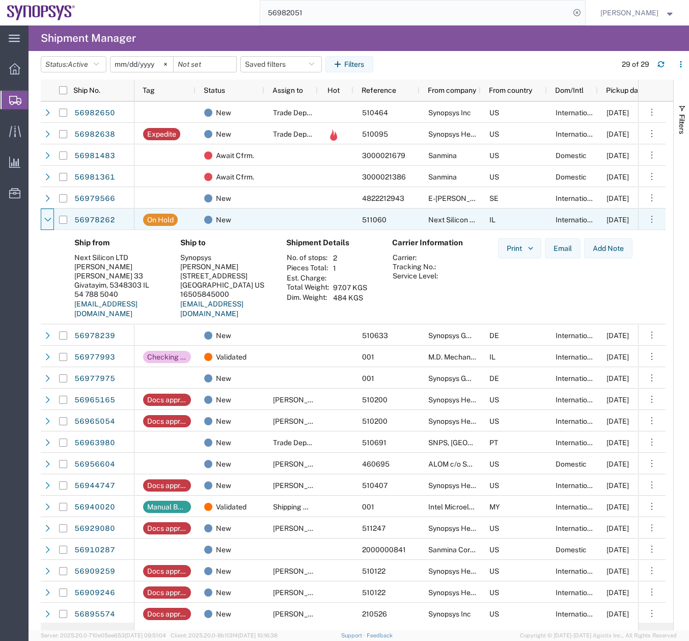
click at [44, 224] on div at bounding box center [48, 219] width 10 height 16
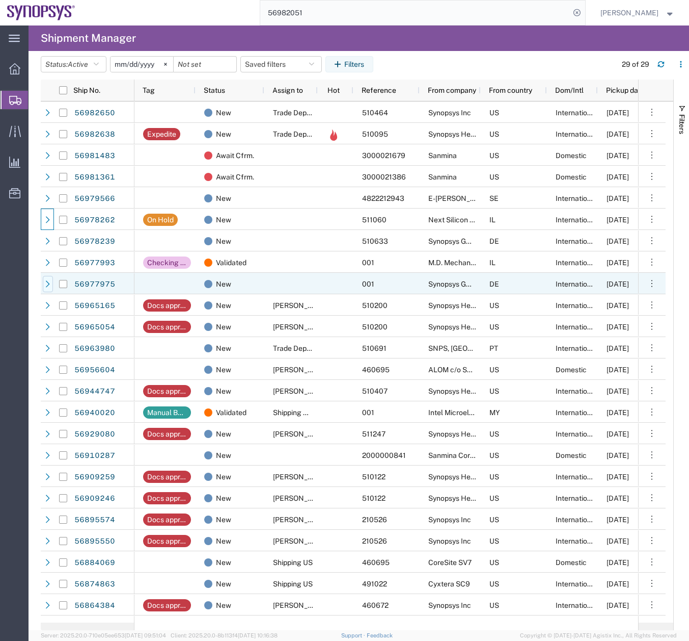
click at [45, 291] on div at bounding box center [48, 284] width 10 height 16
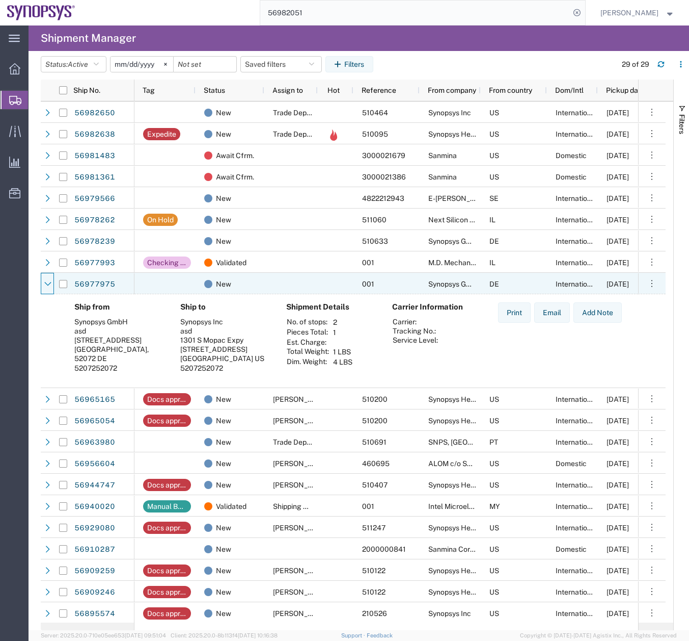
click at [45, 291] on div at bounding box center [48, 284] width 10 height 16
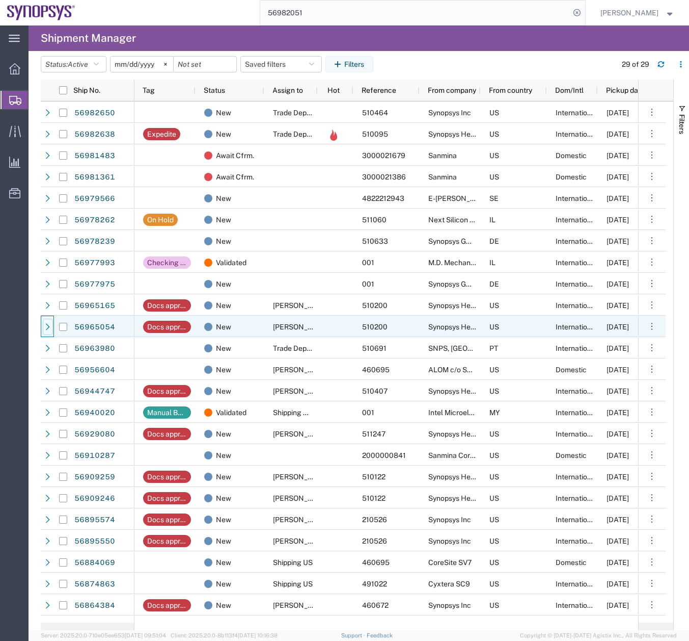
click at [47, 319] on div at bounding box center [48, 326] width 10 height 16
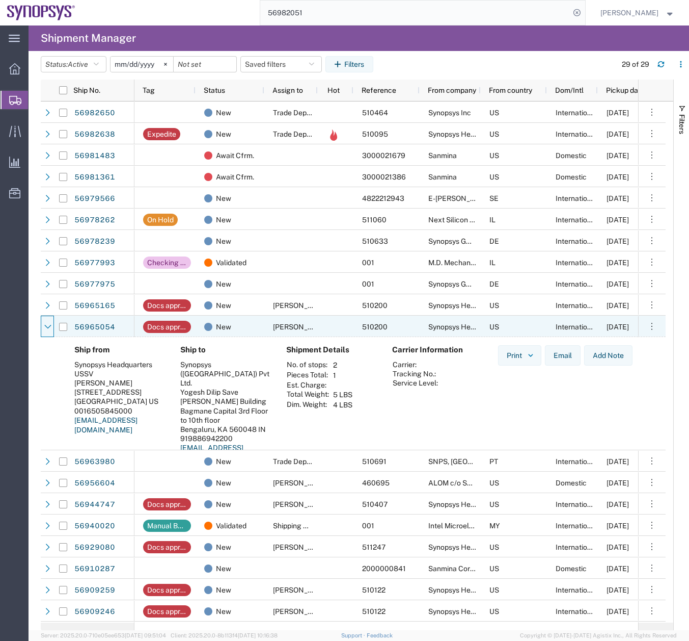
click at [47, 319] on div at bounding box center [48, 326] width 10 height 16
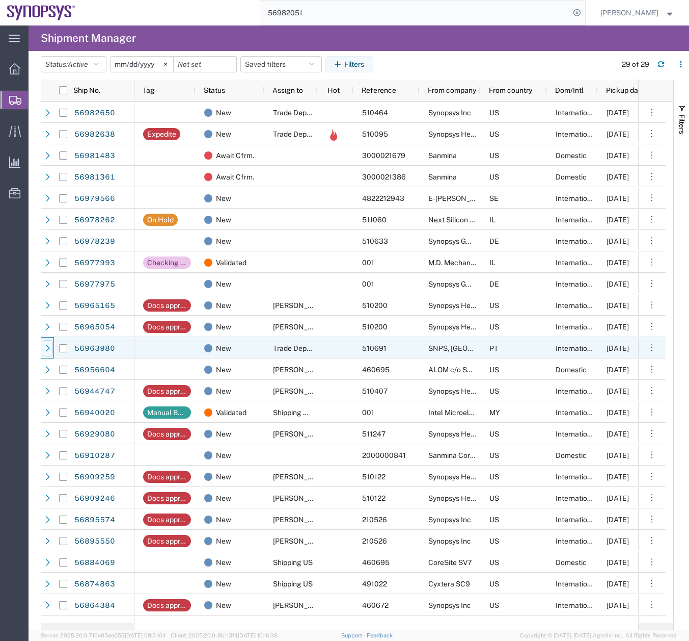
click at [44, 342] on div at bounding box center [48, 348] width 10 height 16
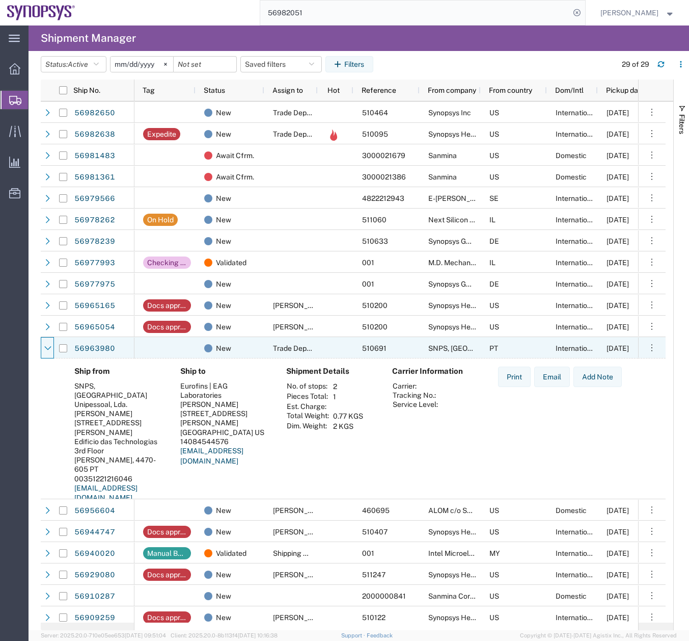
click at [44, 342] on div at bounding box center [48, 348] width 10 height 16
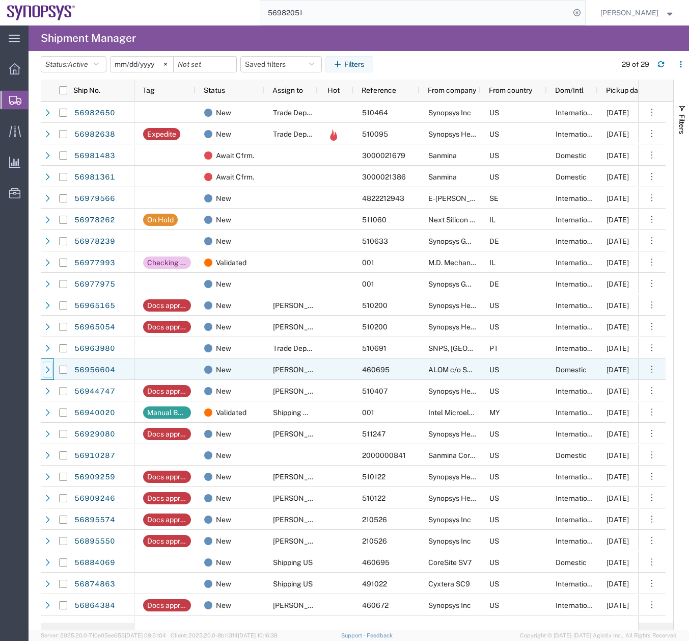
click at [46, 369] on icon at bounding box center [47, 369] width 7 height 7
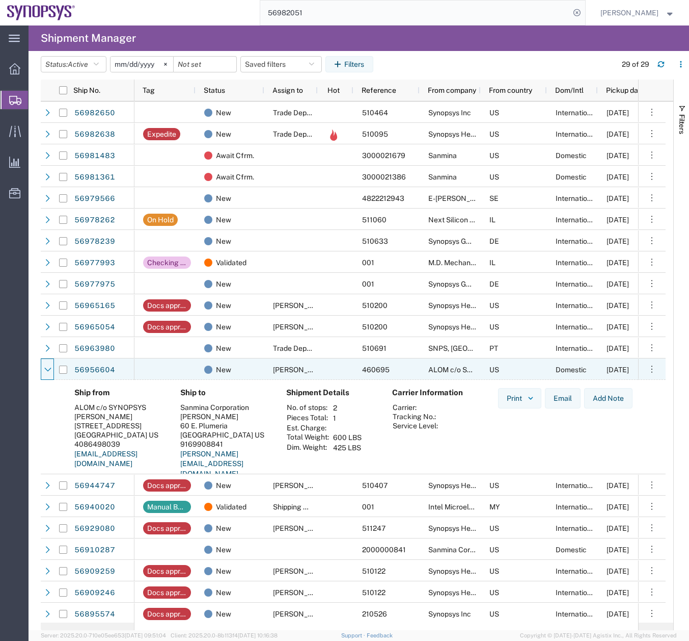
click at [46, 369] on icon at bounding box center [47, 369] width 7 height 7
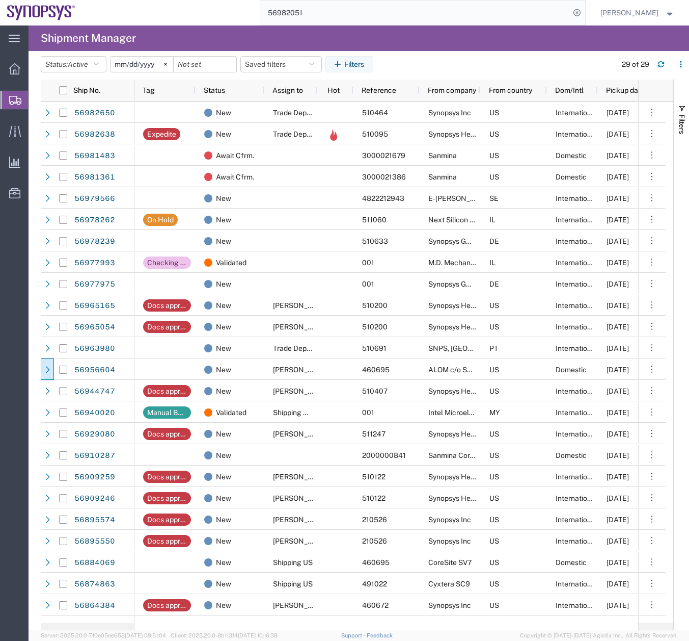
click at [670, 66] on div "29 of 29" at bounding box center [650, 64] width 78 height 16
click at [663, 65] on icon "button" at bounding box center [661, 64] width 7 height 7
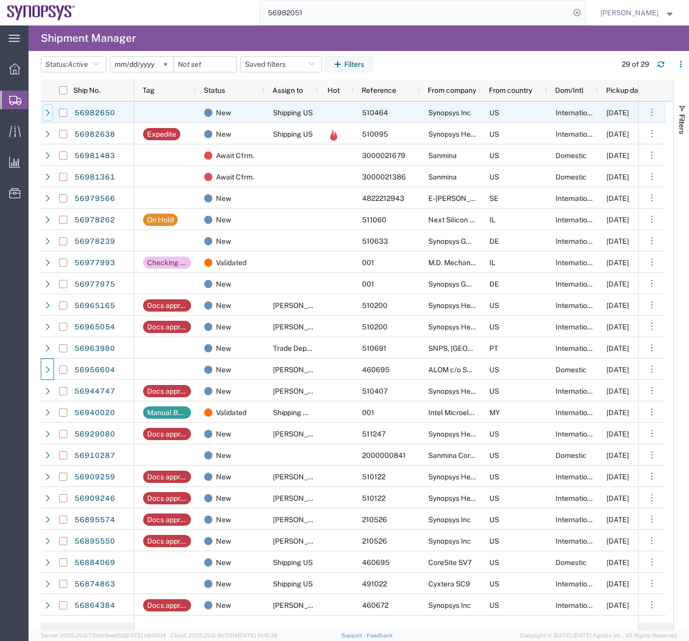
click at [43, 113] on div at bounding box center [48, 112] width 10 height 16
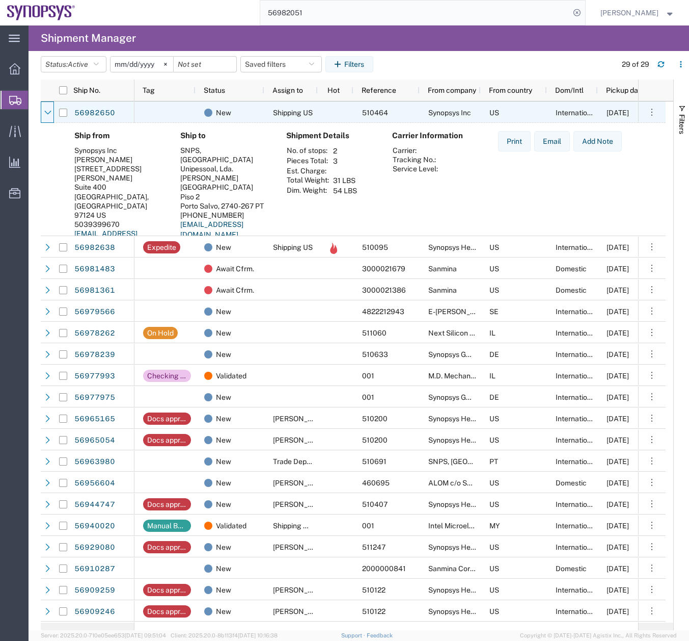
click at [43, 113] on div at bounding box center [48, 112] width 10 height 16
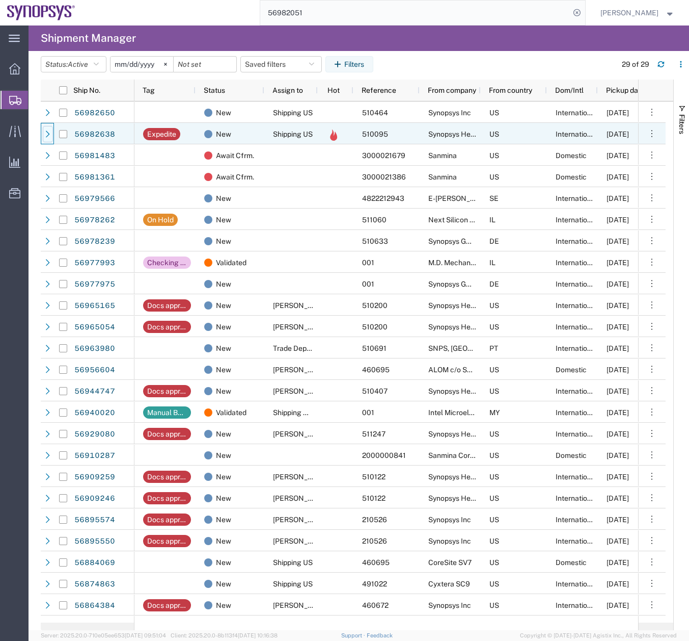
click at [46, 135] on icon at bounding box center [47, 133] width 7 height 7
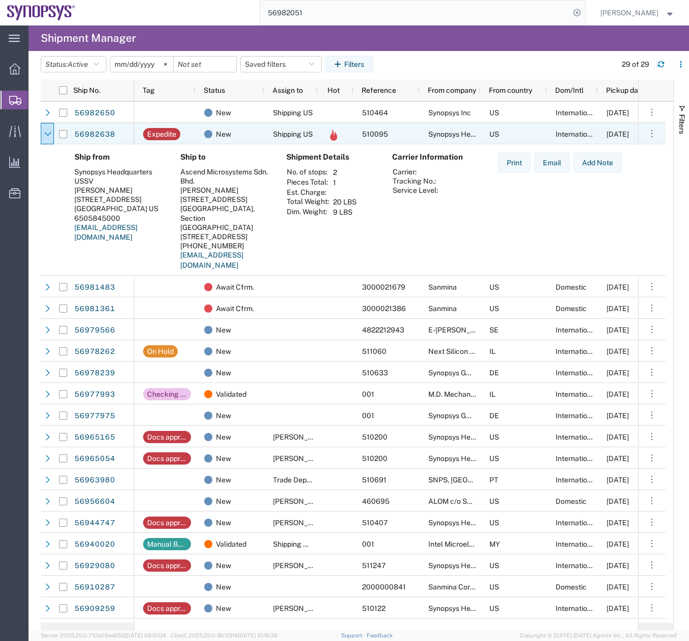
click at [55, 132] on div at bounding box center [63, 133] width 19 height 21
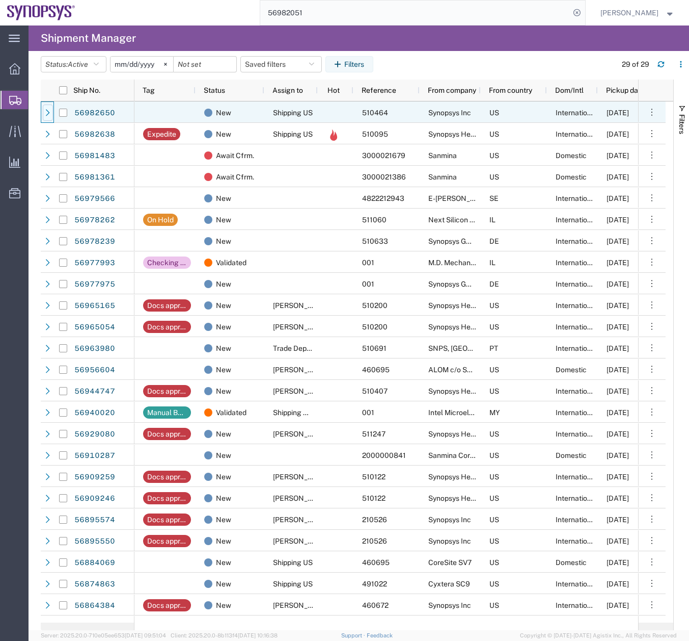
click at [48, 111] on icon at bounding box center [47, 112] width 7 height 7
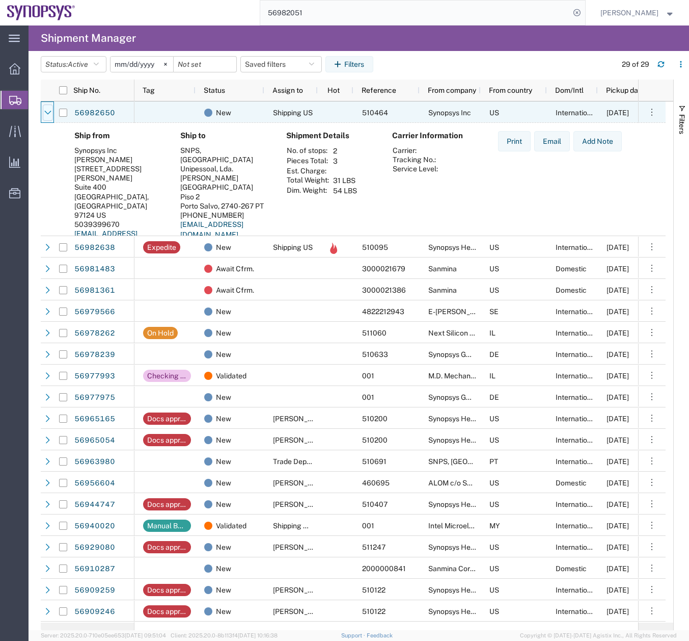
click at [48, 111] on icon at bounding box center [47, 112] width 7 height 7
